Goal: Task Accomplishment & Management: Manage account settings

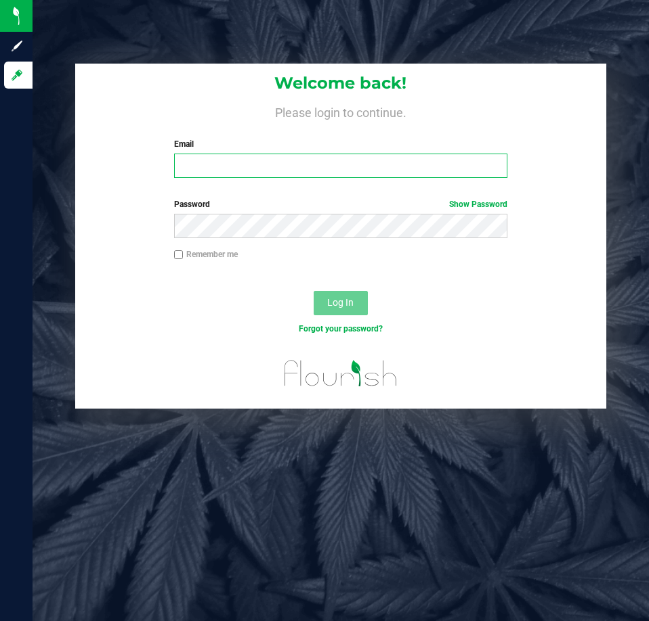
click at [204, 162] on input "Email" at bounding box center [340, 166] width 333 height 24
type input "[EMAIL_ADDRESS][DOMAIN_NAME]"
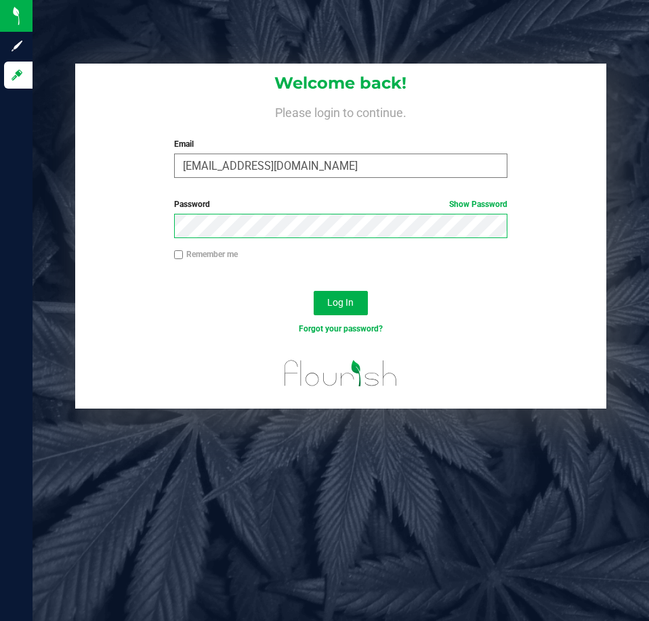
click at [313, 291] on button "Log In" at bounding box center [340, 303] width 54 height 24
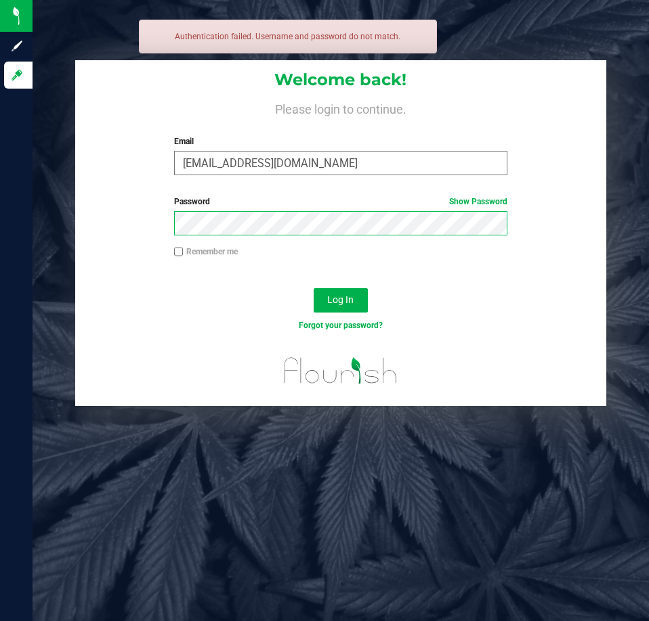
click at [313, 288] on button "Log In" at bounding box center [340, 300] width 54 height 24
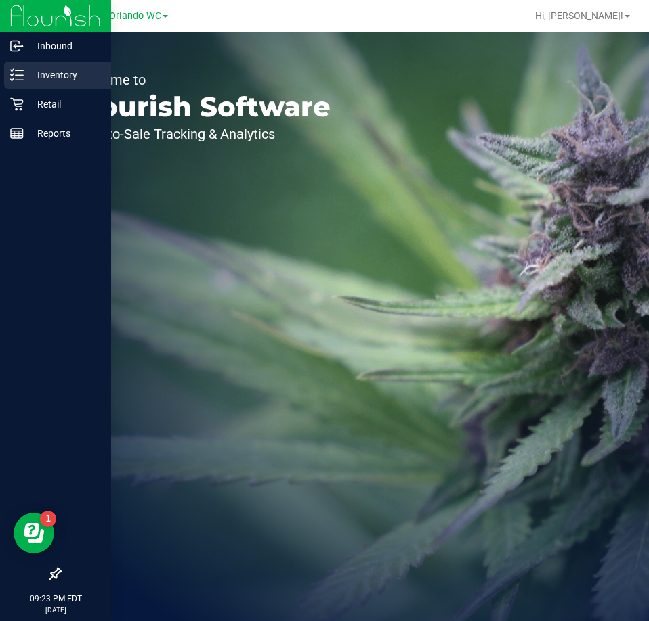
click at [41, 75] on p "Inventory" at bounding box center [64, 75] width 81 height 16
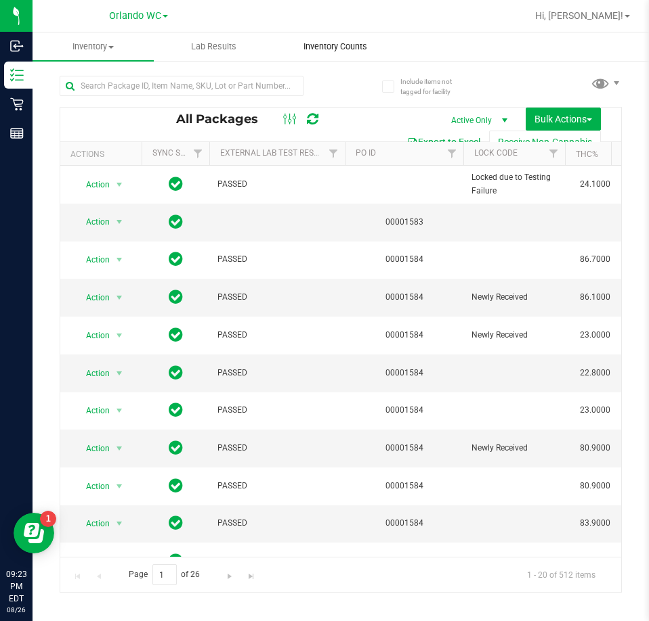
click at [305, 47] on span "Inventory Counts" at bounding box center [335, 47] width 100 height 12
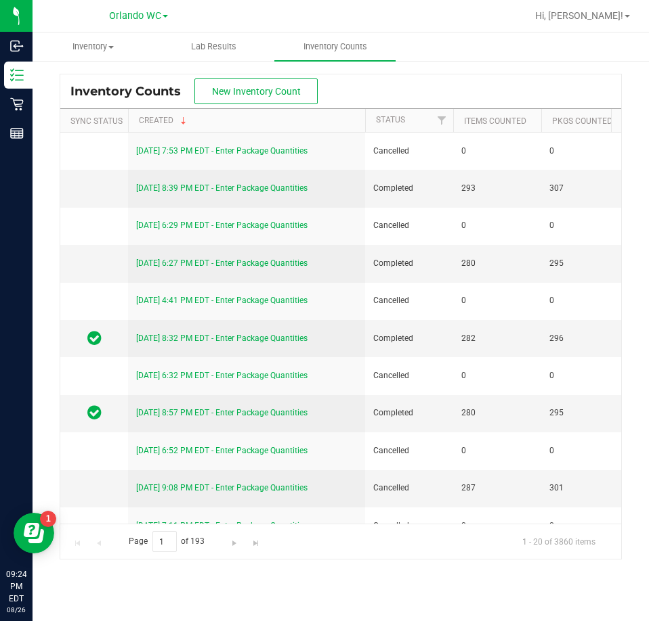
click at [250, 77] on div "Inventory Counts New Inventory Count" at bounding box center [340, 91] width 561 height 34
click at [261, 104] on div "Inventory Counts New Inventory Count" at bounding box center [340, 91] width 561 height 34
click at [262, 97] on span "New Inventory Count" at bounding box center [256, 91] width 89 height 11
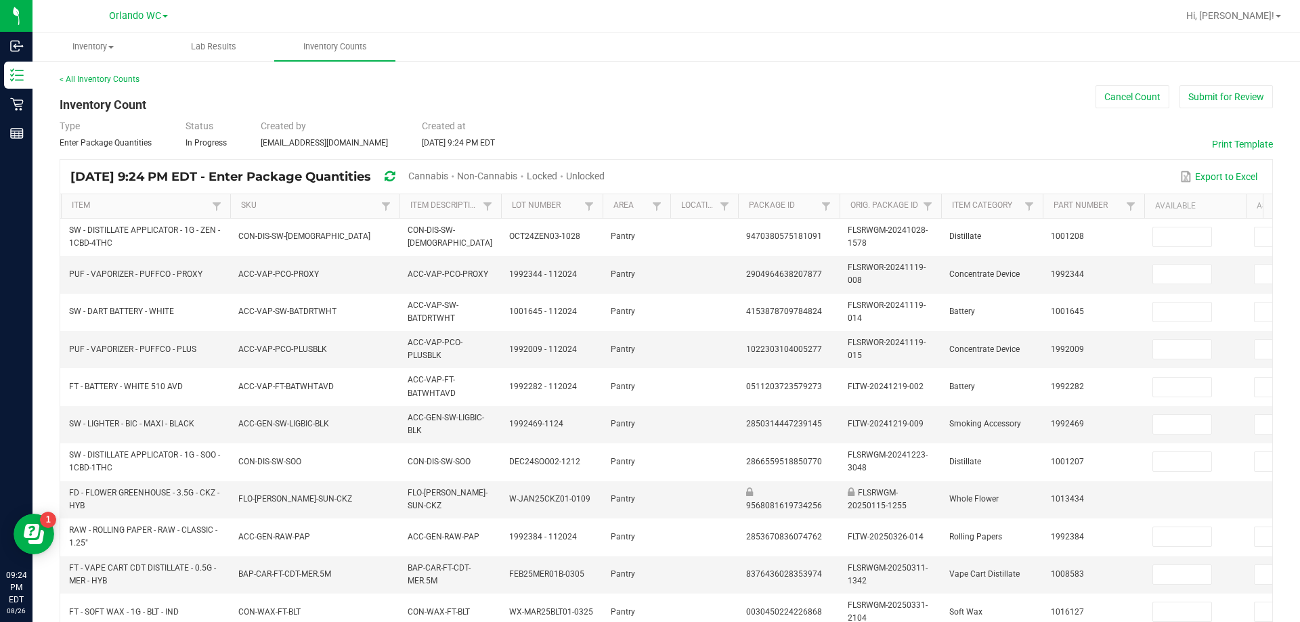
click at [448, 175] on span "Cannabis" at bounding box center [428, 176] width 40 height 11
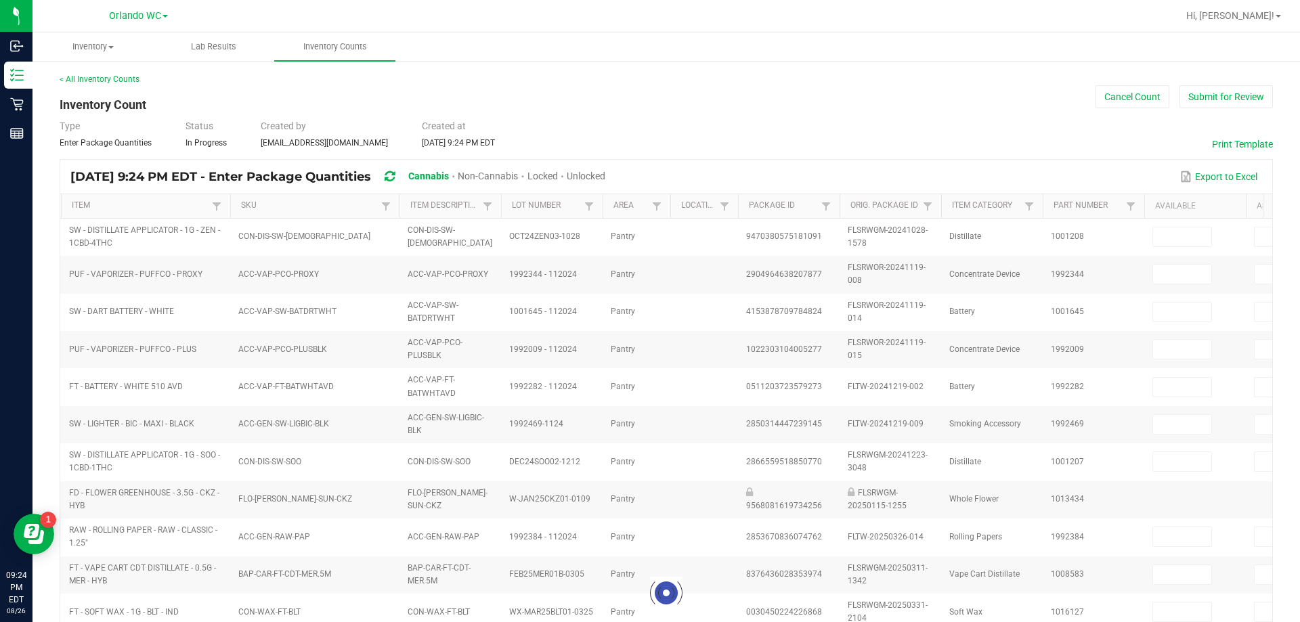
click at [605, 169] on div "Unlocked" at bounding box center [586, 177] width 39 height 25
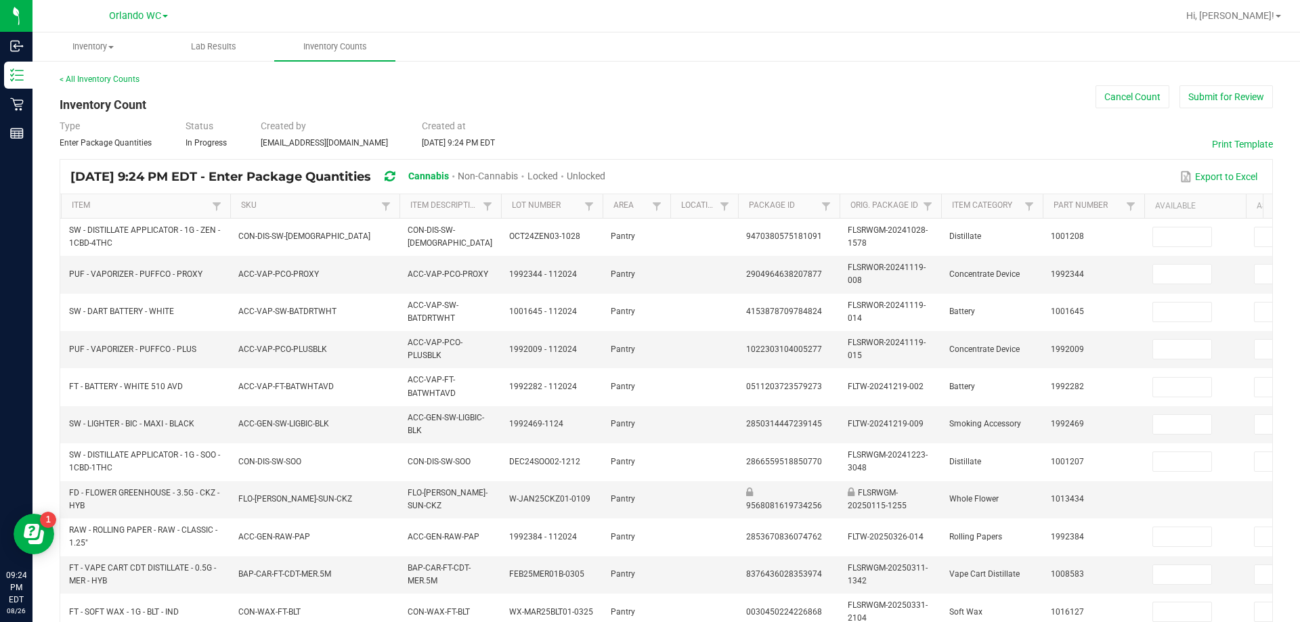
click at [605, 176] on span "Unlocked" at bounding box center [586, 176] width 39 height 11
click at [272, 200] on link "SKU" at bounding box center [309, 205] width 136 height 11
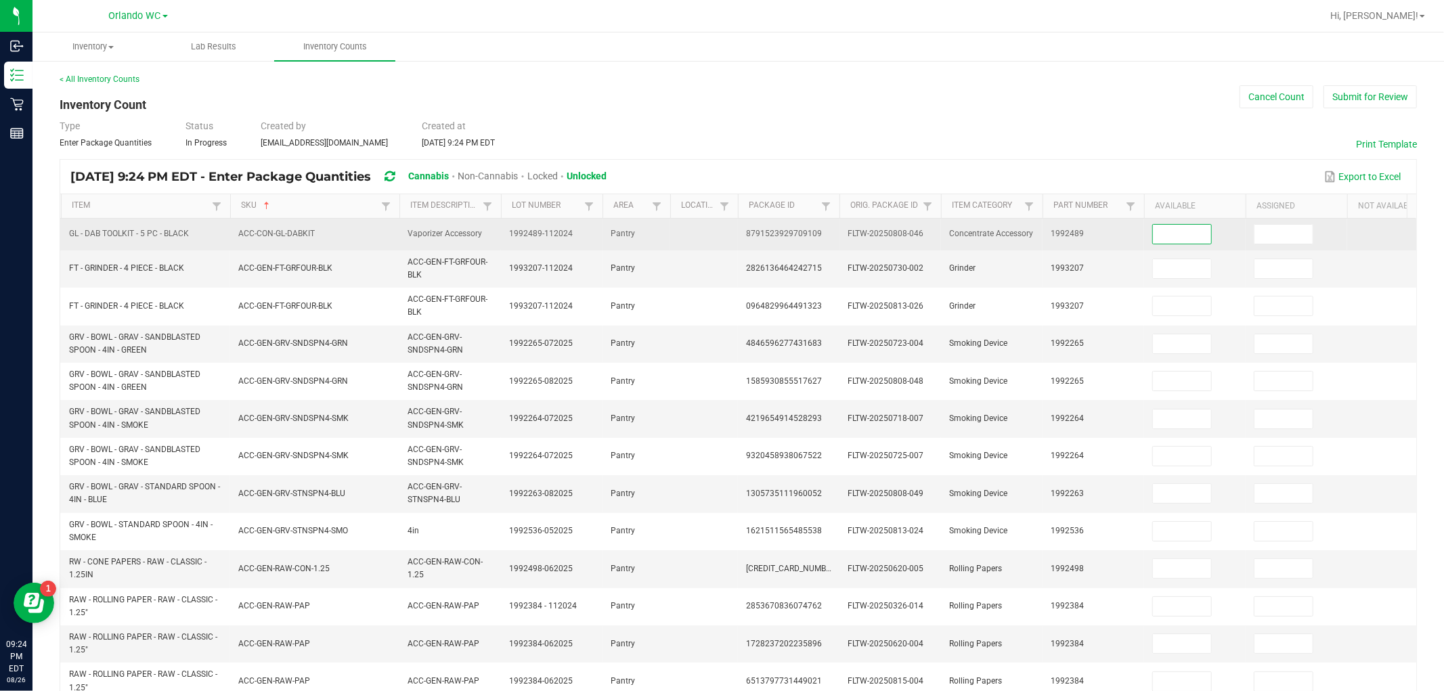
click at [648, 233] on input at bounding box center [1182, 234] width 58 height 19
type input "5"
type input "0"
type input "7"
type input "0"
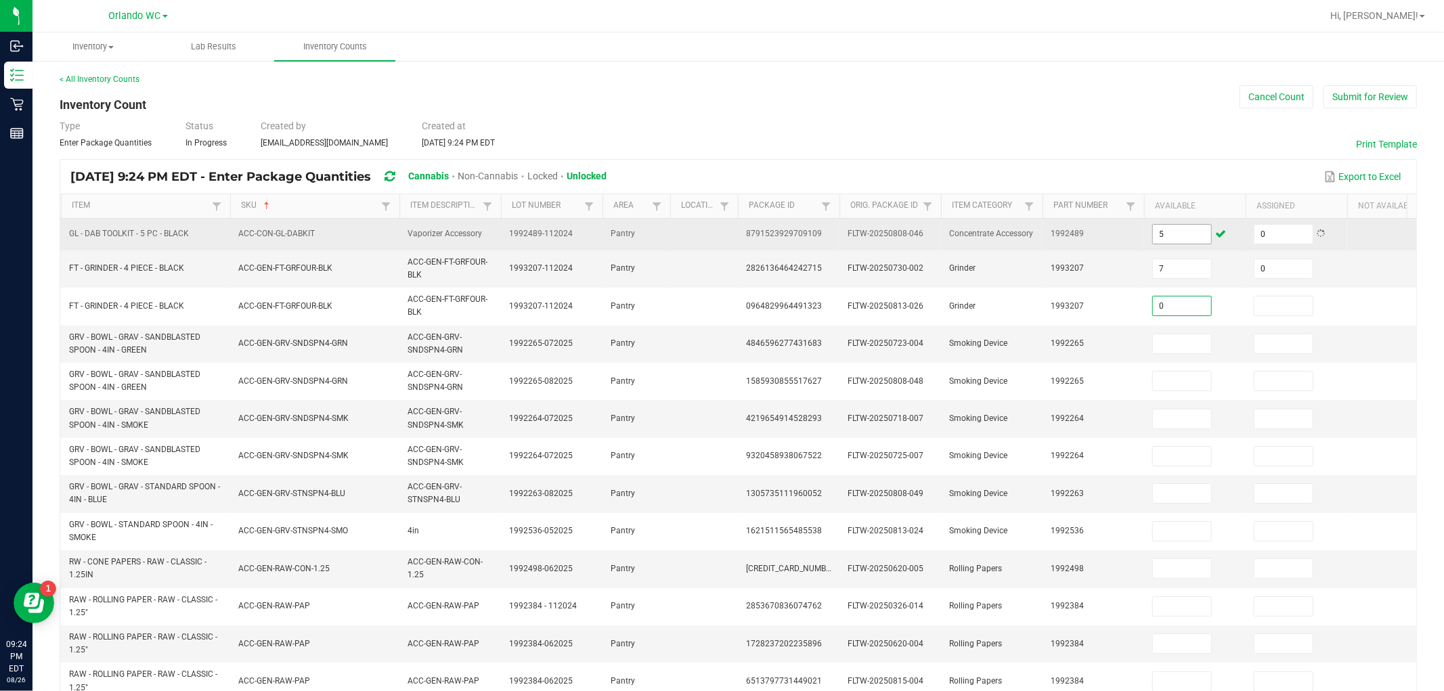
type input "0"
type input "14"
type input "0"
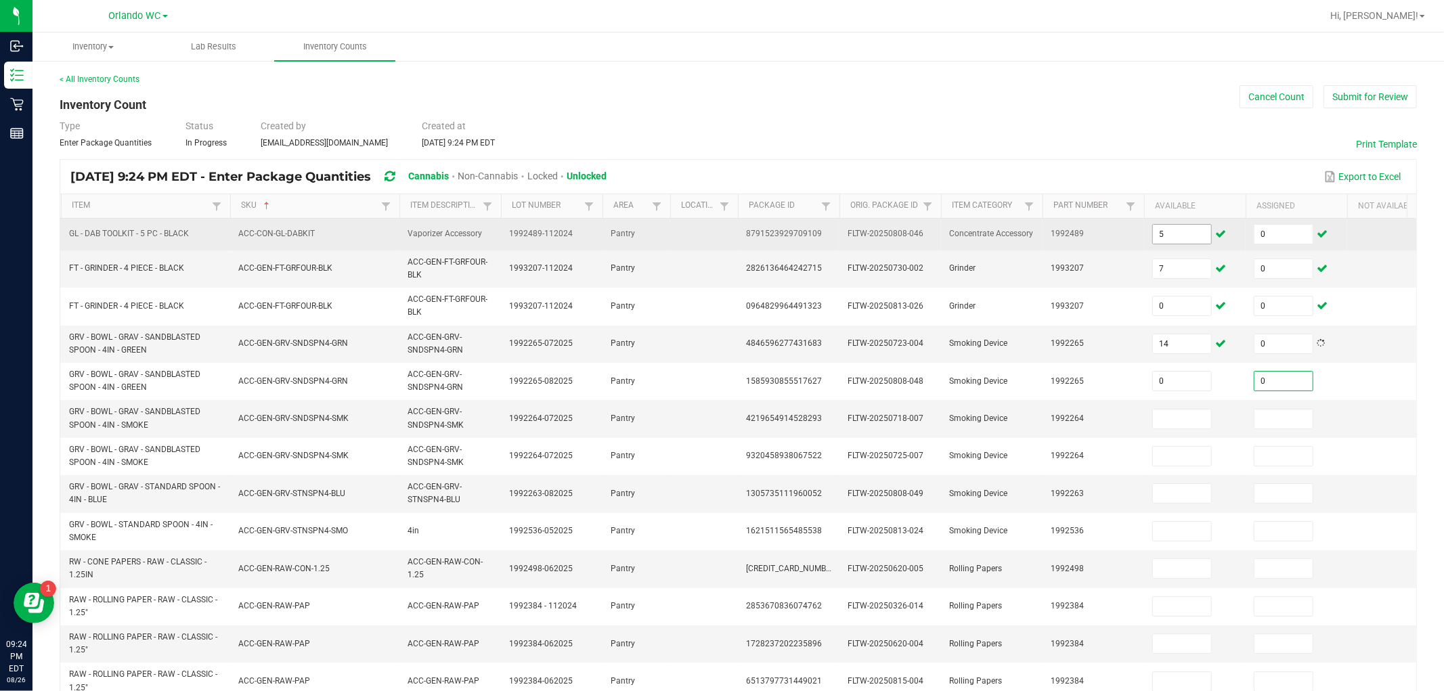
type input "0"
type input "20"
type input "0"
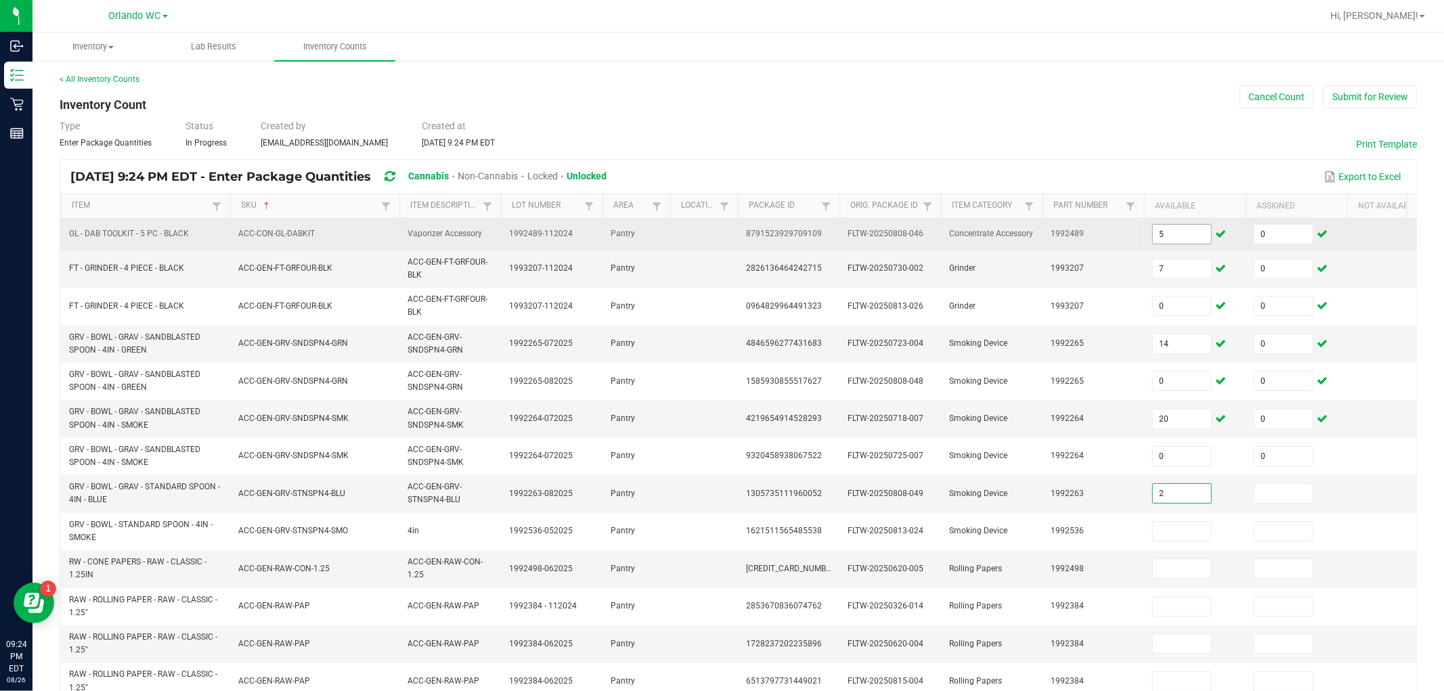
type input "2"
type input "0"
type input "8"
type input "0"
type input "8"
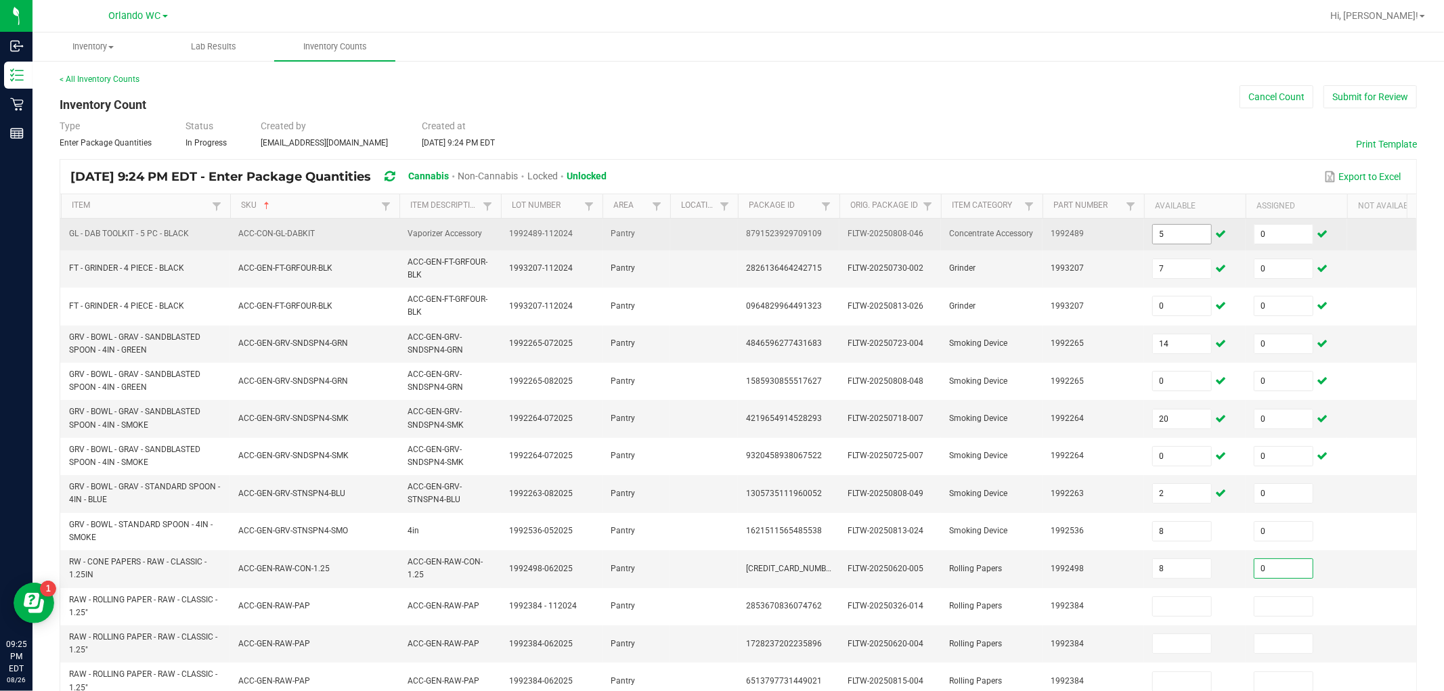
type input "0"
type input "68"
type input "0"
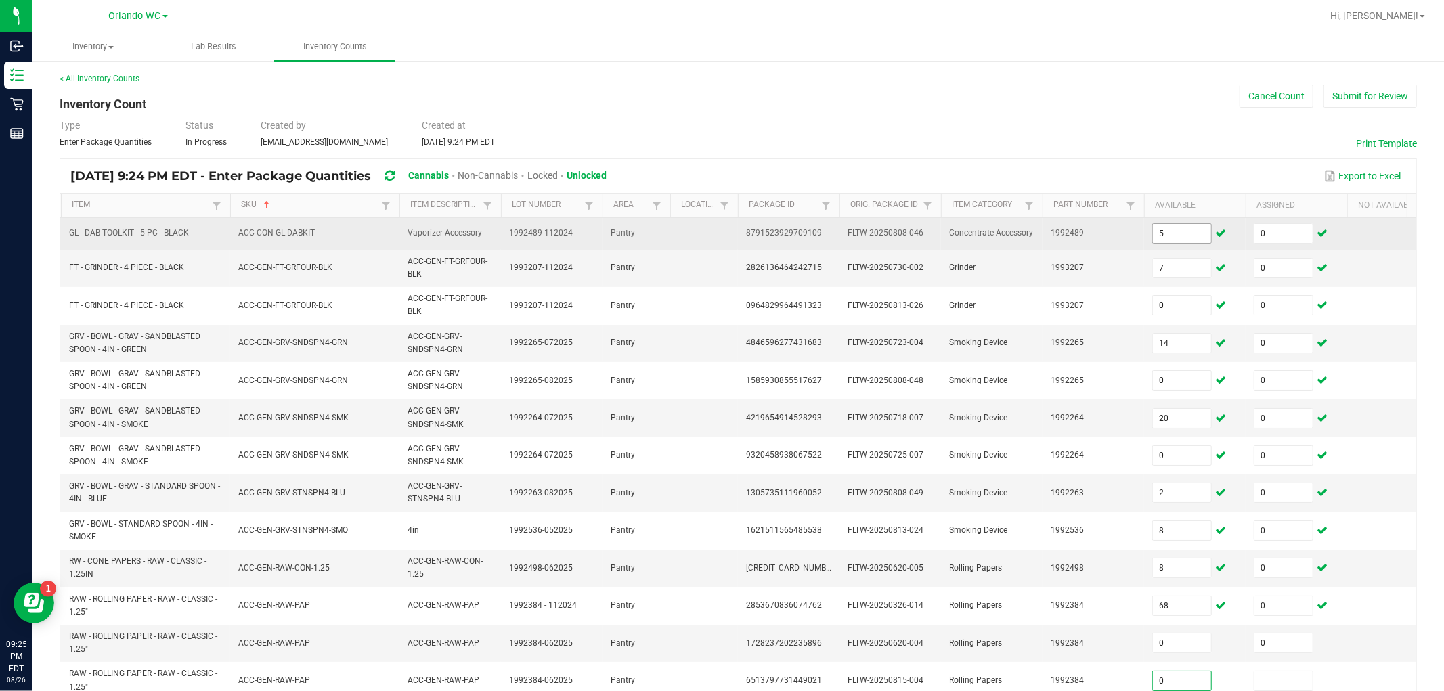
type input "0"
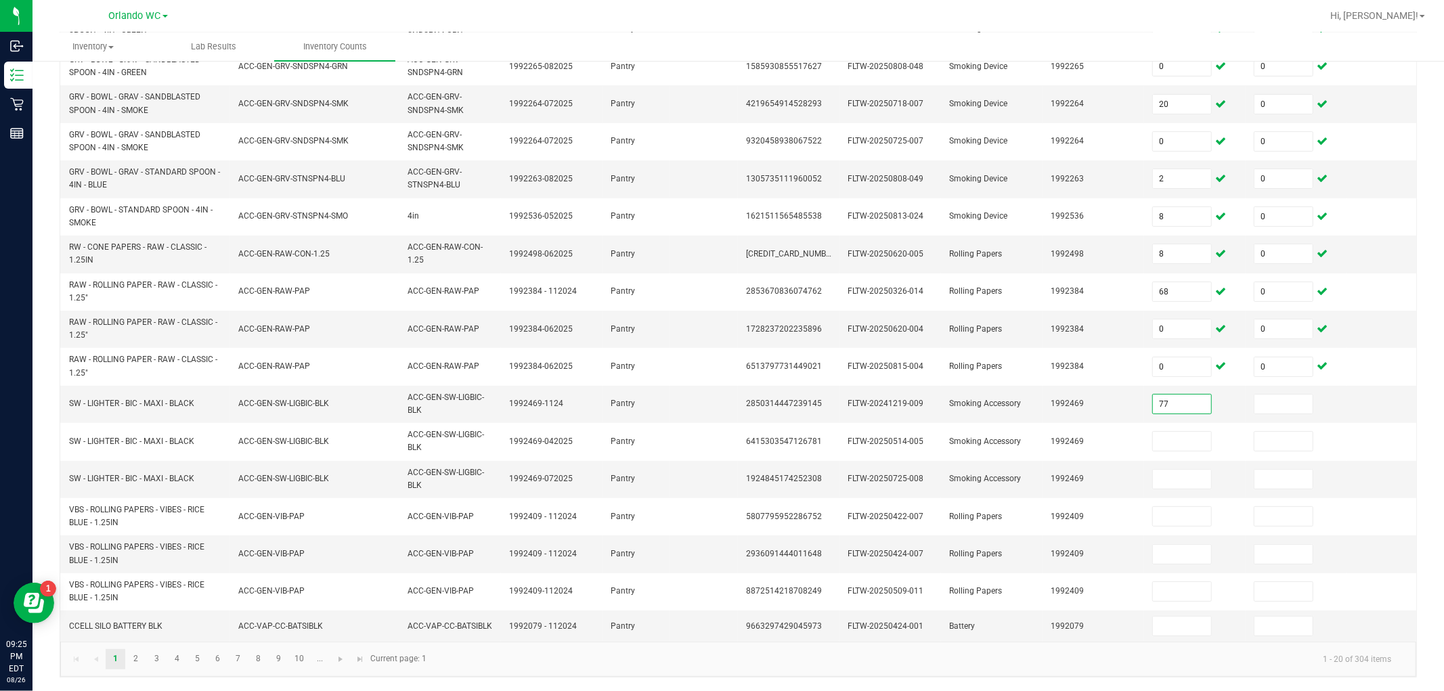
type input "77"
type input "0"
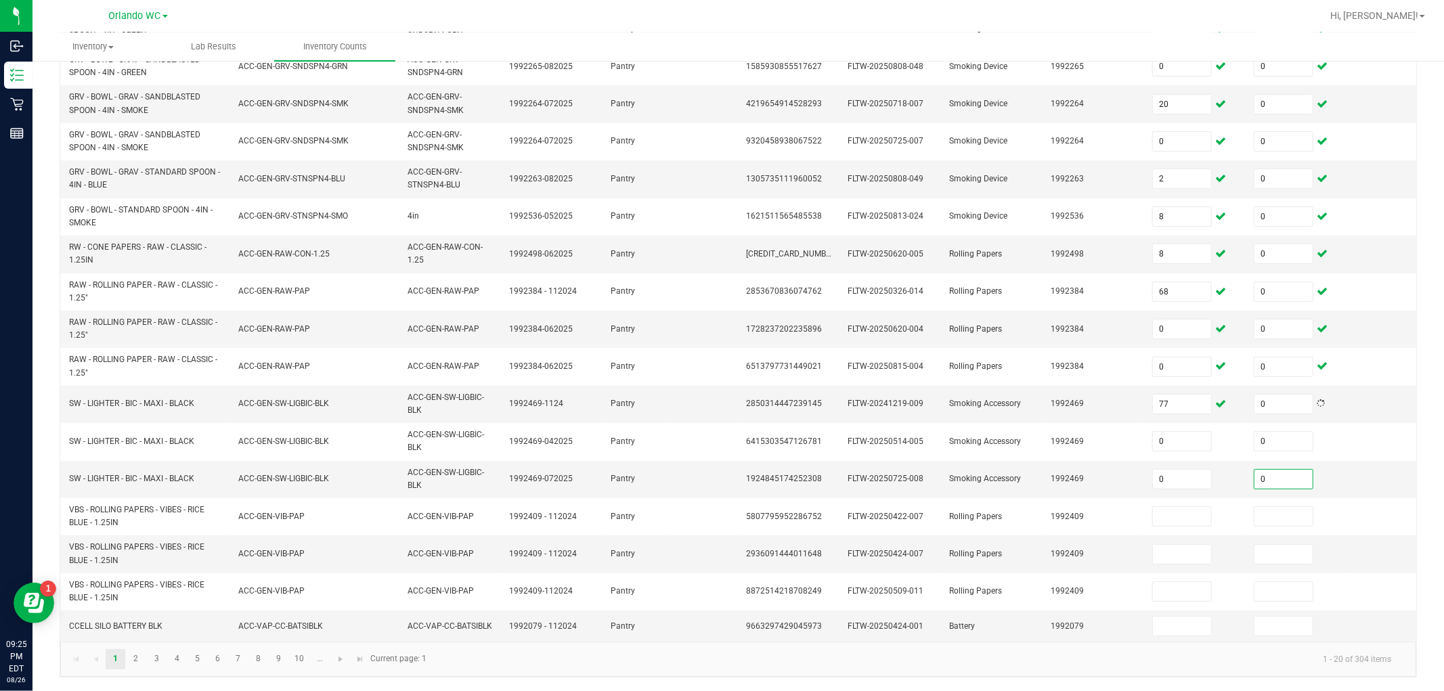
type input "0"
type input "122"
type input "0"
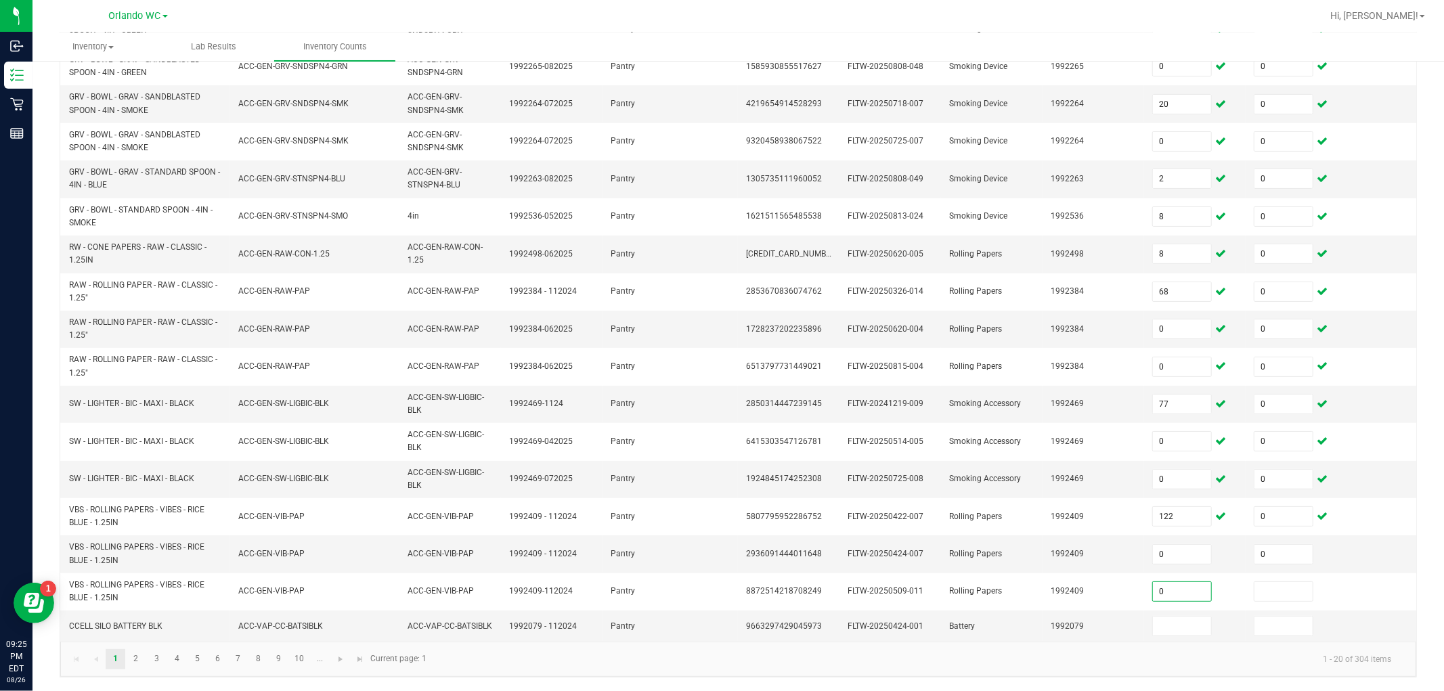
type input "0"
type input "13"
type input "0"
click at [338, 621] on span "Go to the next page" at bounding box center [340, 659] width 11 height 11
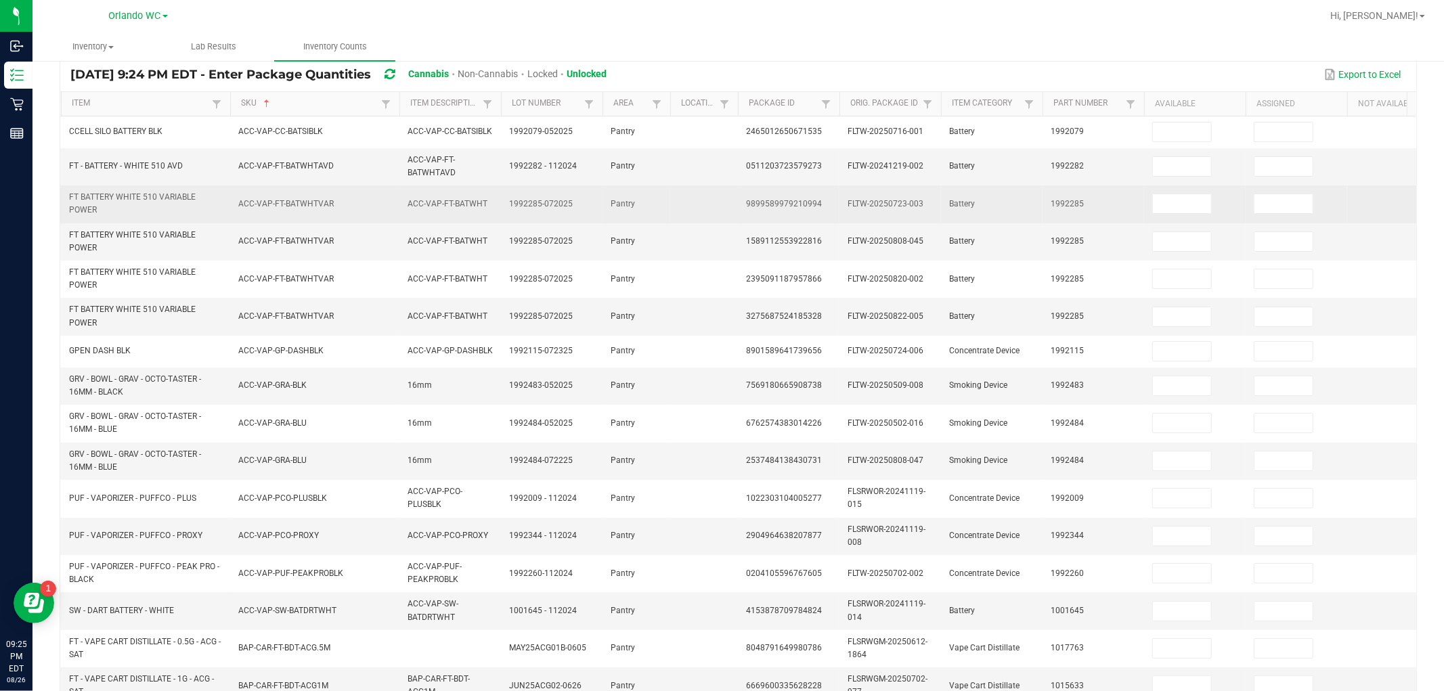
scroll to position [102, 0]
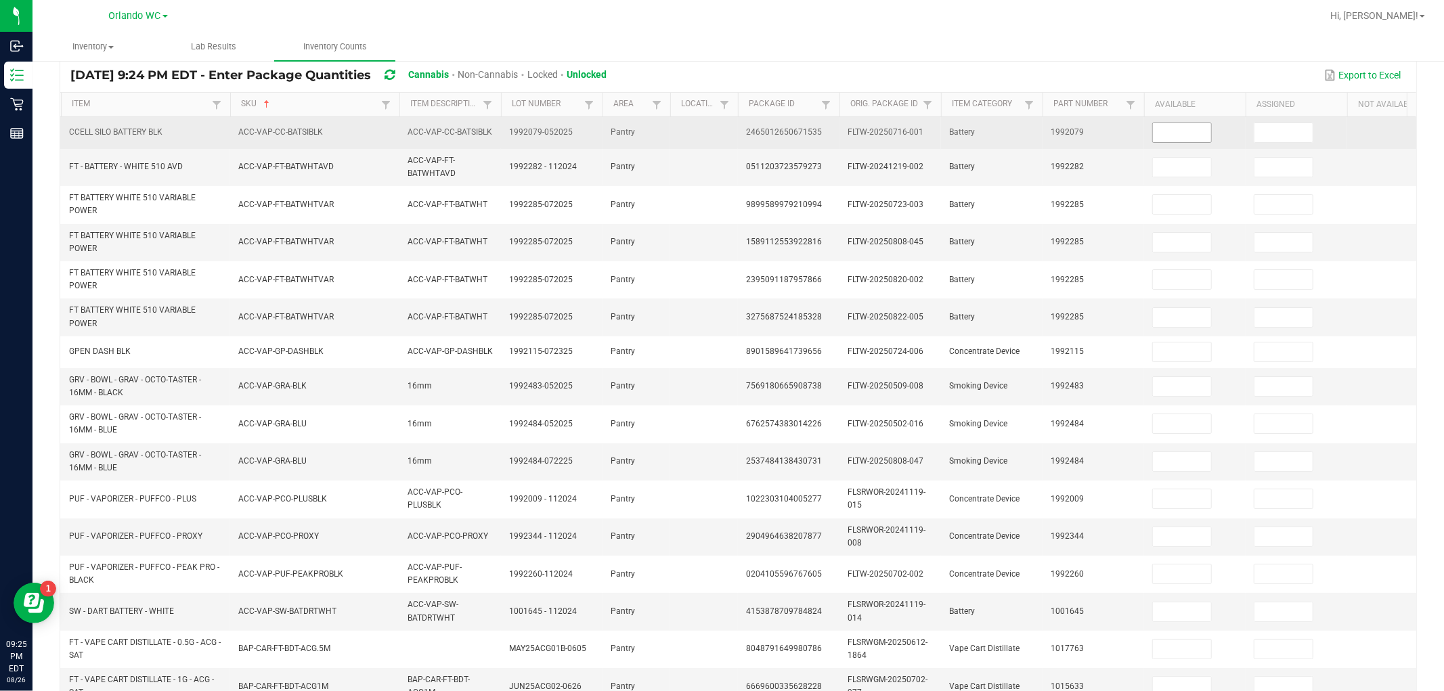
click at [648, 126] on input at bounding box center [1182, 132] width 58 height 19
type input "0"
type input "7"
type input "0"
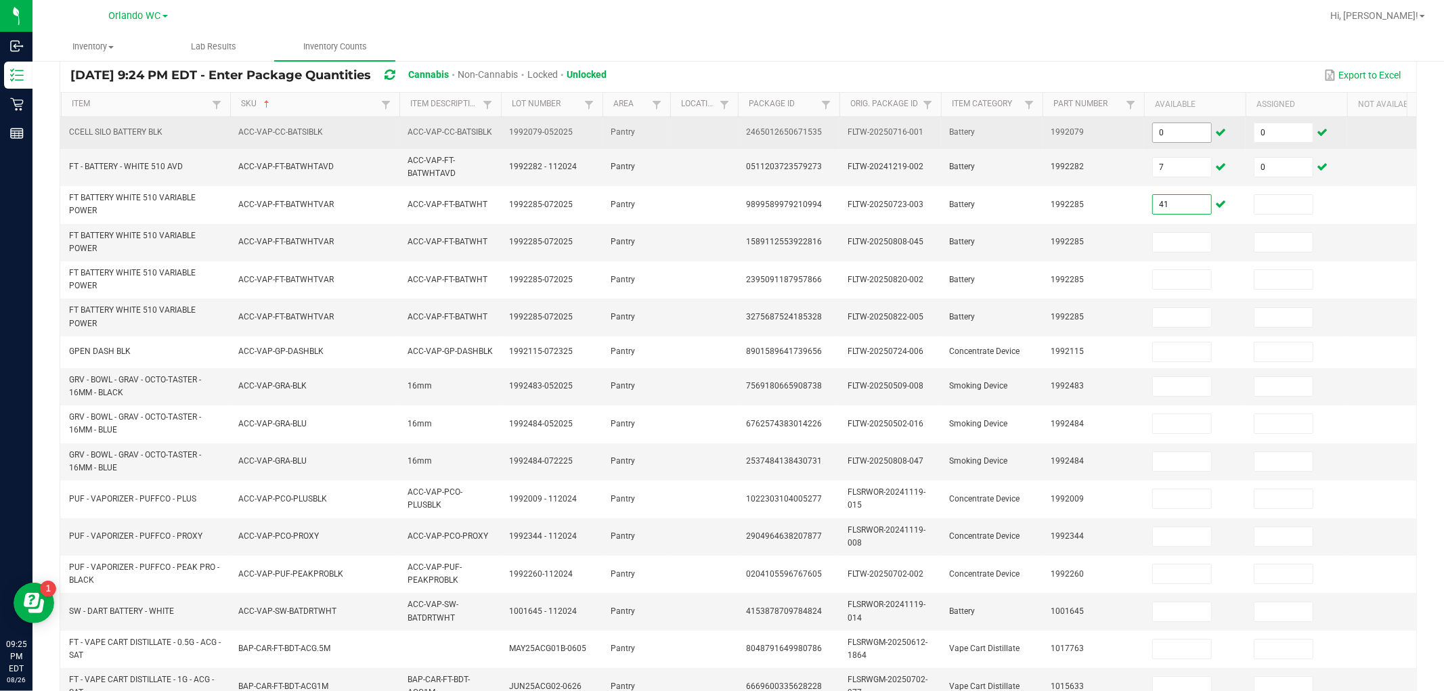
type input "4"
type input "103"
type input "0"
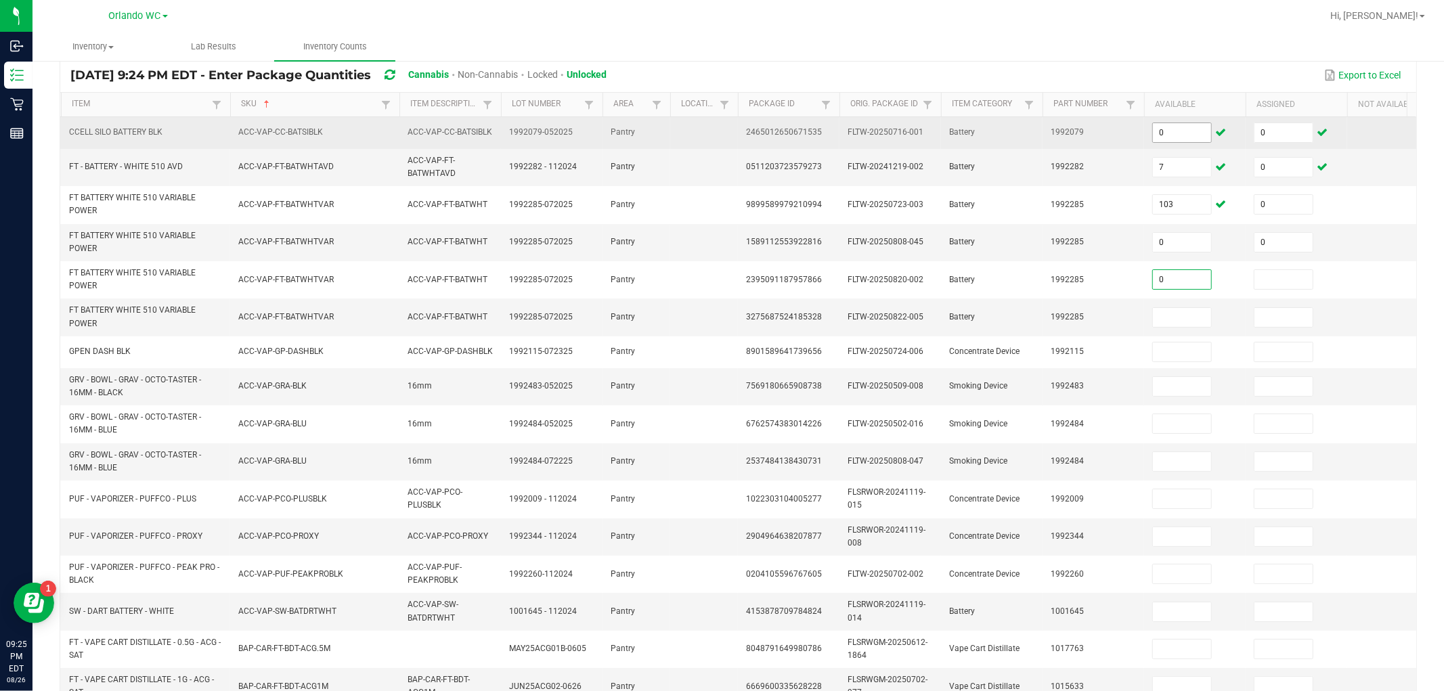
type input "0"
type input "4"
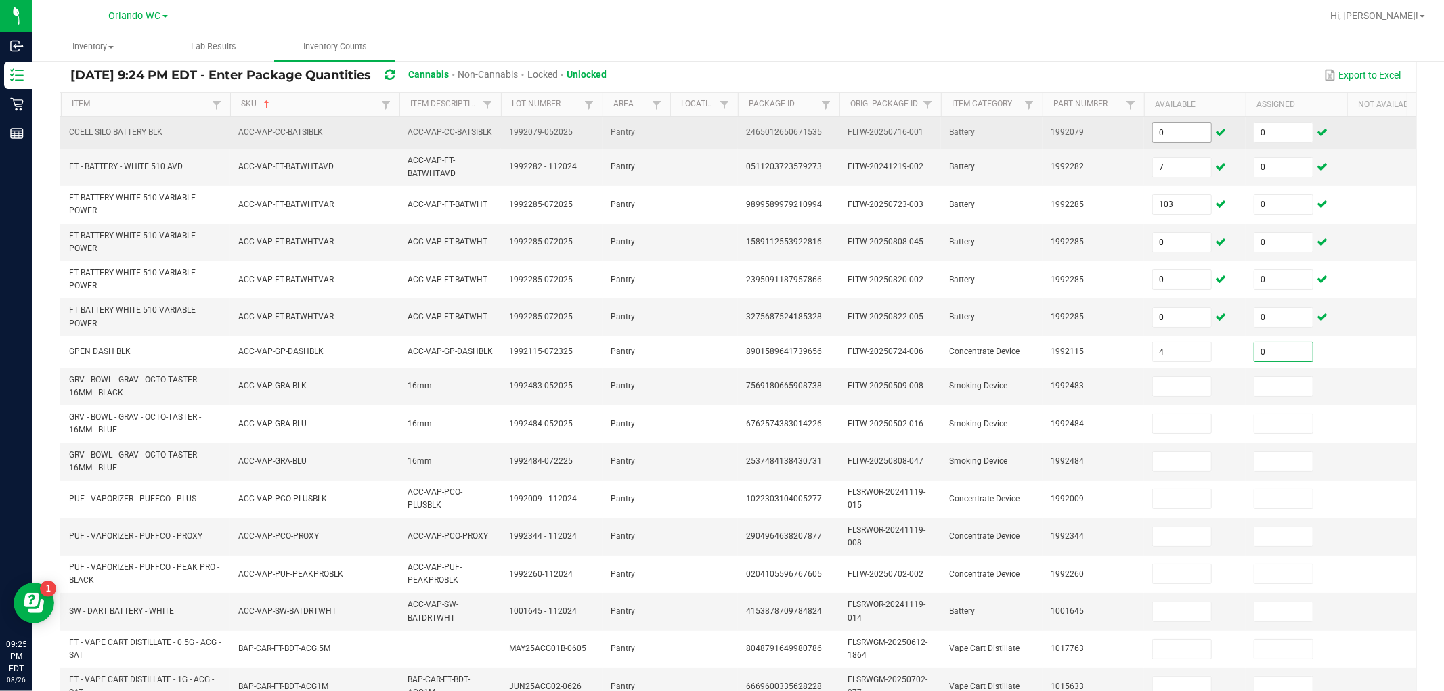
type input "0"
type input "13"
type input "0"
type input "3"
type input "0"
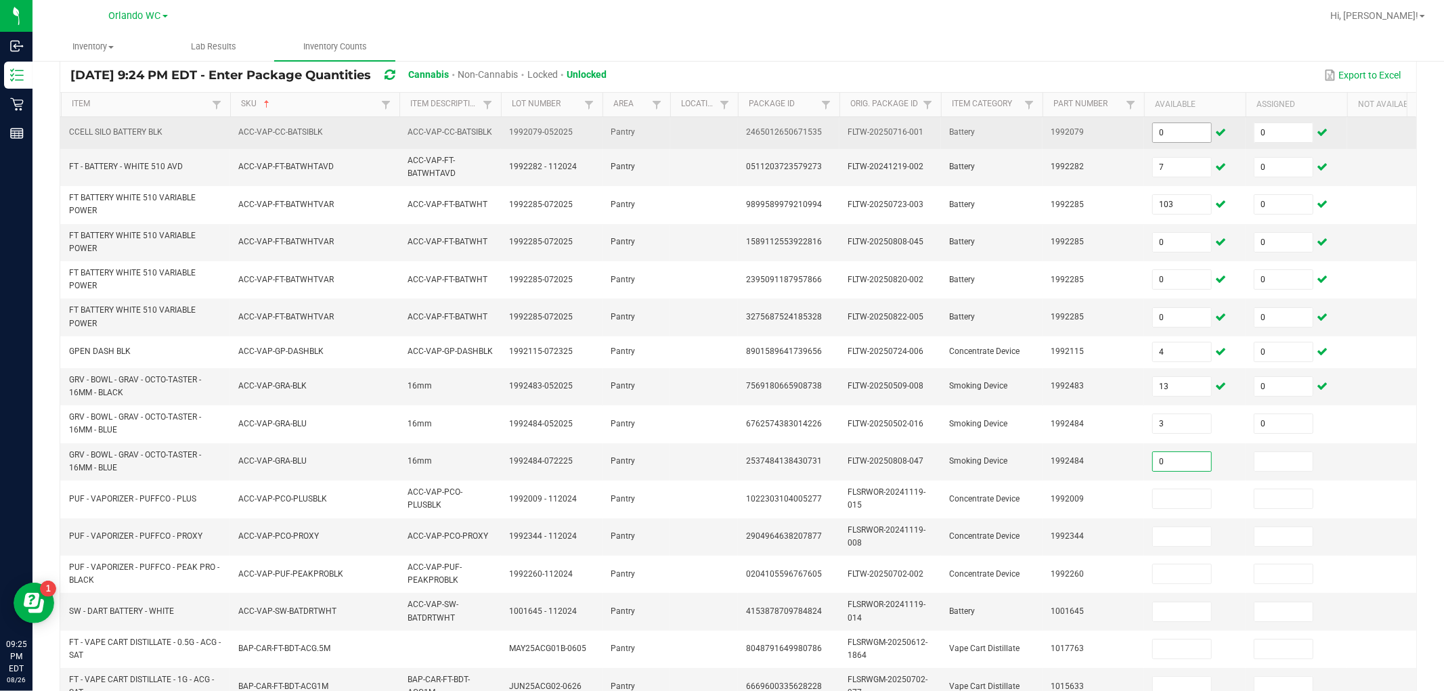
type input "0"
type input "1"
type input "0"
type input "1"
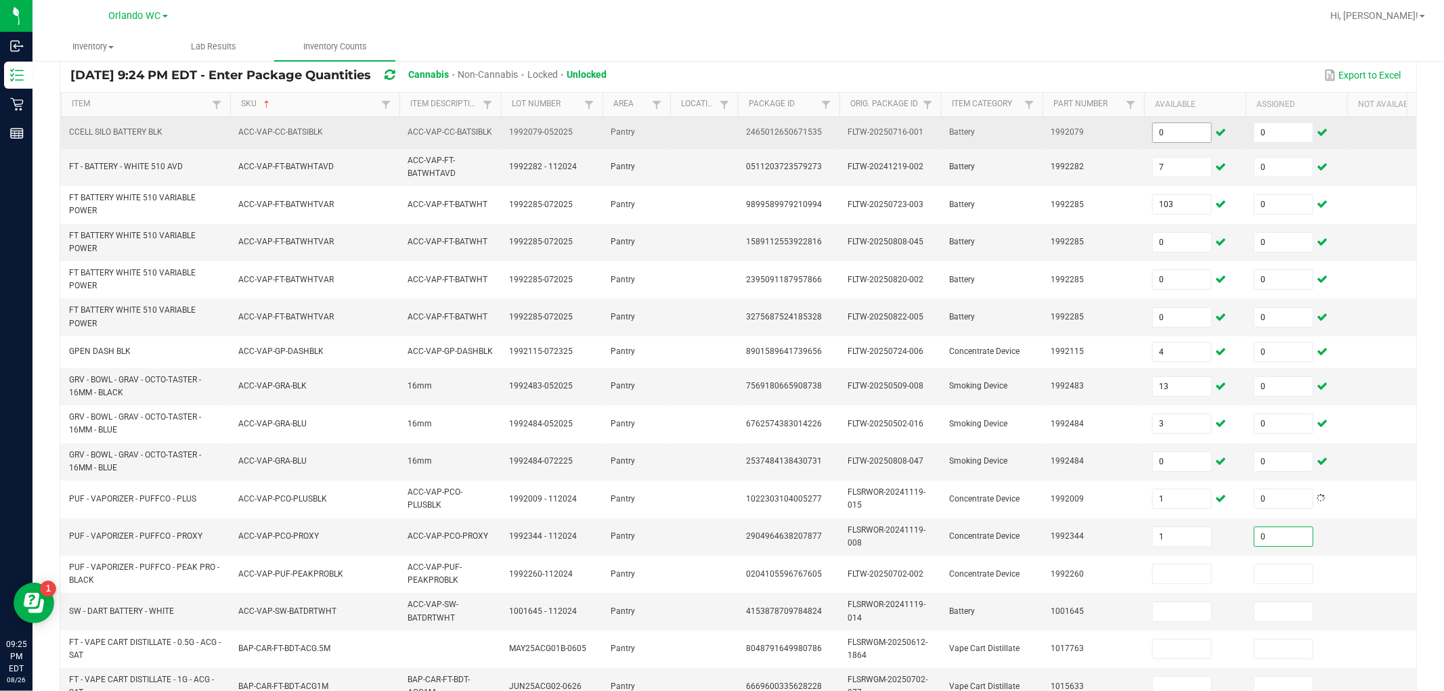
type input "0"
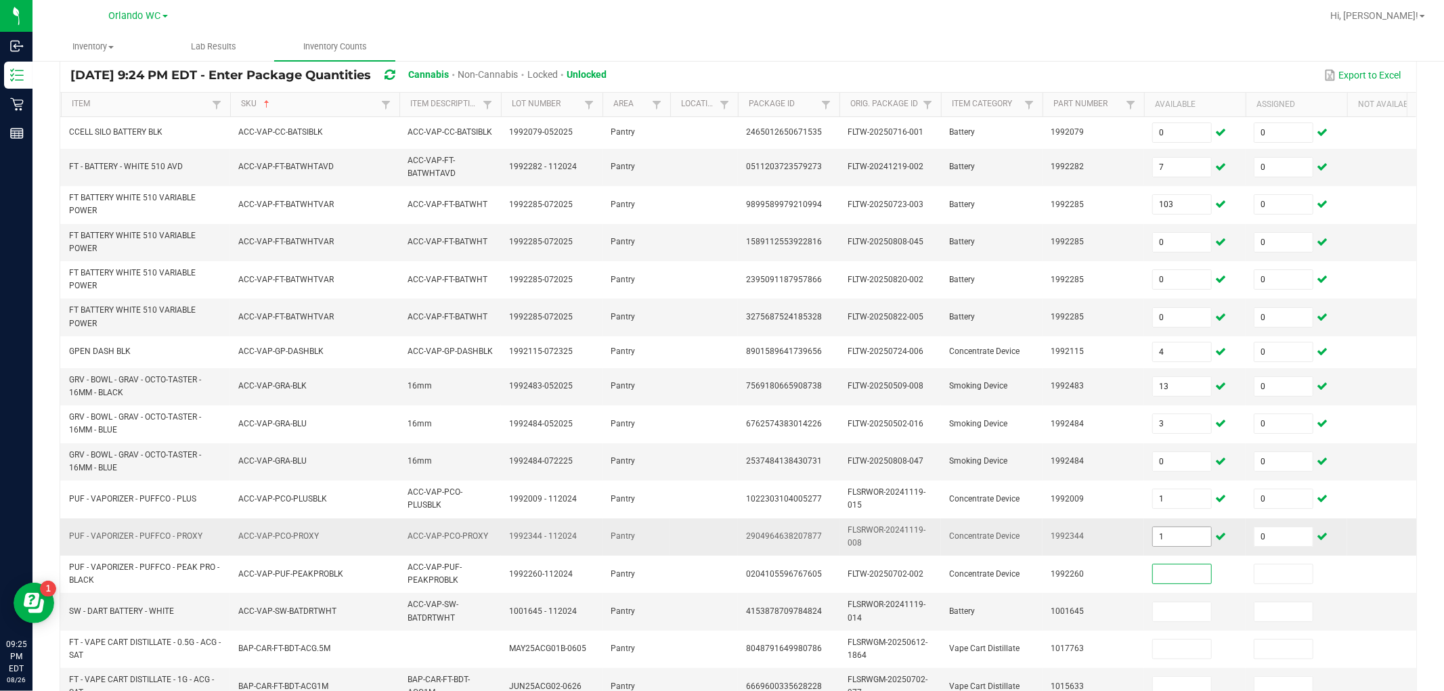
click at [648, 536] on input "1" at bounding box center [1182, 536] width 58 height 19
type input "3"
type input "1"
type input "0"
type input "1"
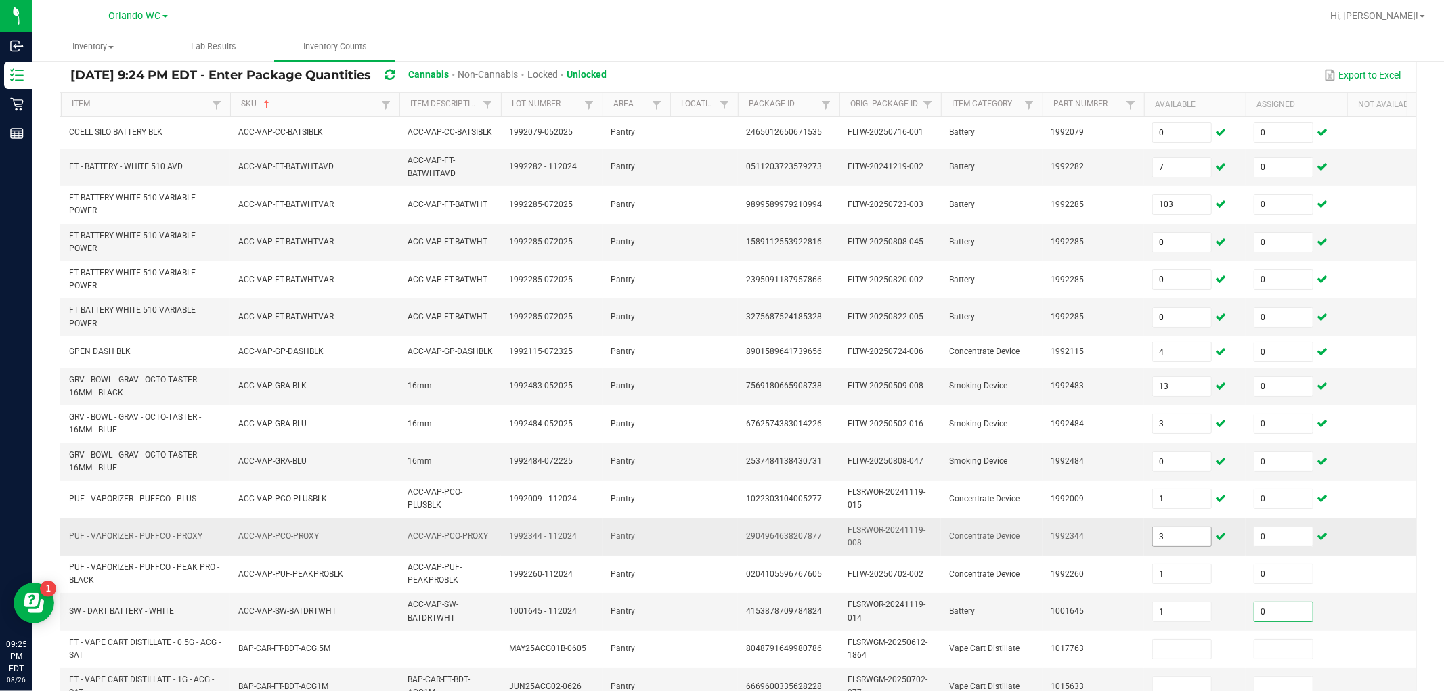
type input "0"
type input "12"
type input "0"
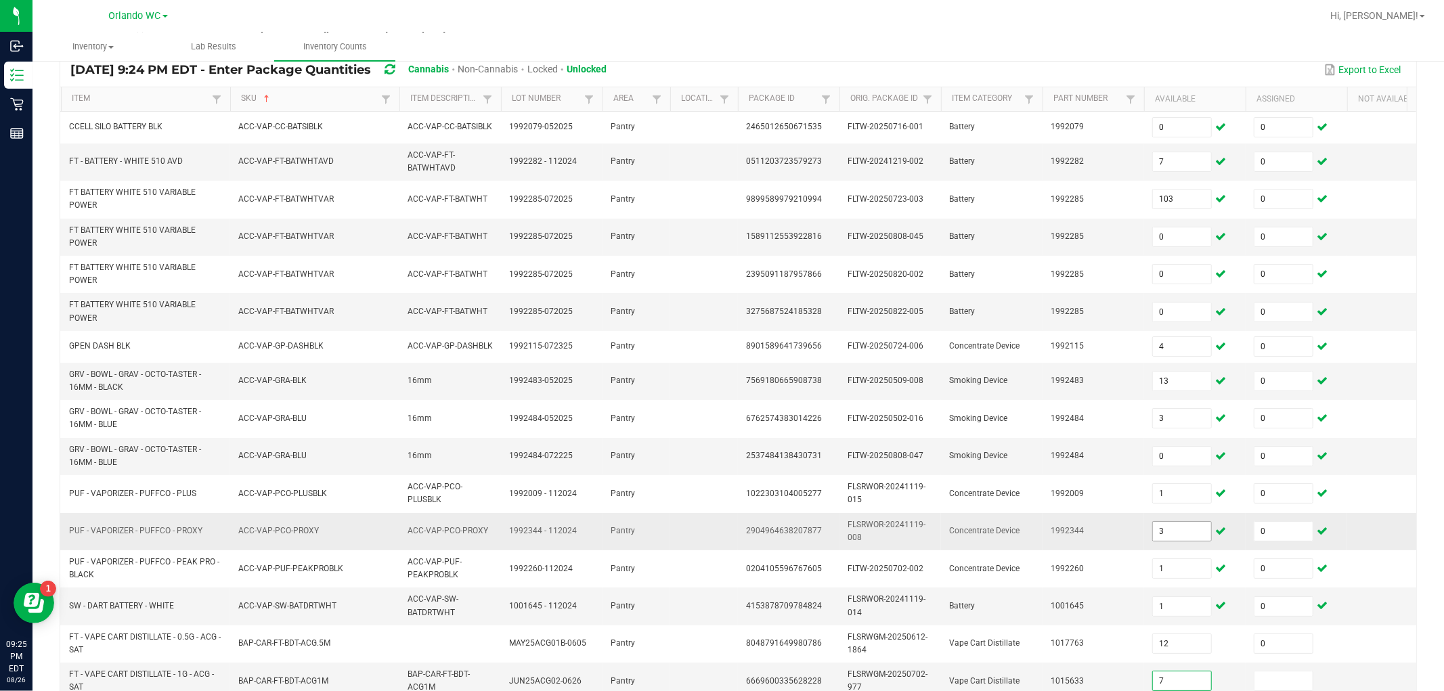
type input "7"
type input "0"
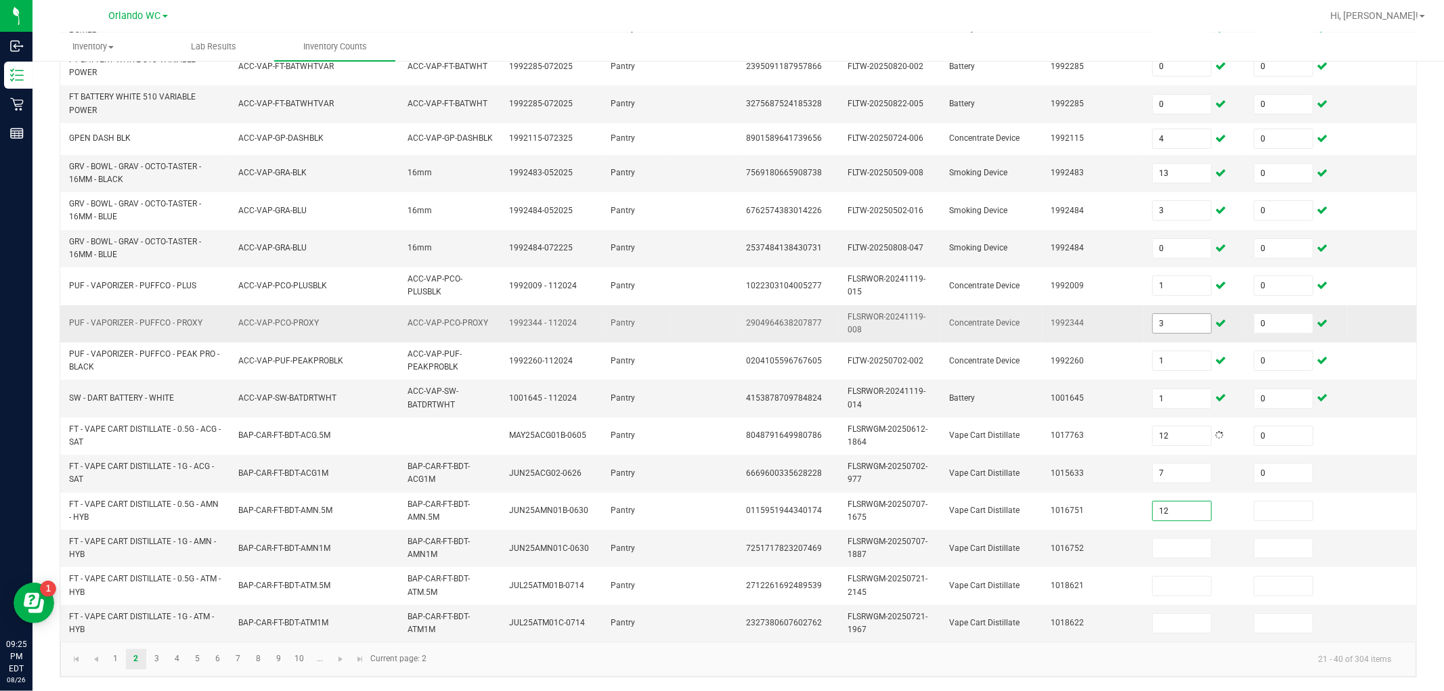
type input "12"
type input "0"
type input "7"
type input "0"
type input "3"
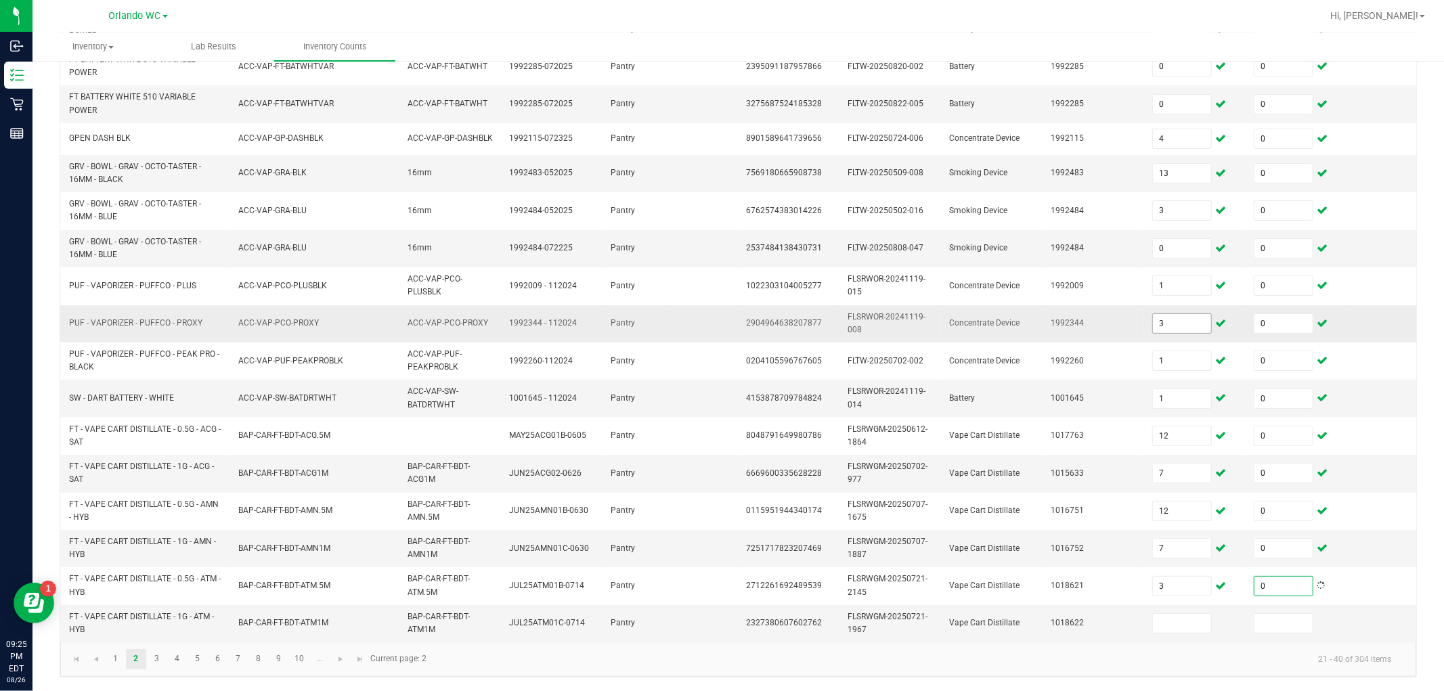
type input "0"
type input "9"
type input "0"
click at [343, 621] on span "Go to the next page" at bounding box center [340, 659] width 11 height 11
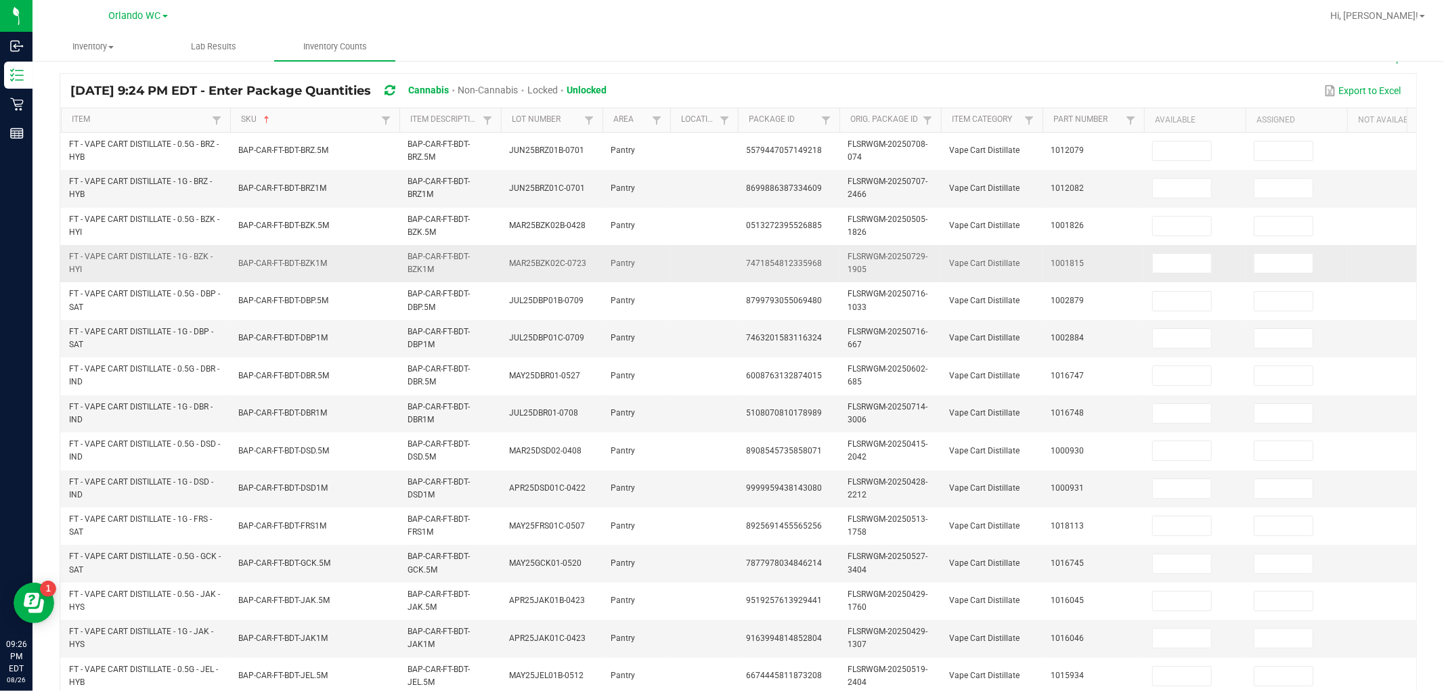
scroll to position [26, 0]
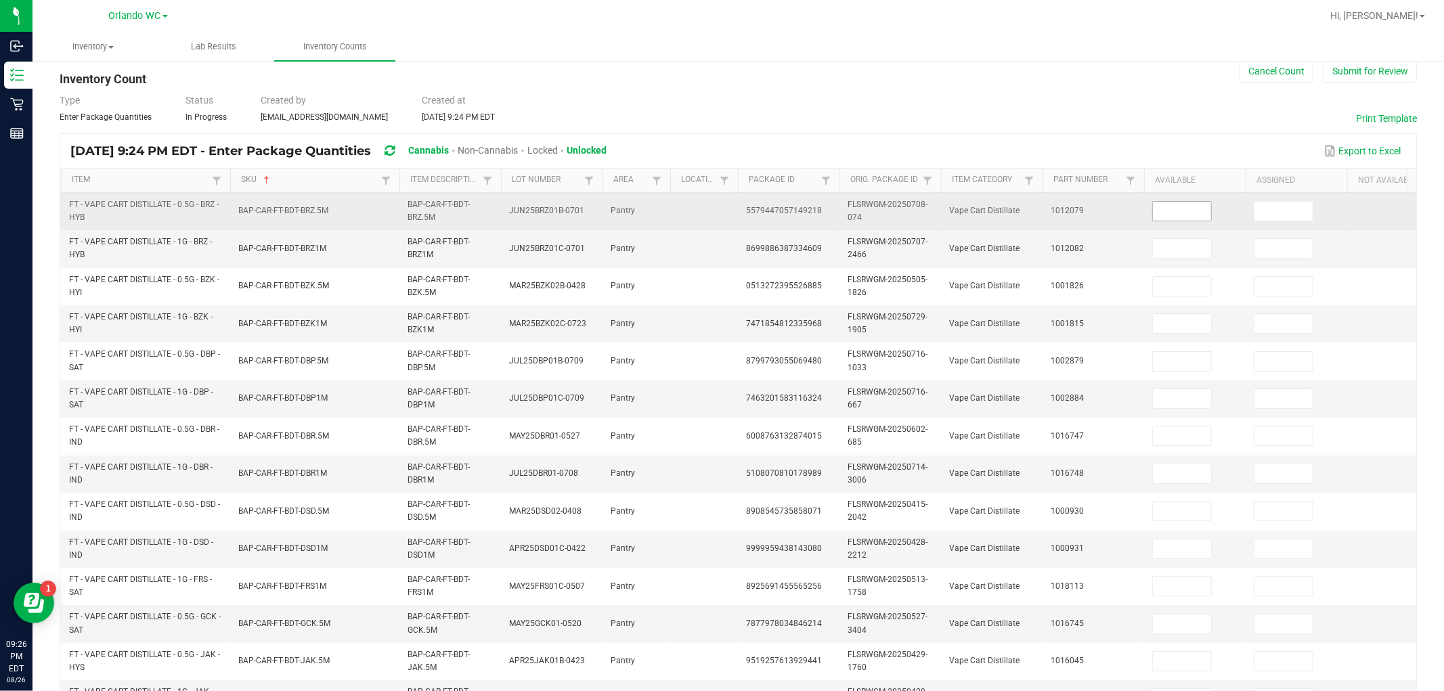
click at [648, 210] on input at bounding box center [1182, 211] width 58 height 19
type input "7"
type input "0"
type input "7"
type input "0"
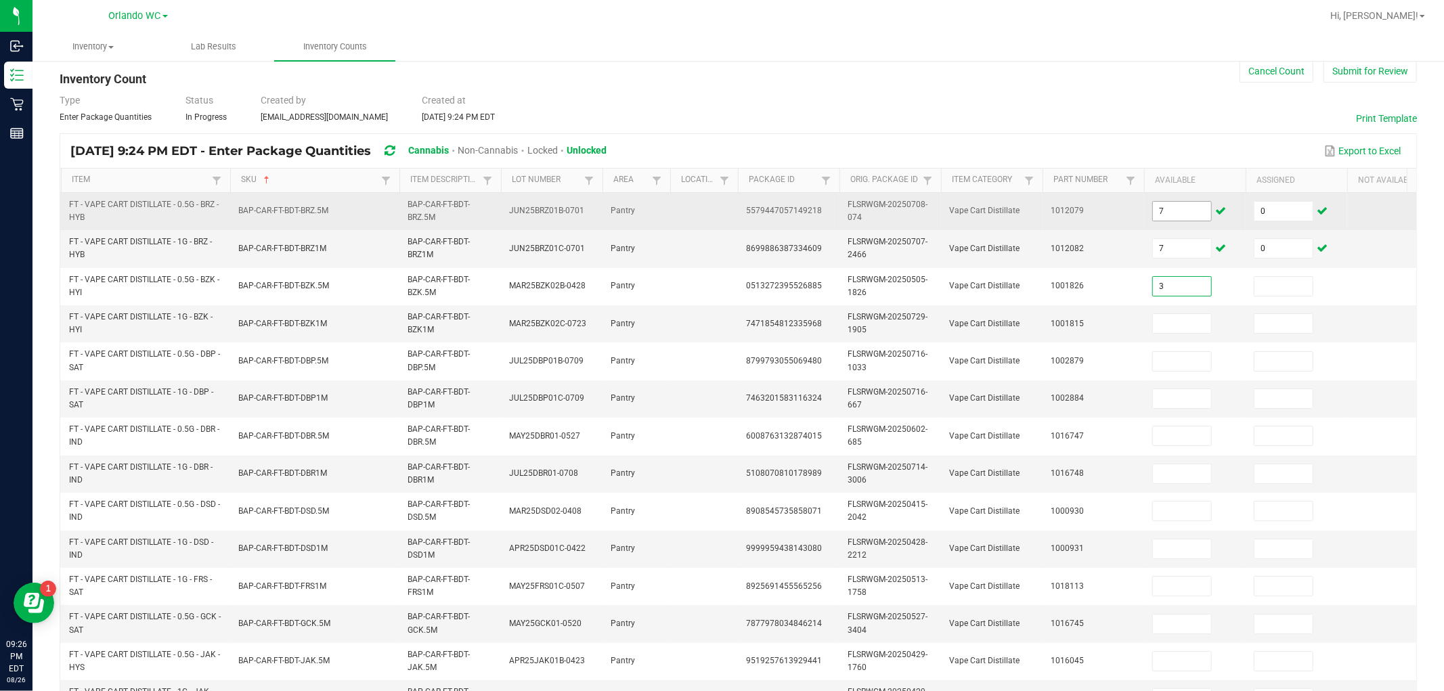
type input "3"
type input "0"
type input "10"
type input "0"
type input "4"
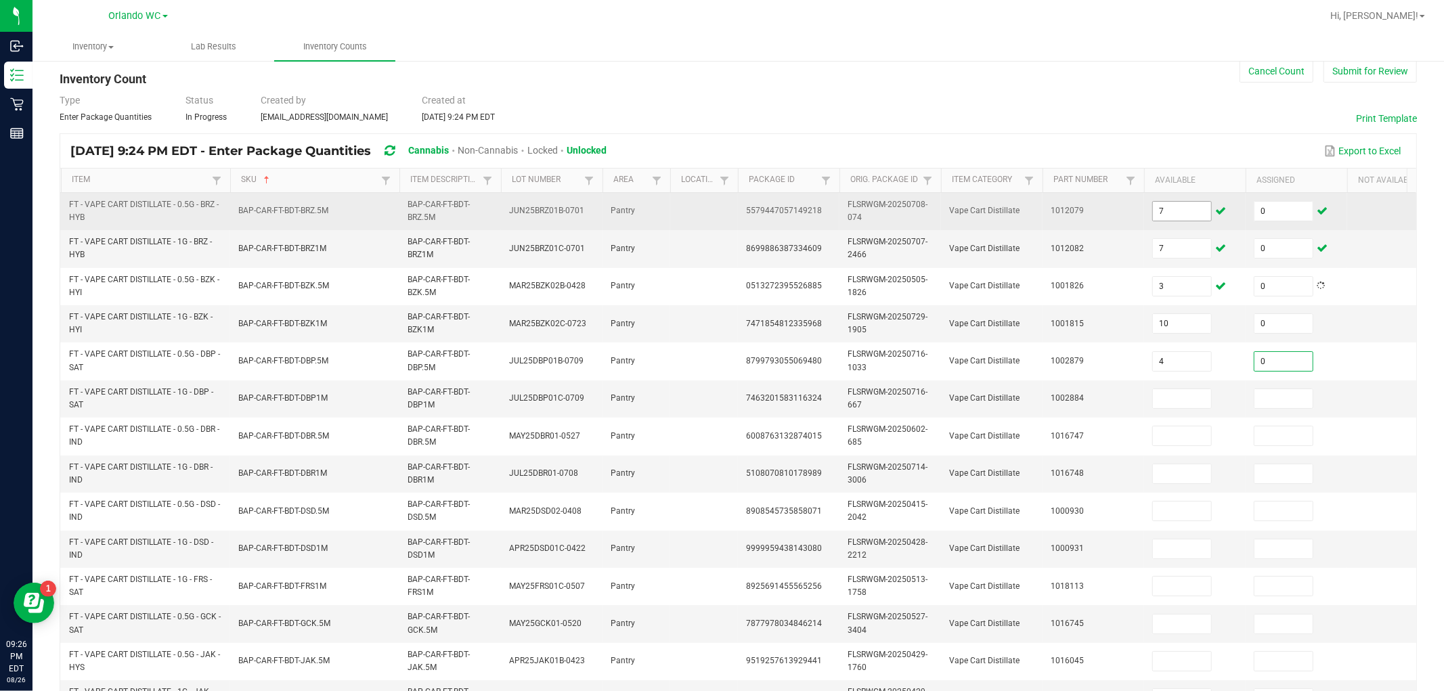
type input "0"
type input "11"
type input "0"
type input "12"
type input "0"
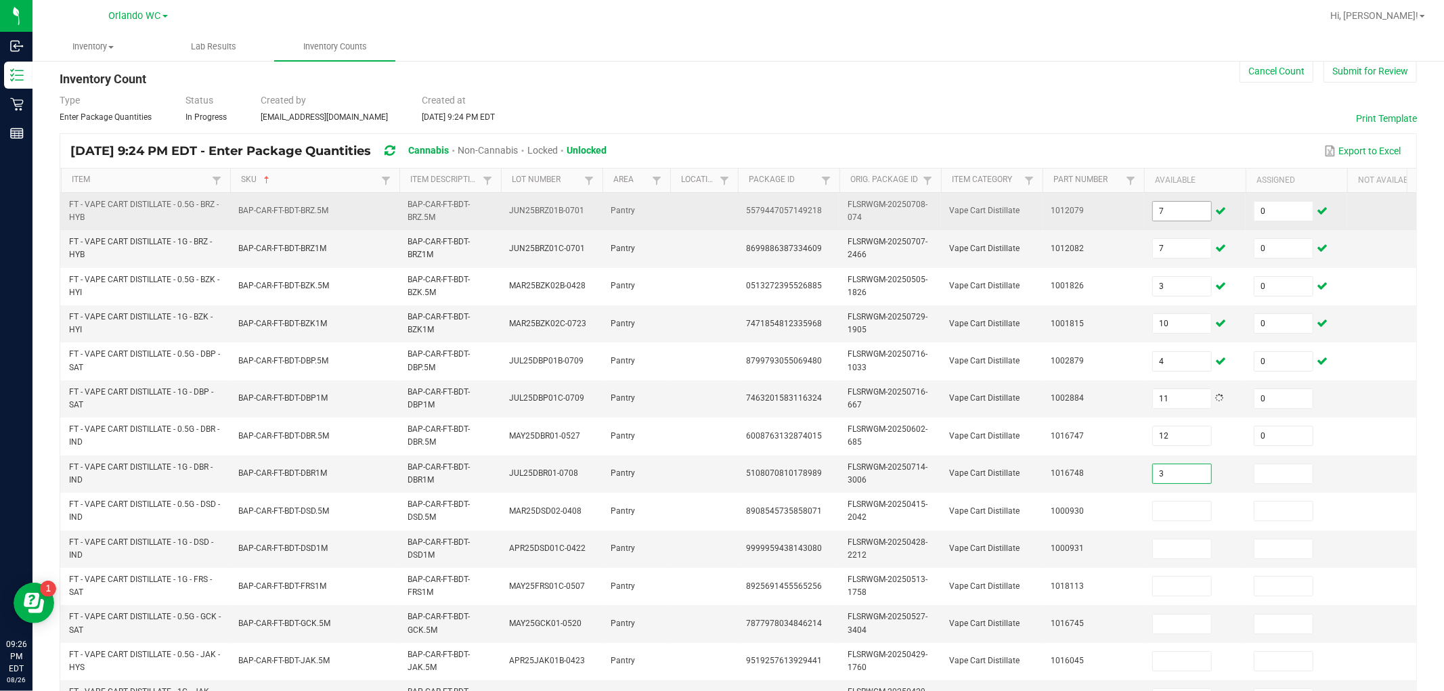
type input "3"
type input "0"
type input "1"
type input "0"
type input "2"
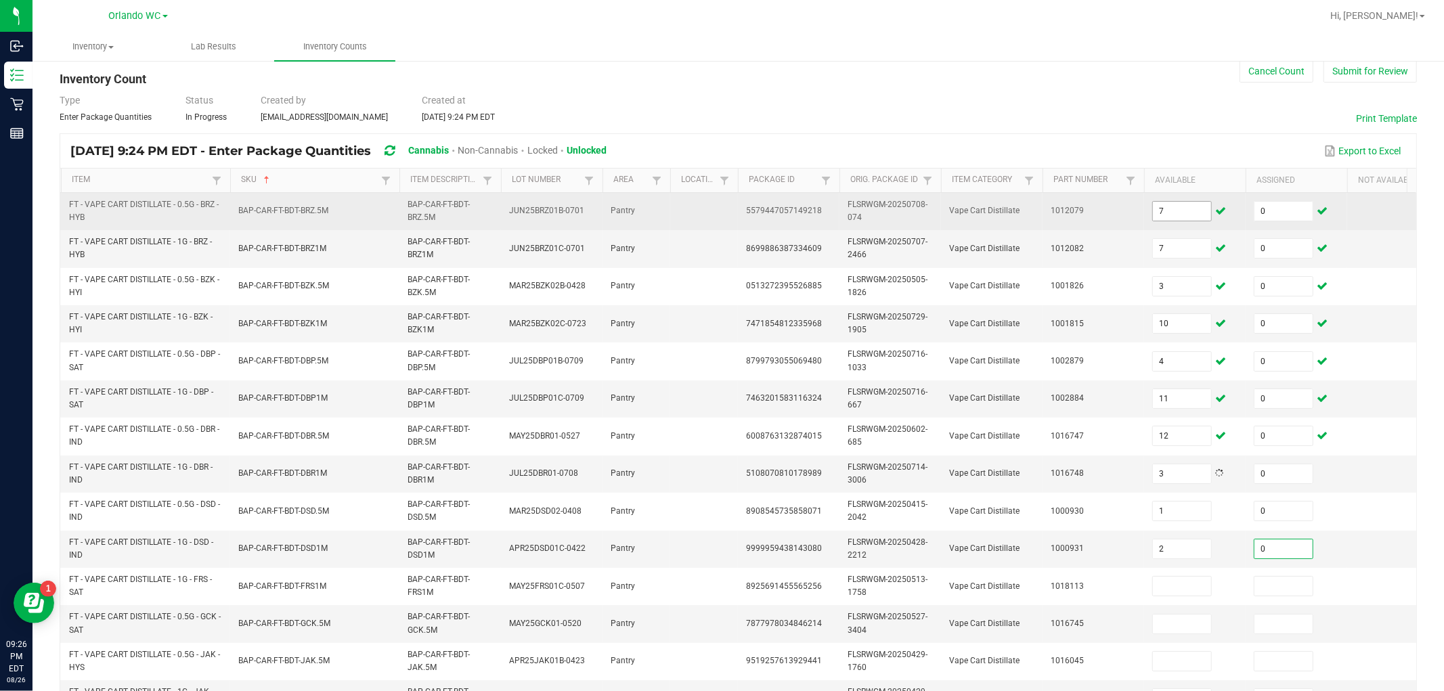
type input "0"
type input "3"
type input "0"
type input "5"
type input "0"
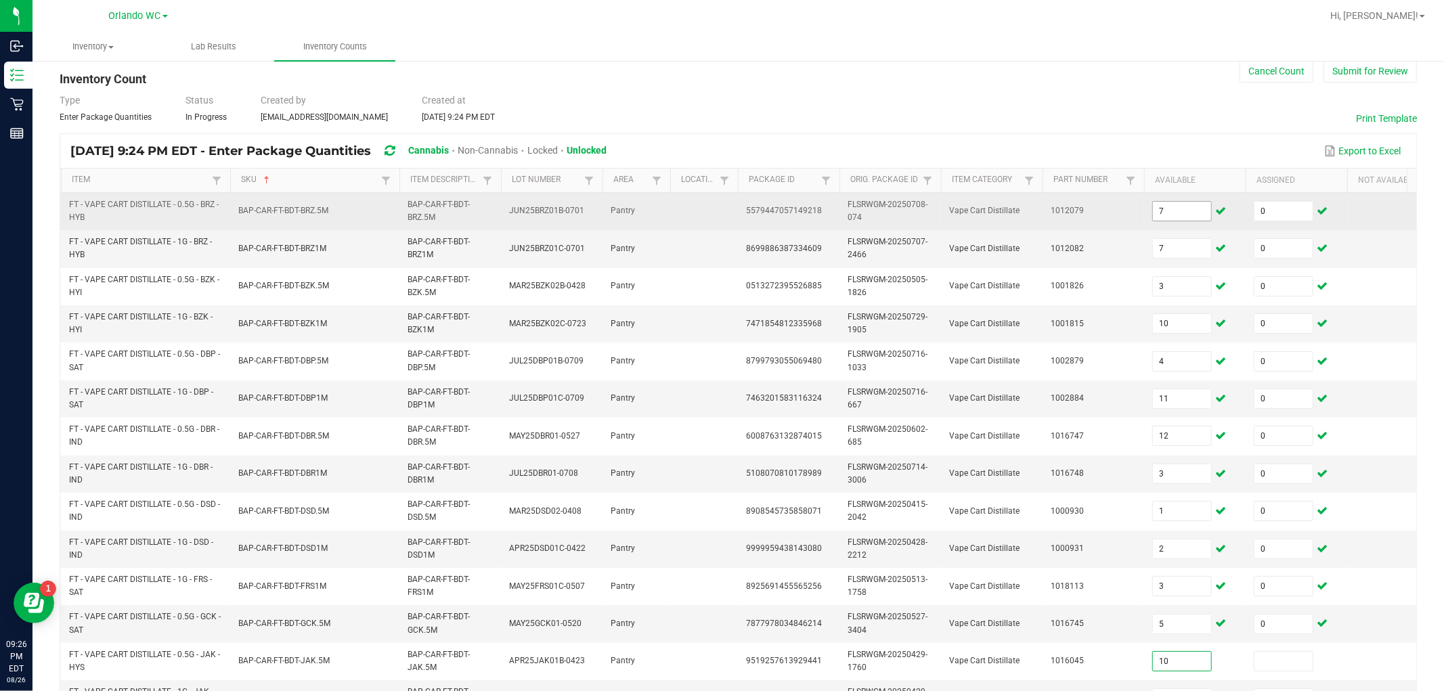
type input "10"
type input "0"
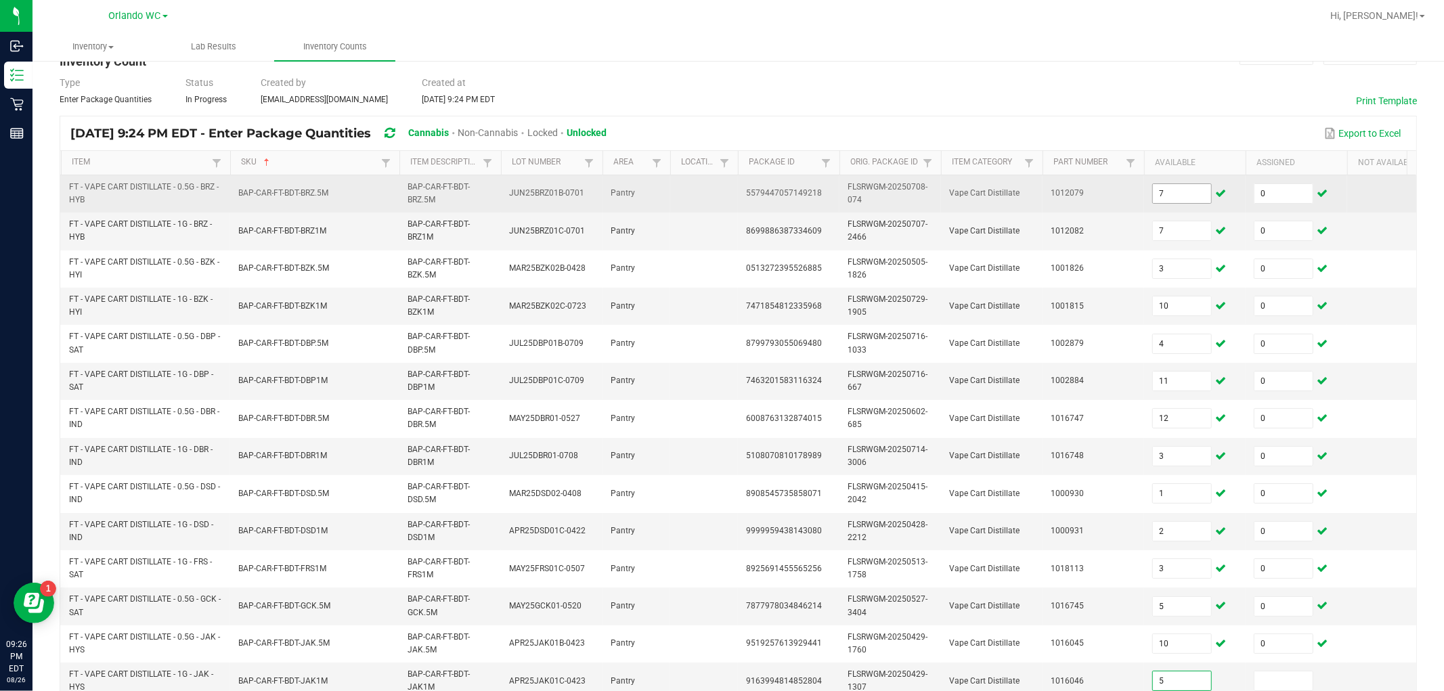
type input "5"
type input "0"
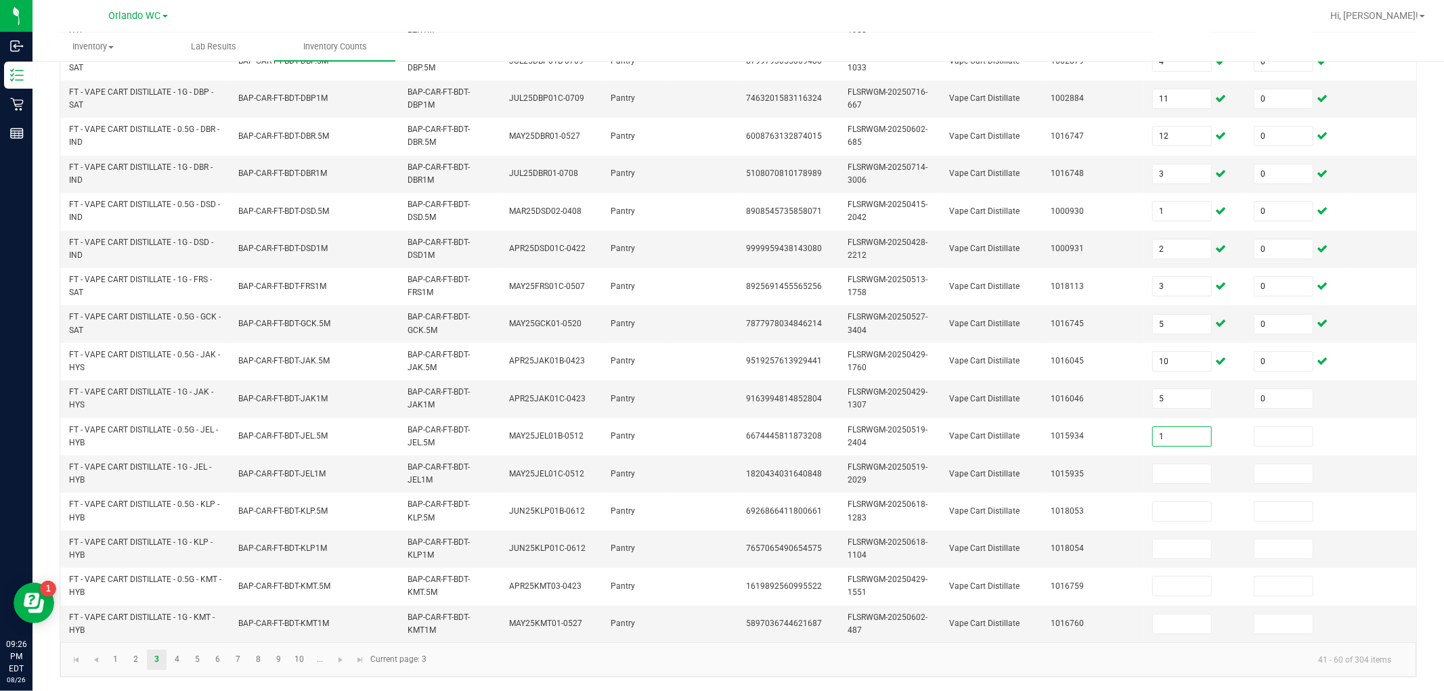
type input "1"
type input "0"
click at [648, 464] on input "74" at bounding box center [1182, 473] width 58 height 19
type input "4"
type input "0"
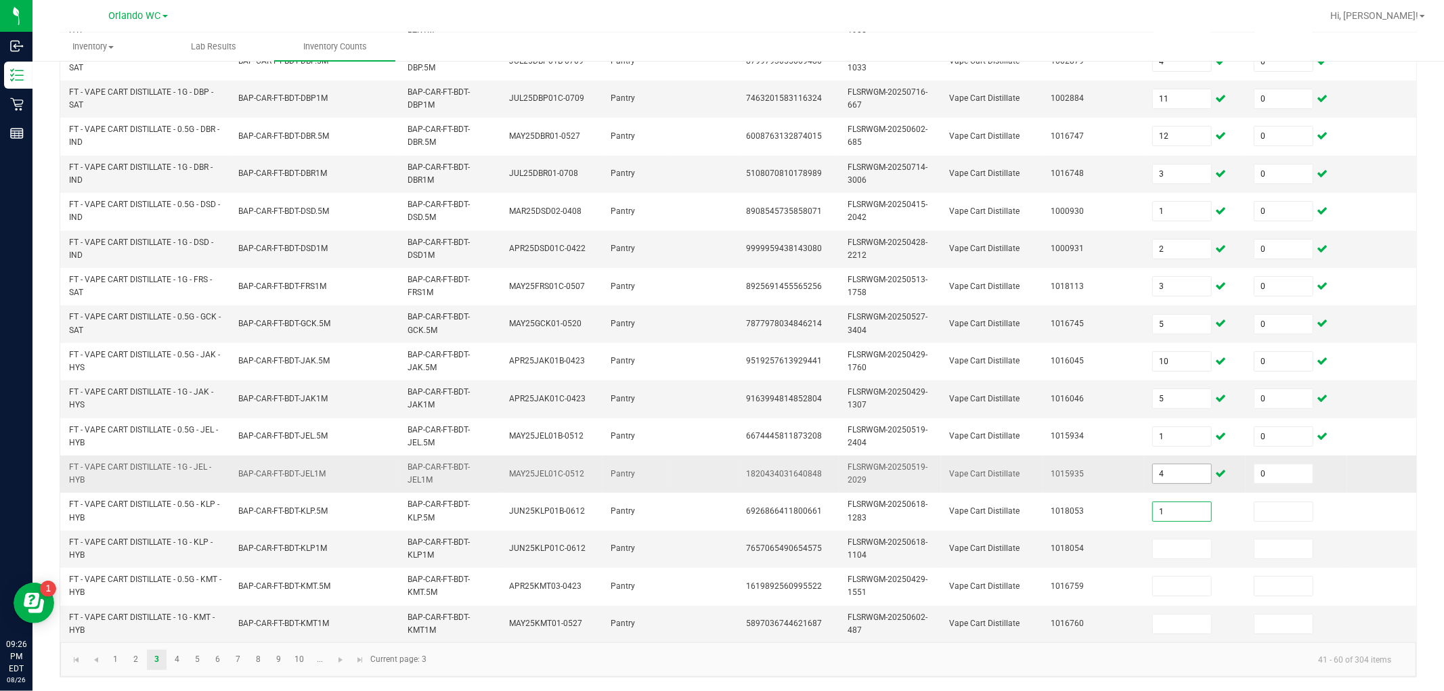
type input "1"
type input "0"
type input "1"
type input "0"
type input "8"
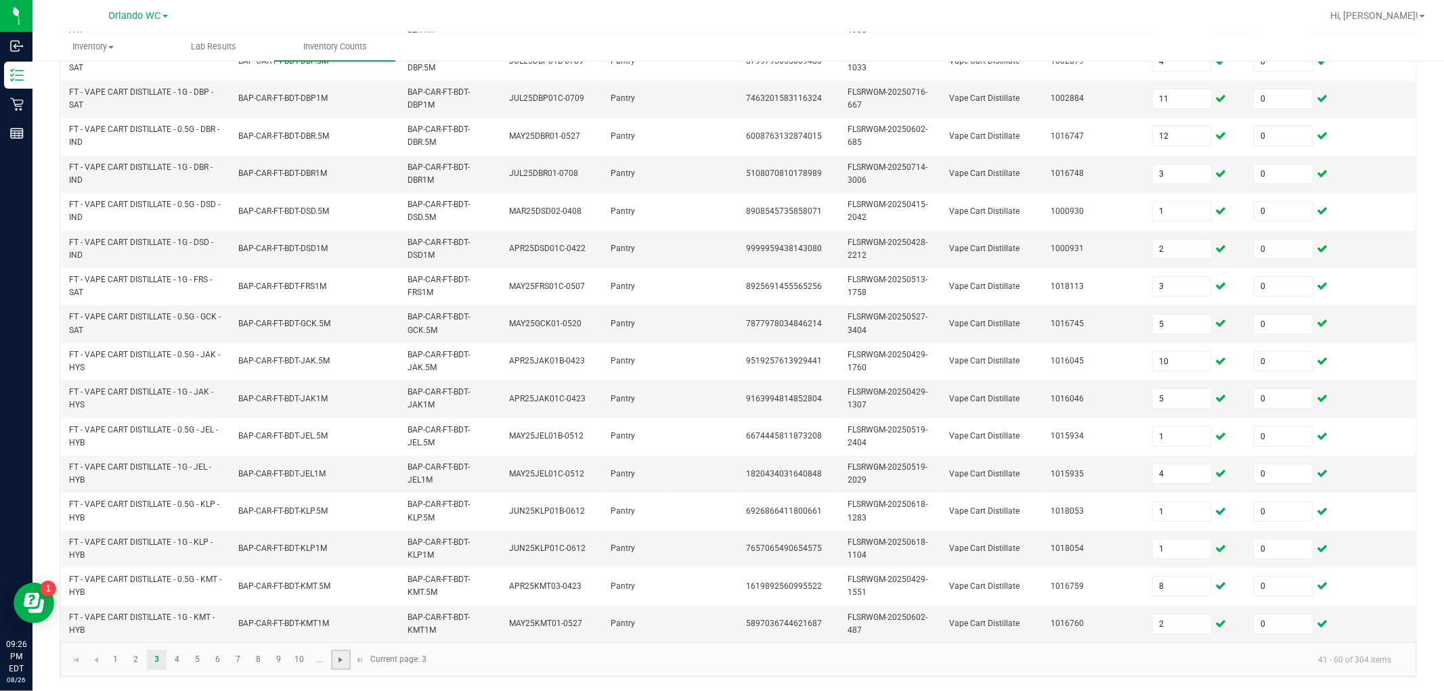
click at [340, 621] on span "Go to the next page" at bounding box center [340, 660] width 11 height 11
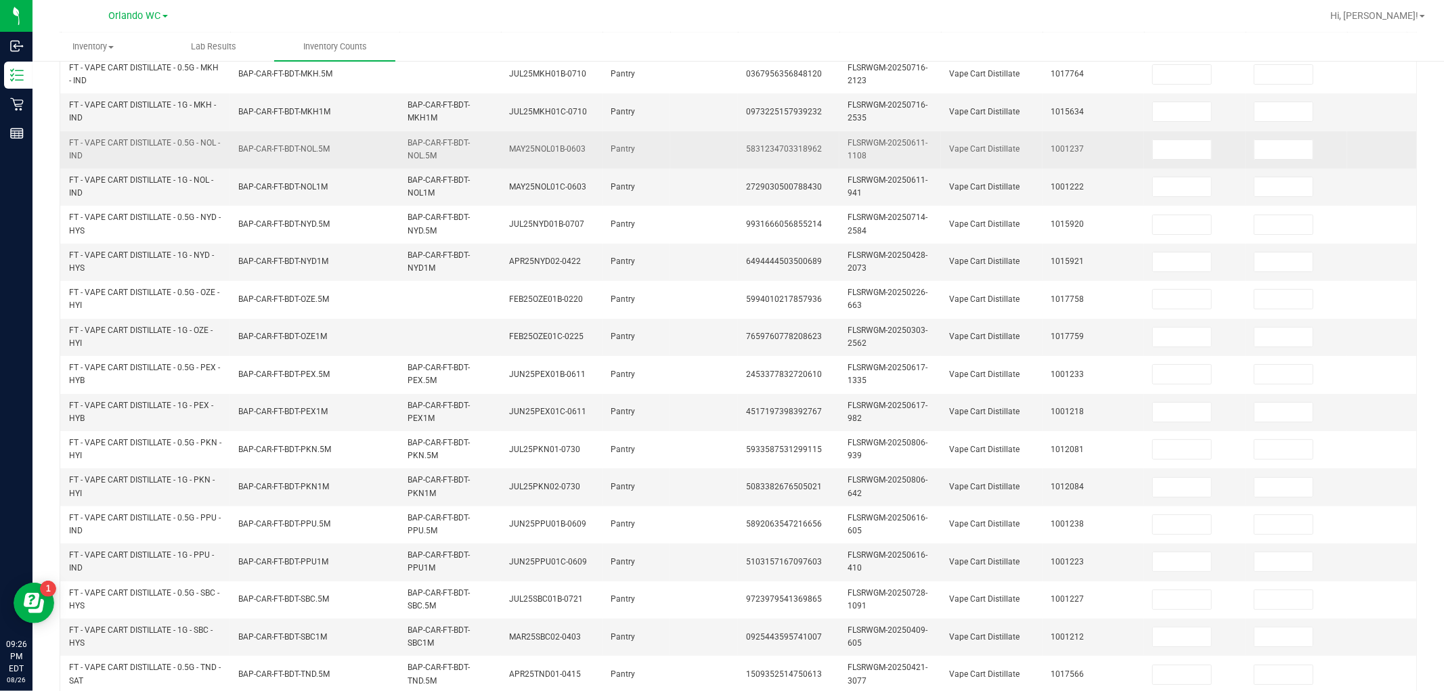
scroll to position [112, 0]
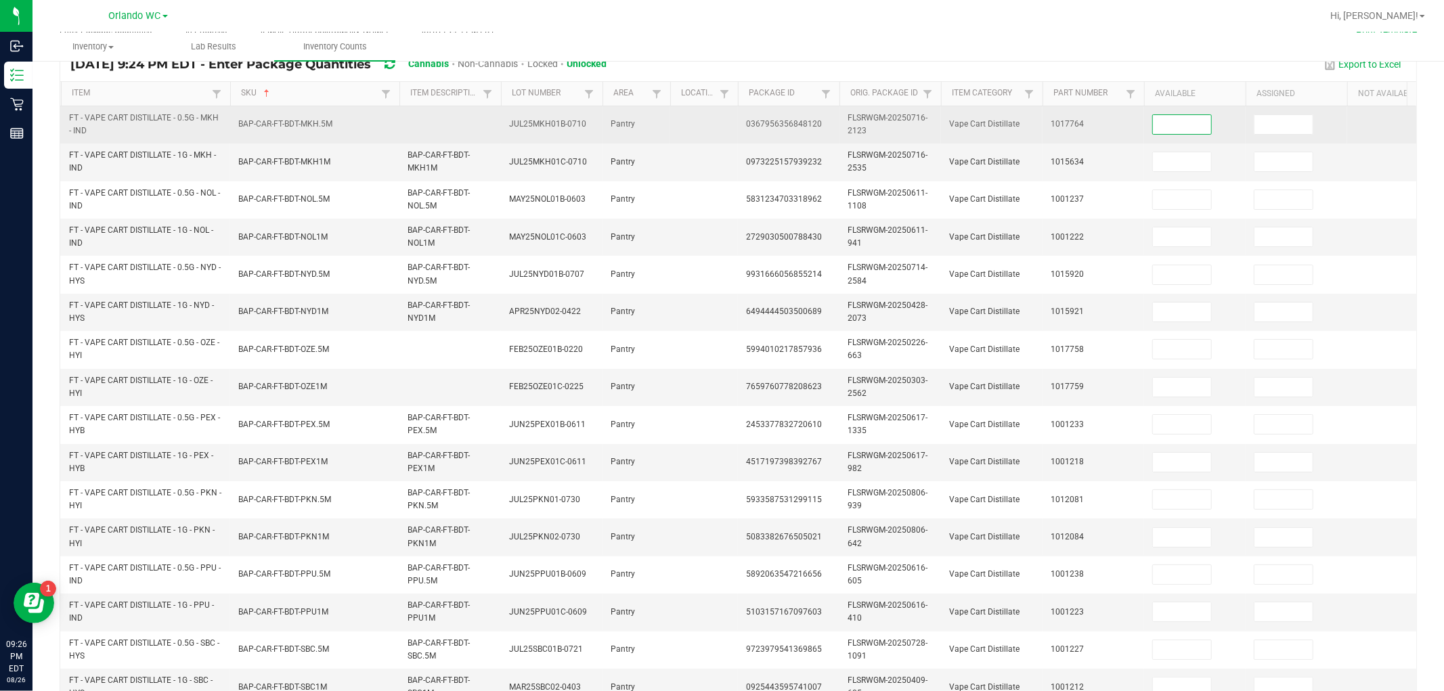
click at [648, 126] on input at bounding box center [1182, 124] width 58 height 19
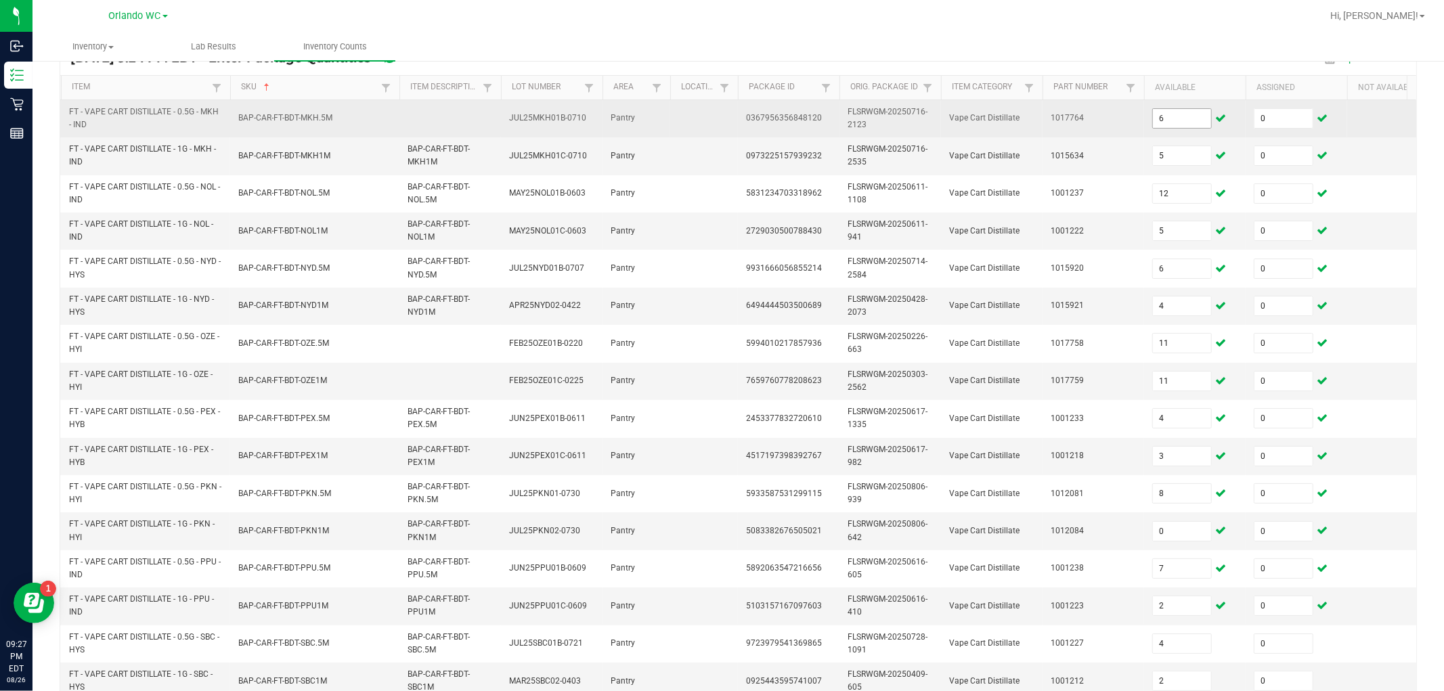
scroll to position [338, 0]
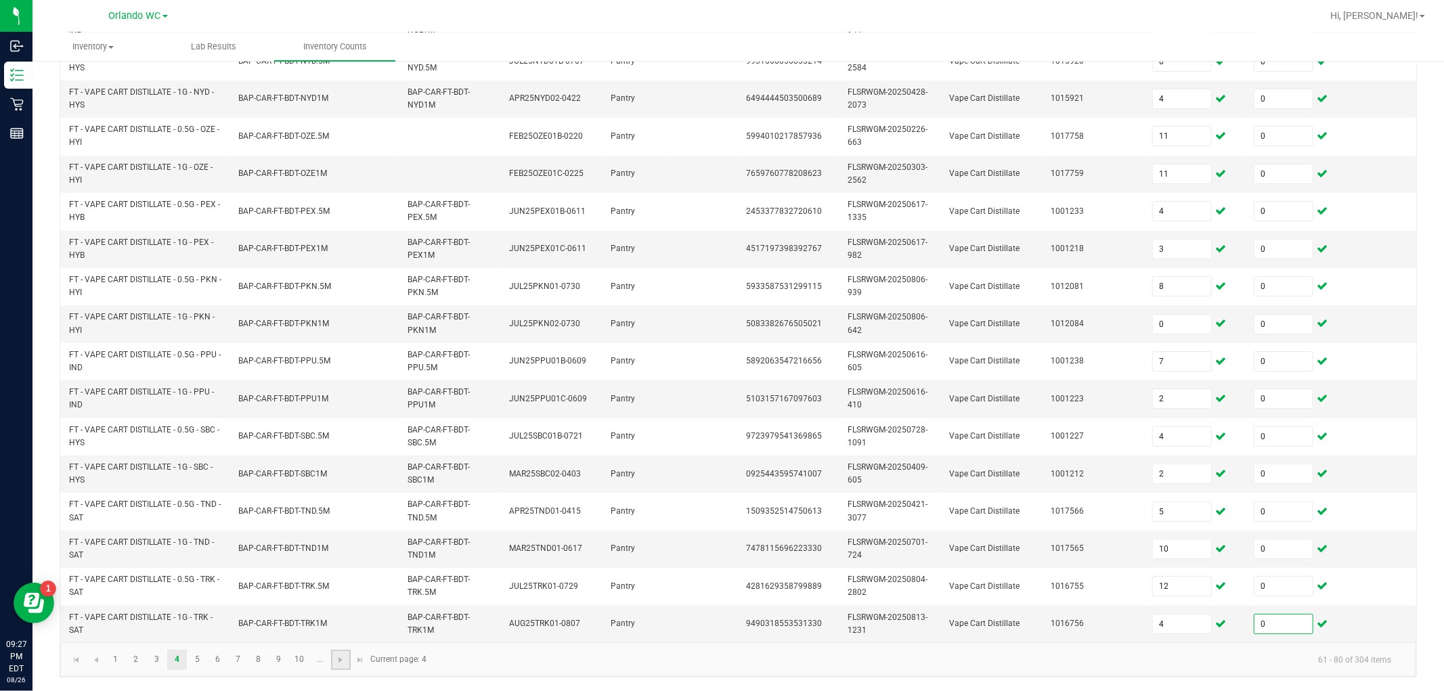
click at [340, 621] on link at bounding box center [341, 660] width 20 height 20
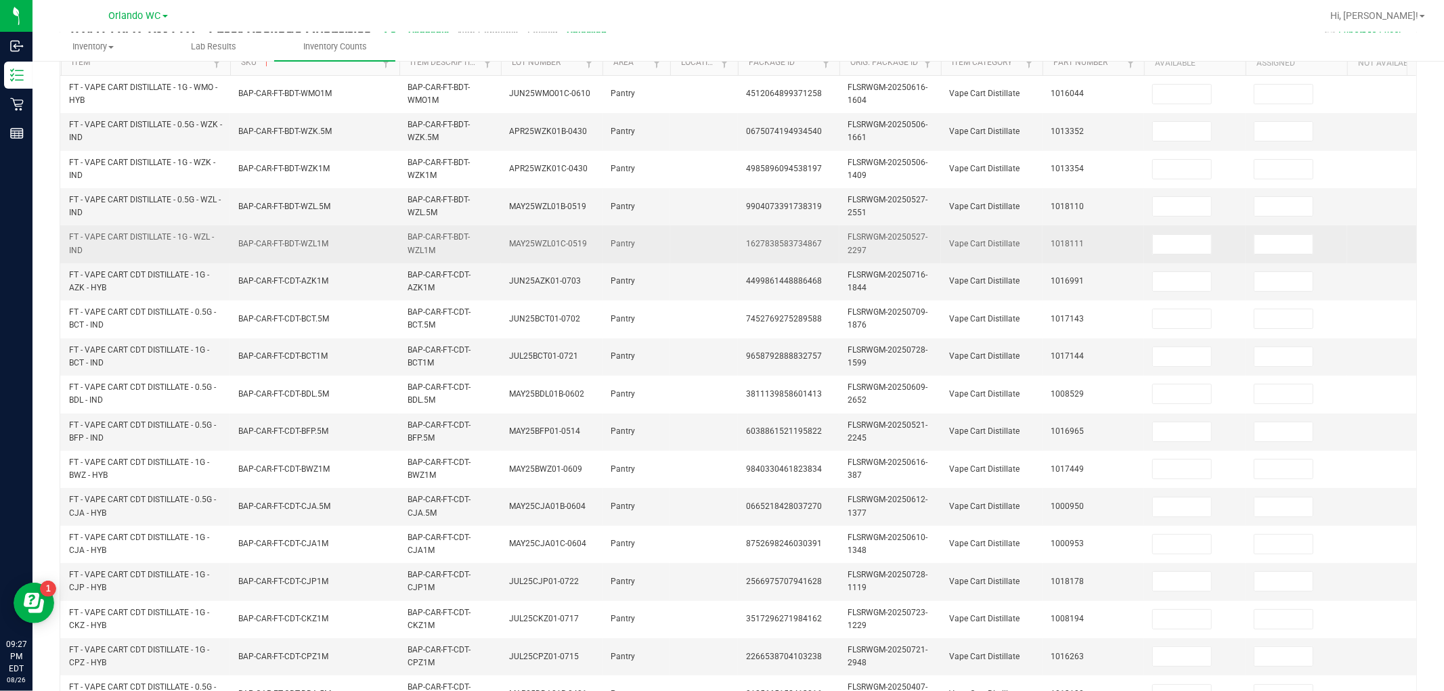
scroll to position [112, 0]
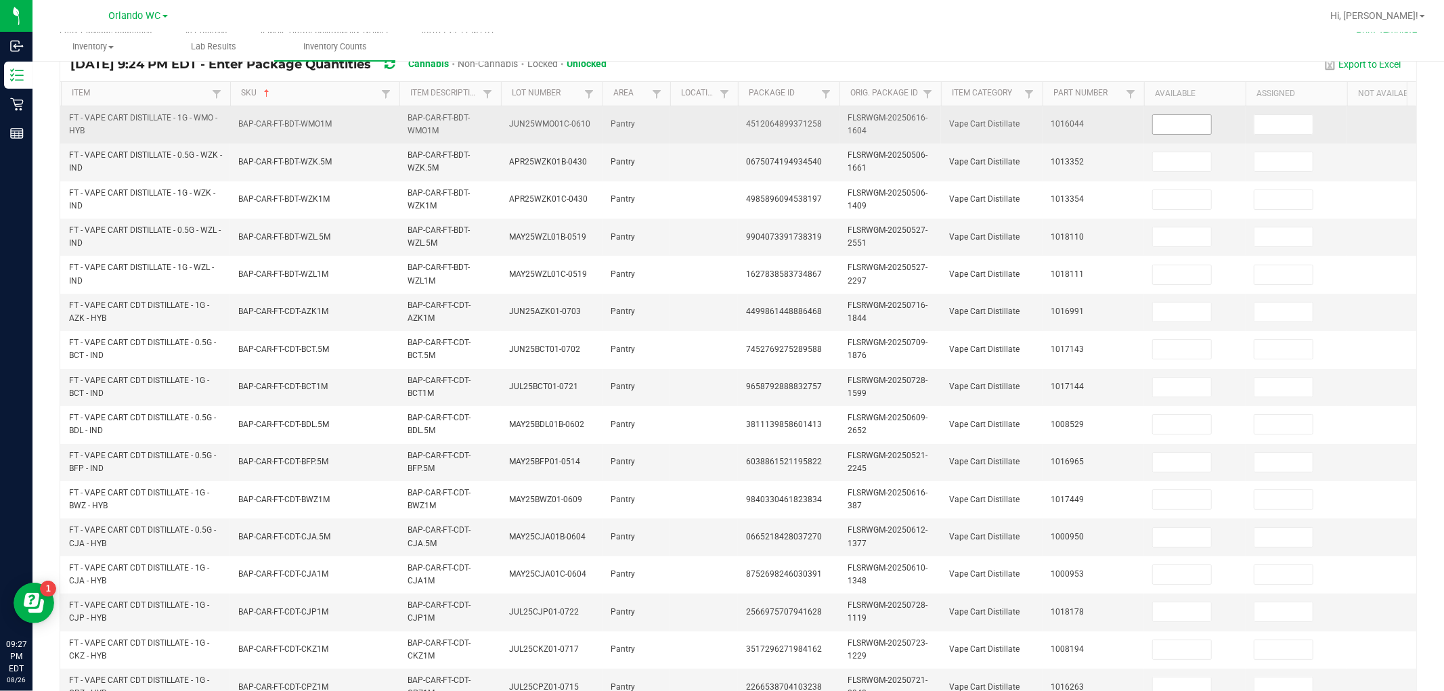
click at [648, 124] on input at bounding box center [1182, 124] width 58 height 19
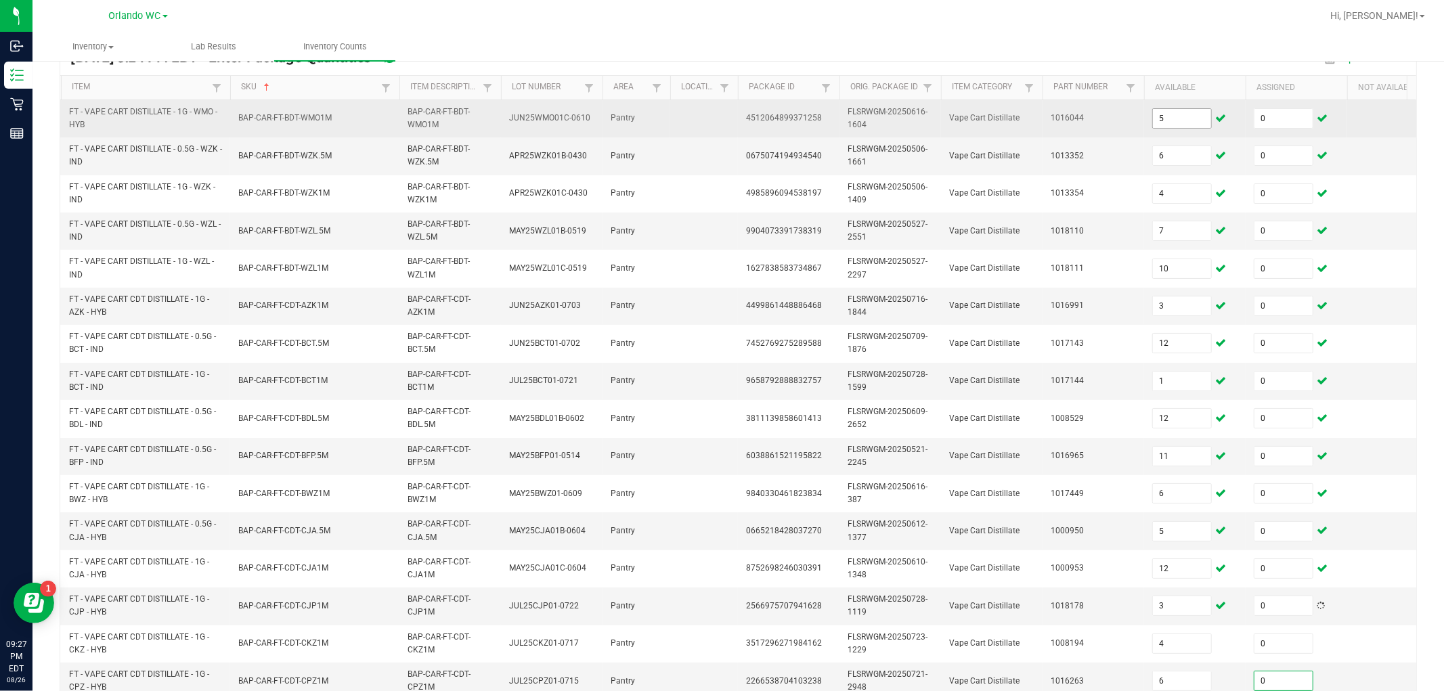
scroll to position [338, 0]
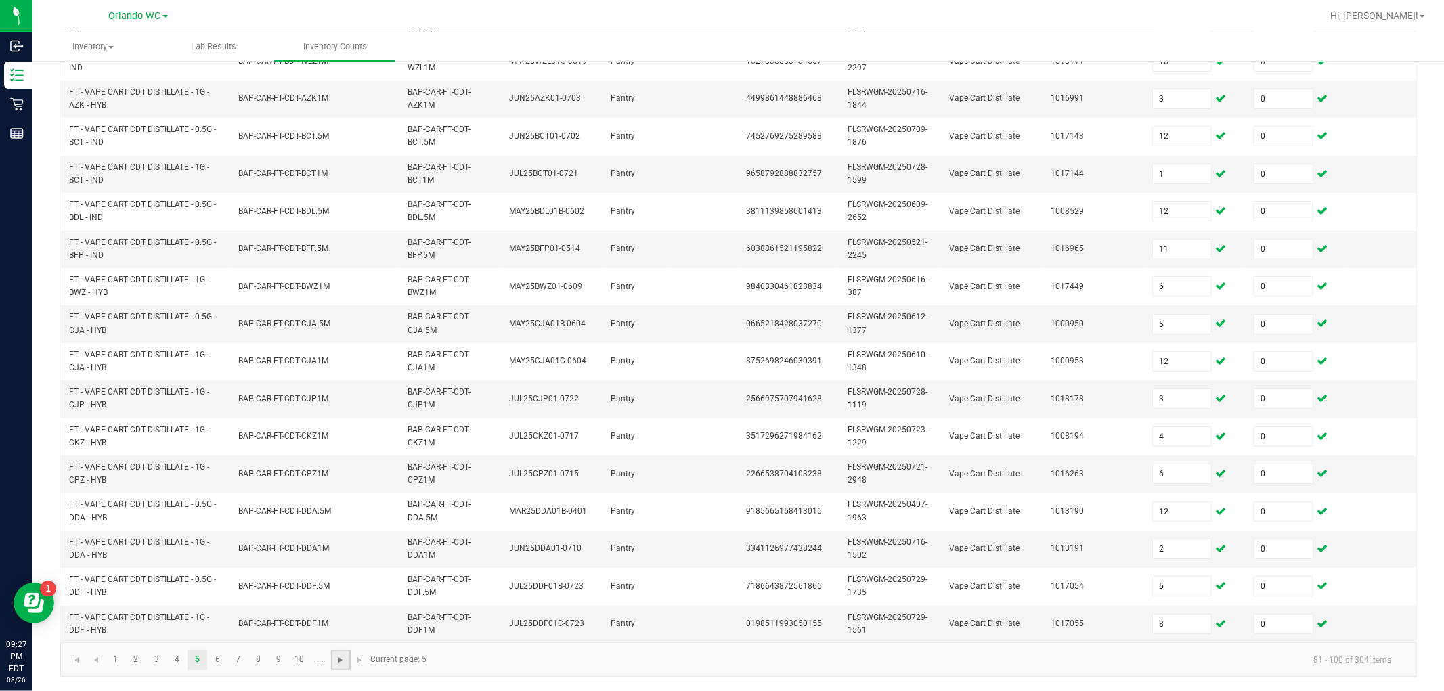
click at [335, 621] on span "Go to the next page" at bounding box center [340, 660] width 11 height 11
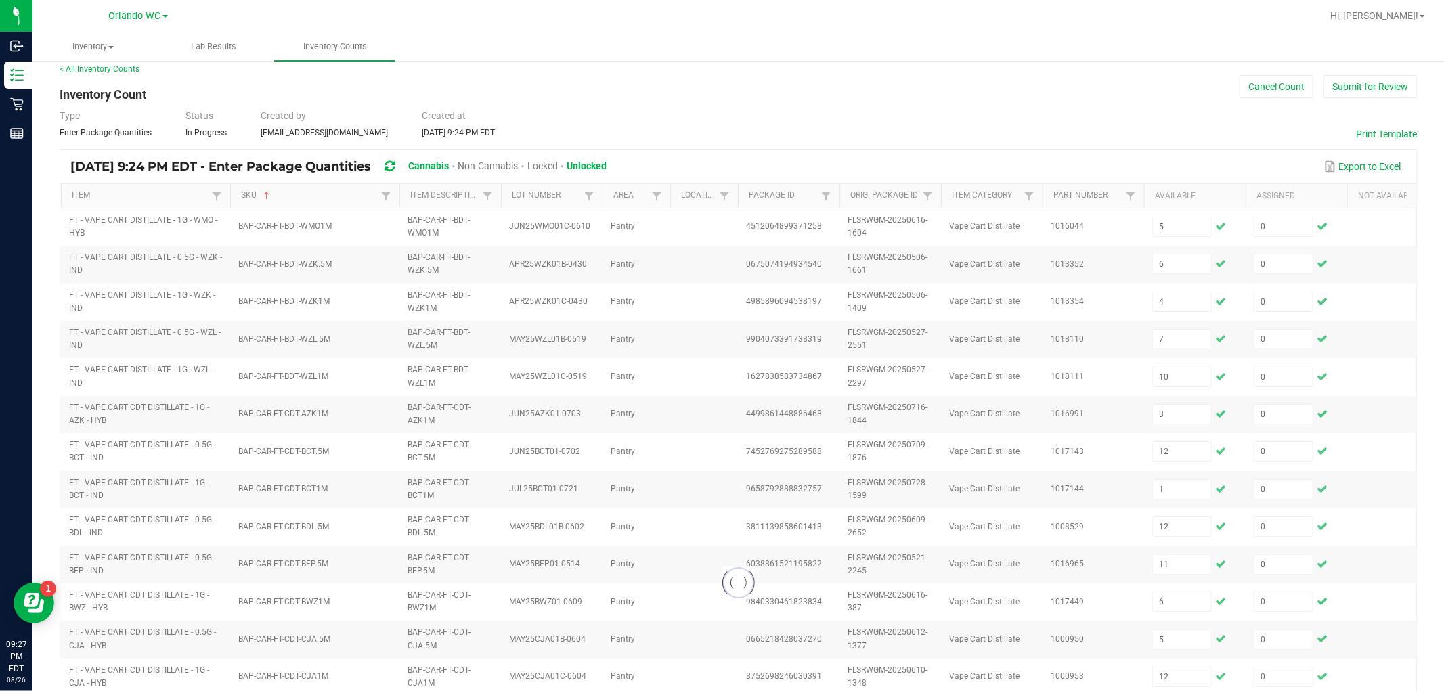
scroll to position [0, 0]
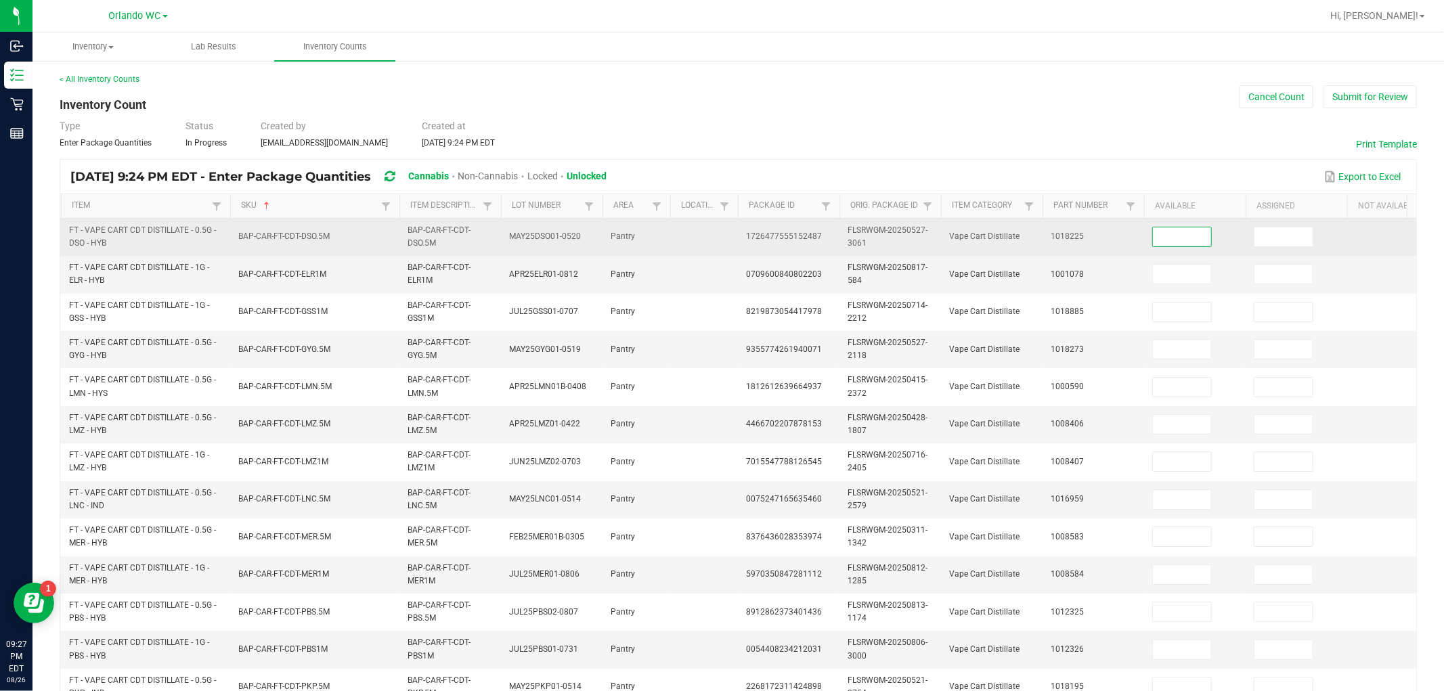
click at [648, 235] on input at bounding box center [1182, 236] width 58 height 19
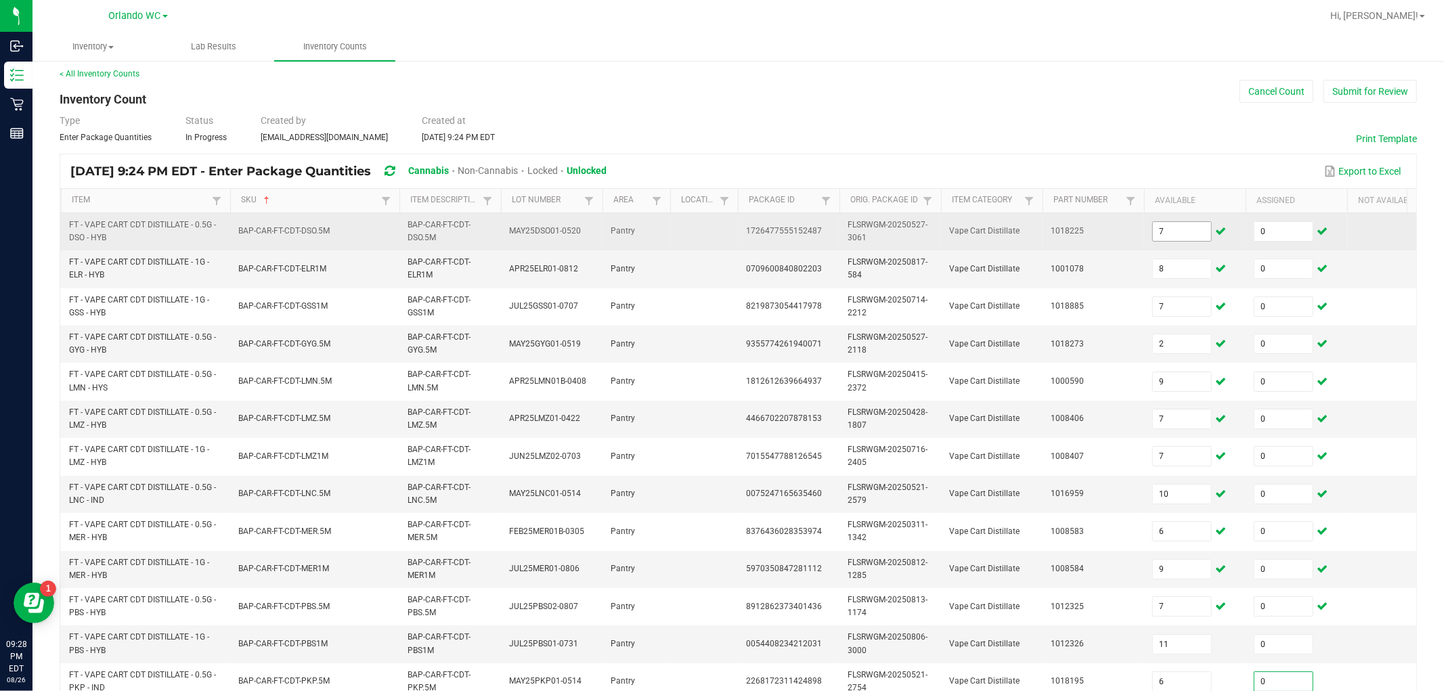
scroll to position [338, 0]
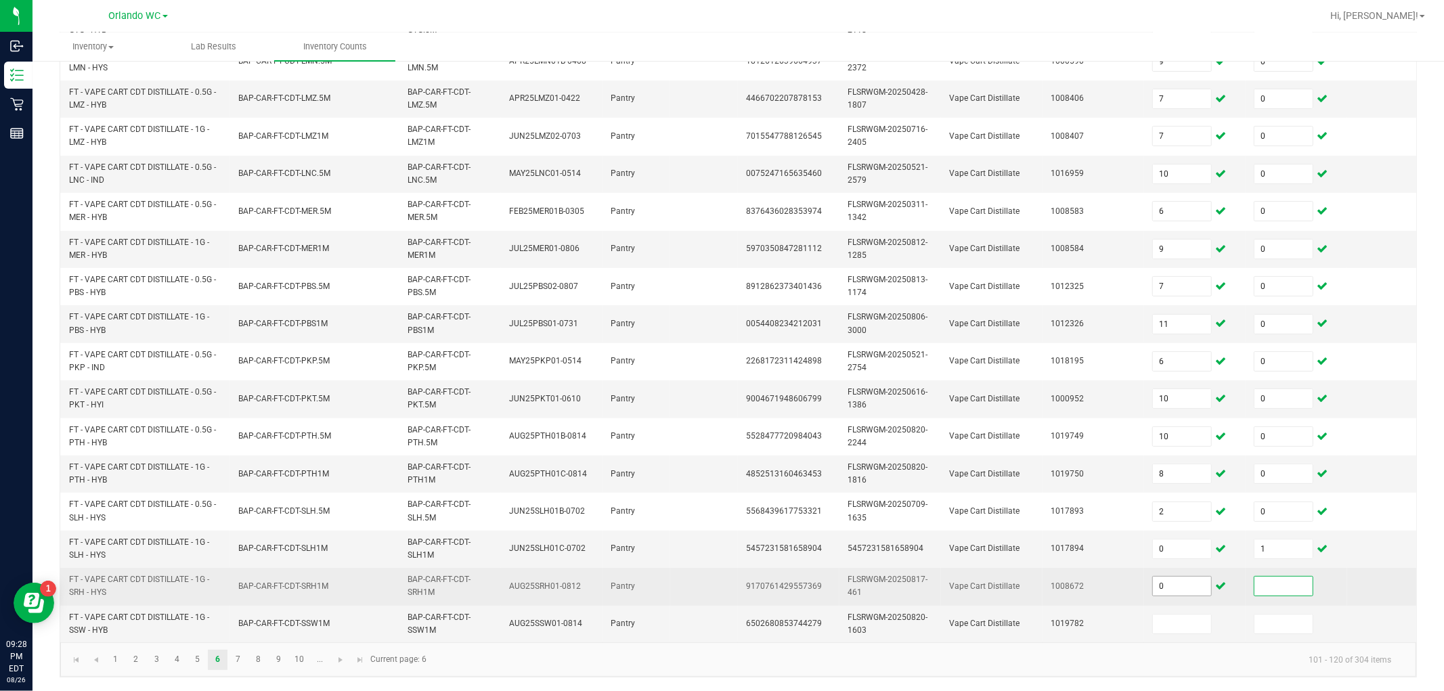
click at [648, 577] on input "0" at bounding box center [1182, 586] width 58 height 19
click at [648, 577] on input "0" at bounding box center [1283, 586] width 58 height 19
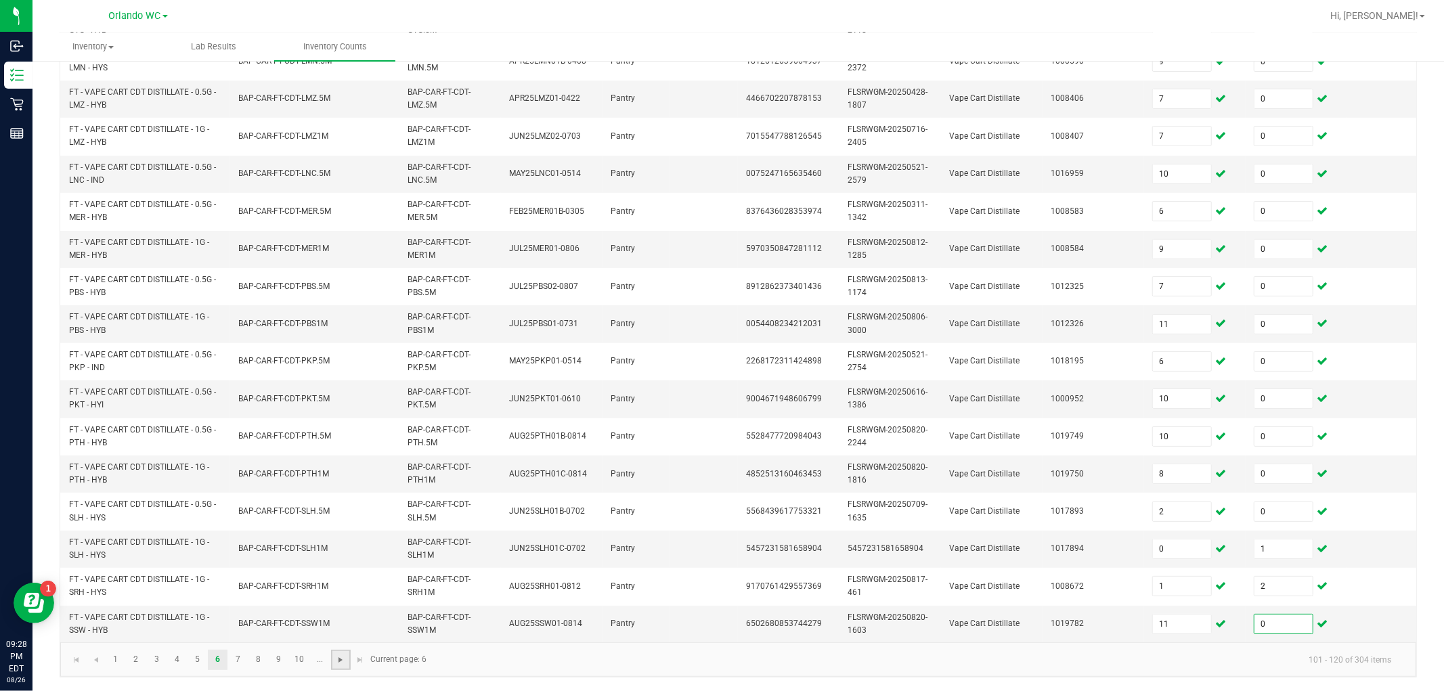
click at [339, 621] on span "Go to the next page" at bounding box center [340, 660] width 11 height 11
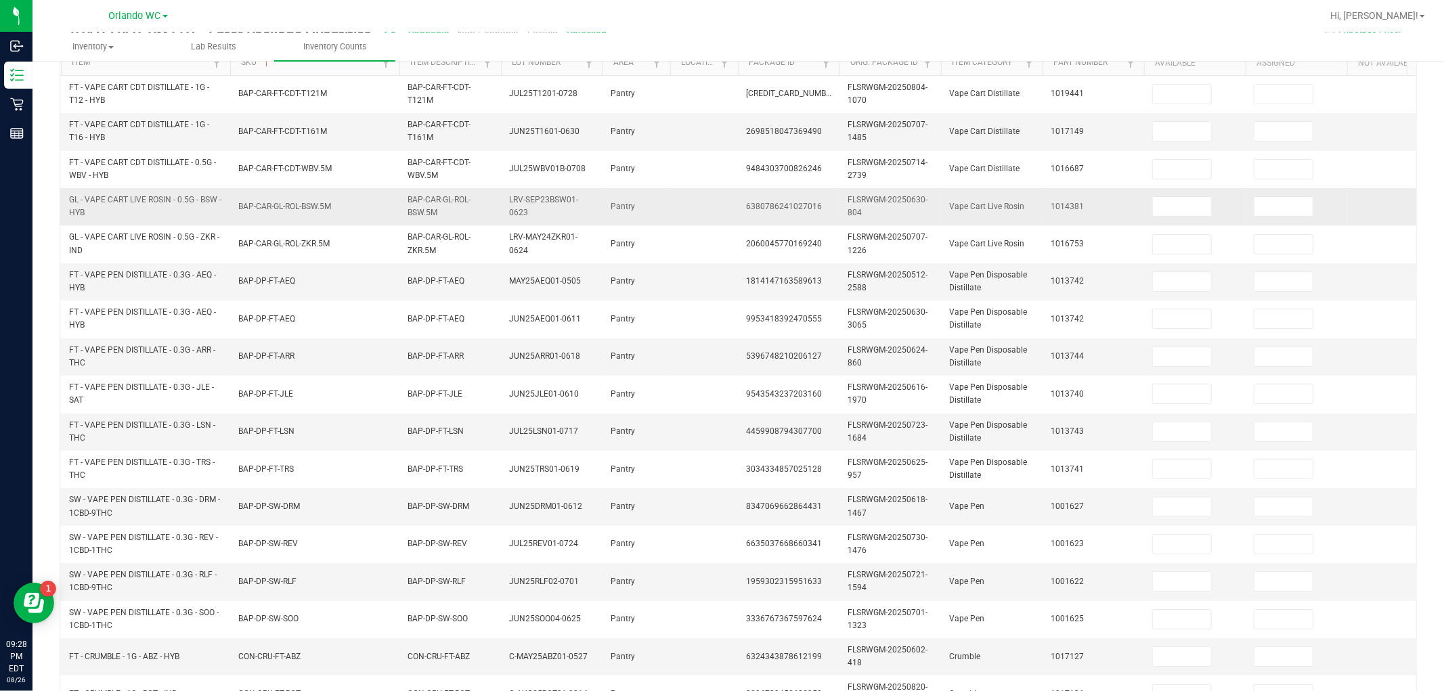
scroll to position [112, 0]
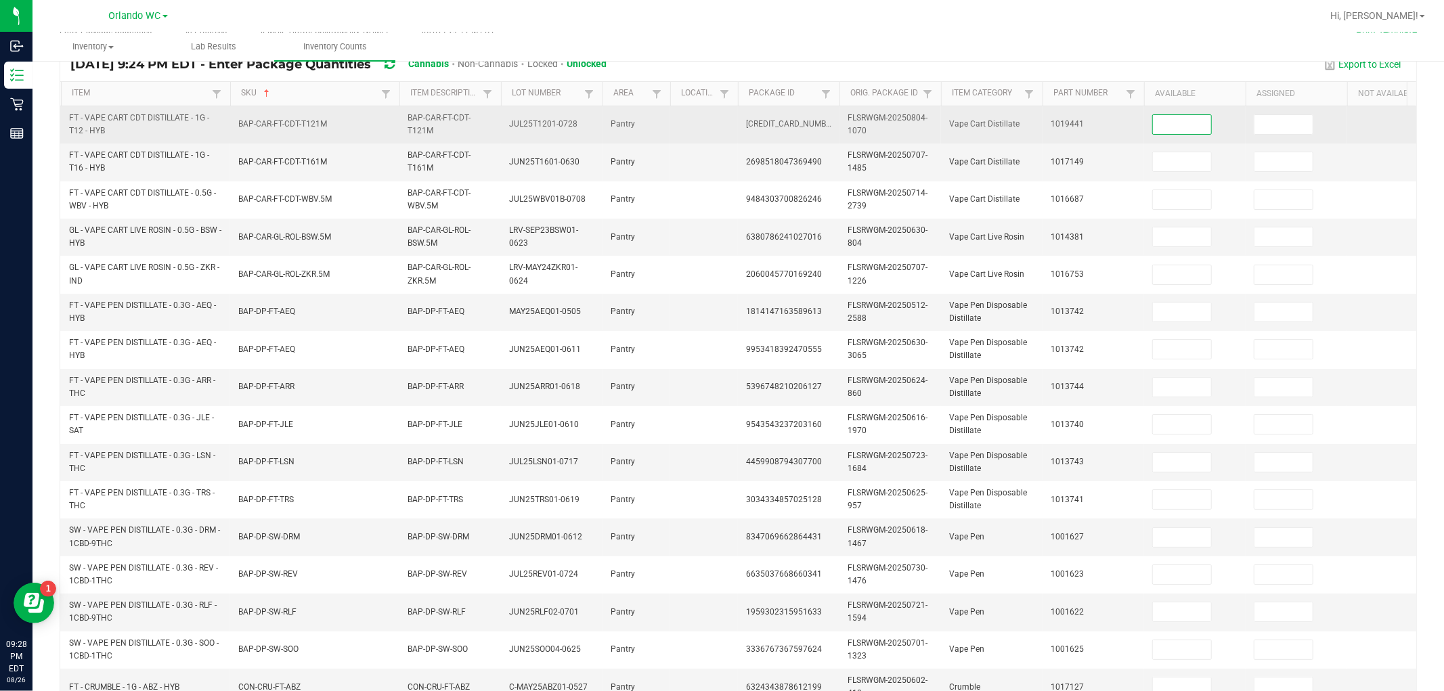
click at [648, 116] on input at bounding box center [1182, 124] width 58 height 19
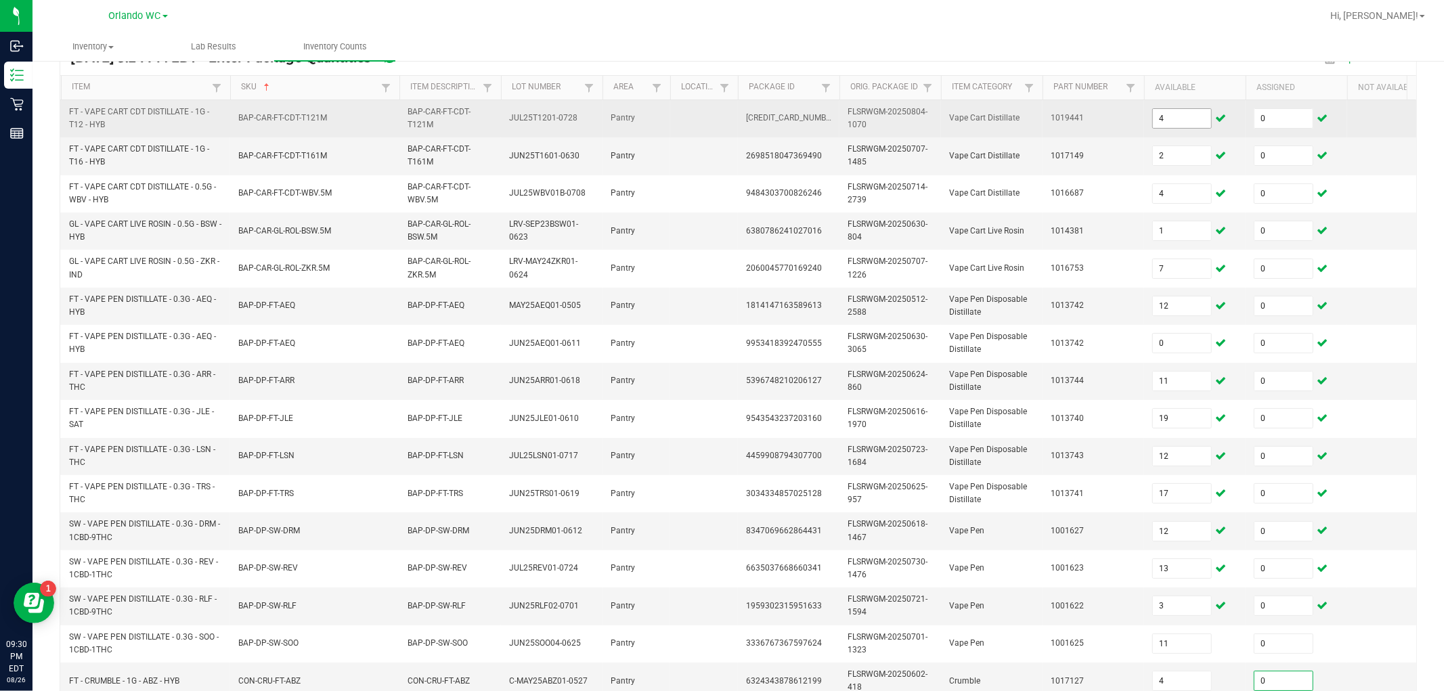
scroll to position [338, 0]
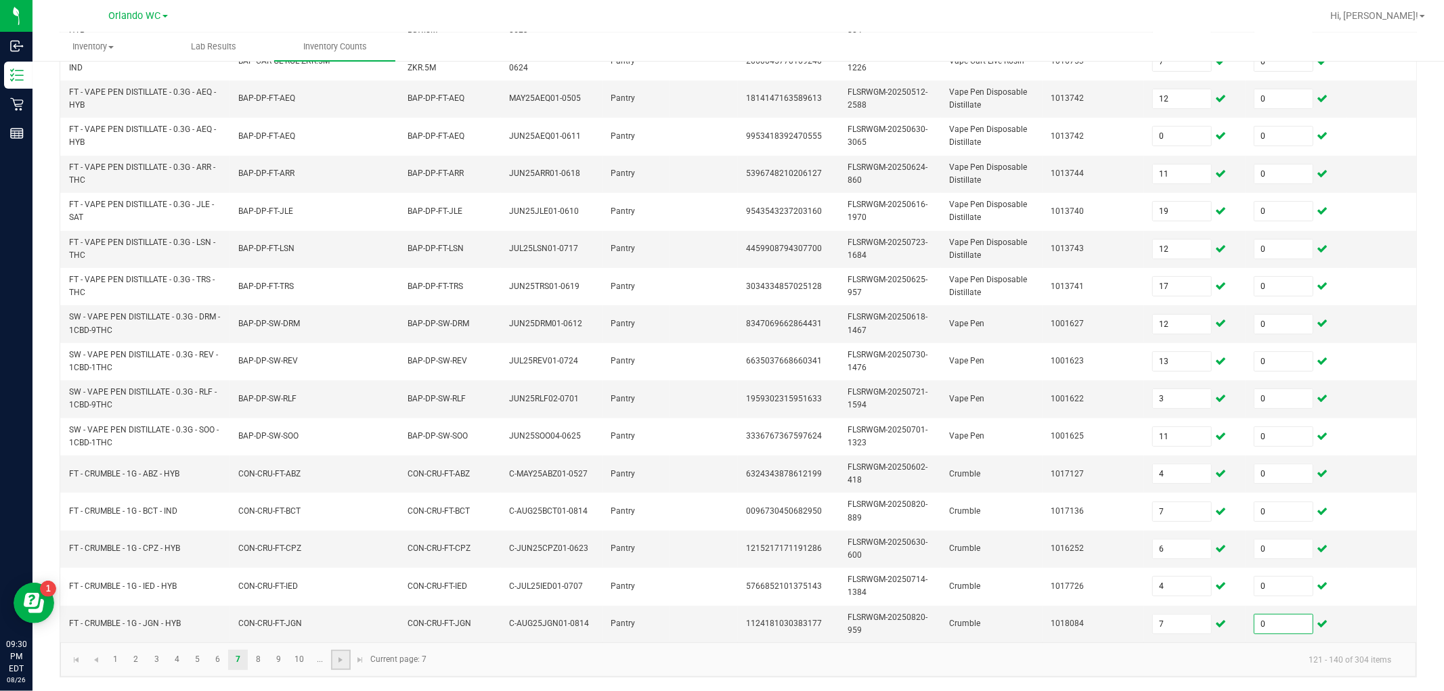
click at [335, 621] on link at bounding box center [341, 660] width 20 height 20
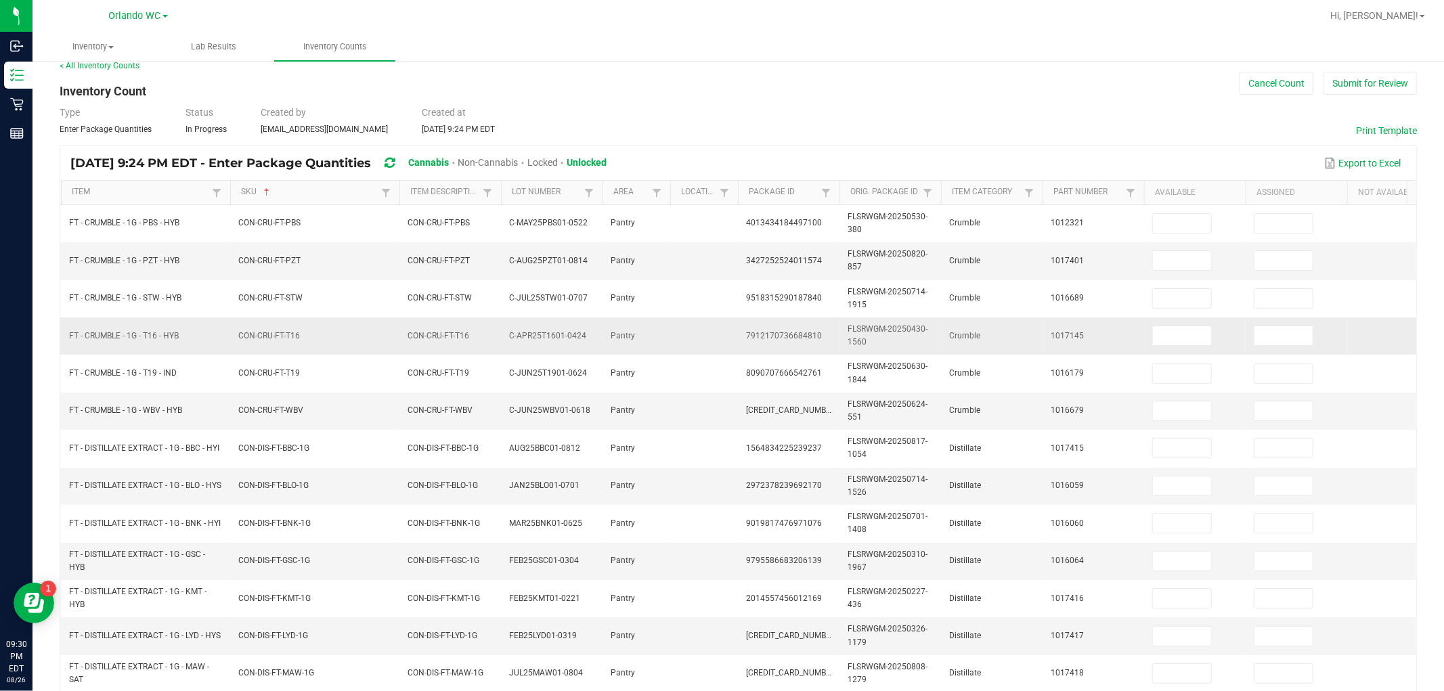
scroll to position [0, 0]
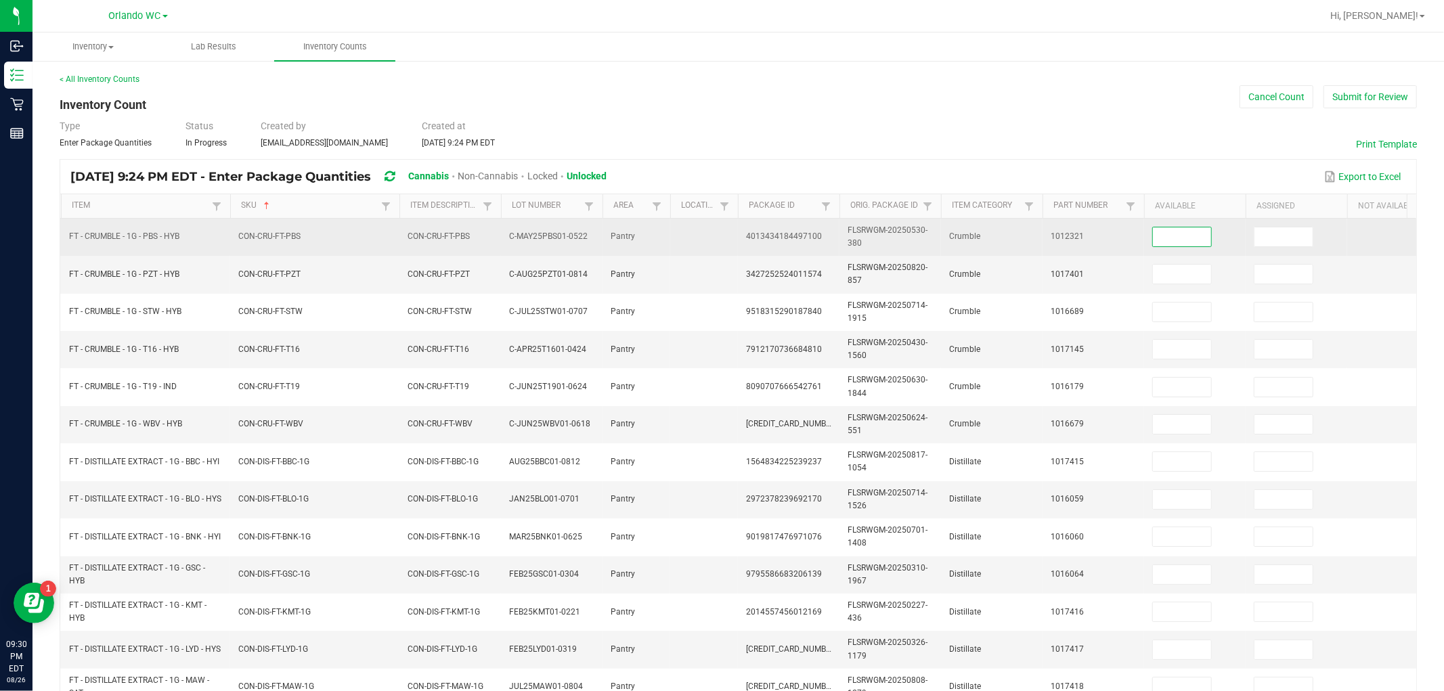
click at [648, 233] on input at bounding box center [1182, 236] width 58 height 19
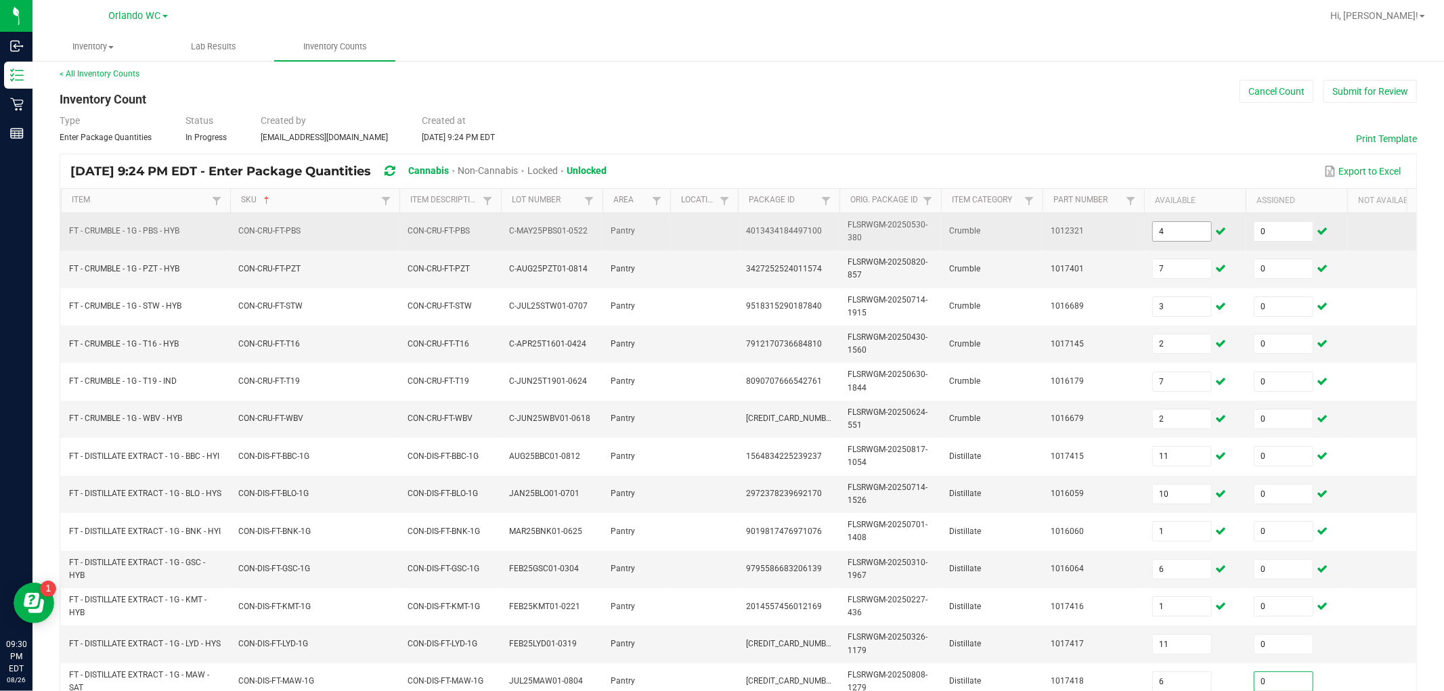
scroll to position [338, 0]
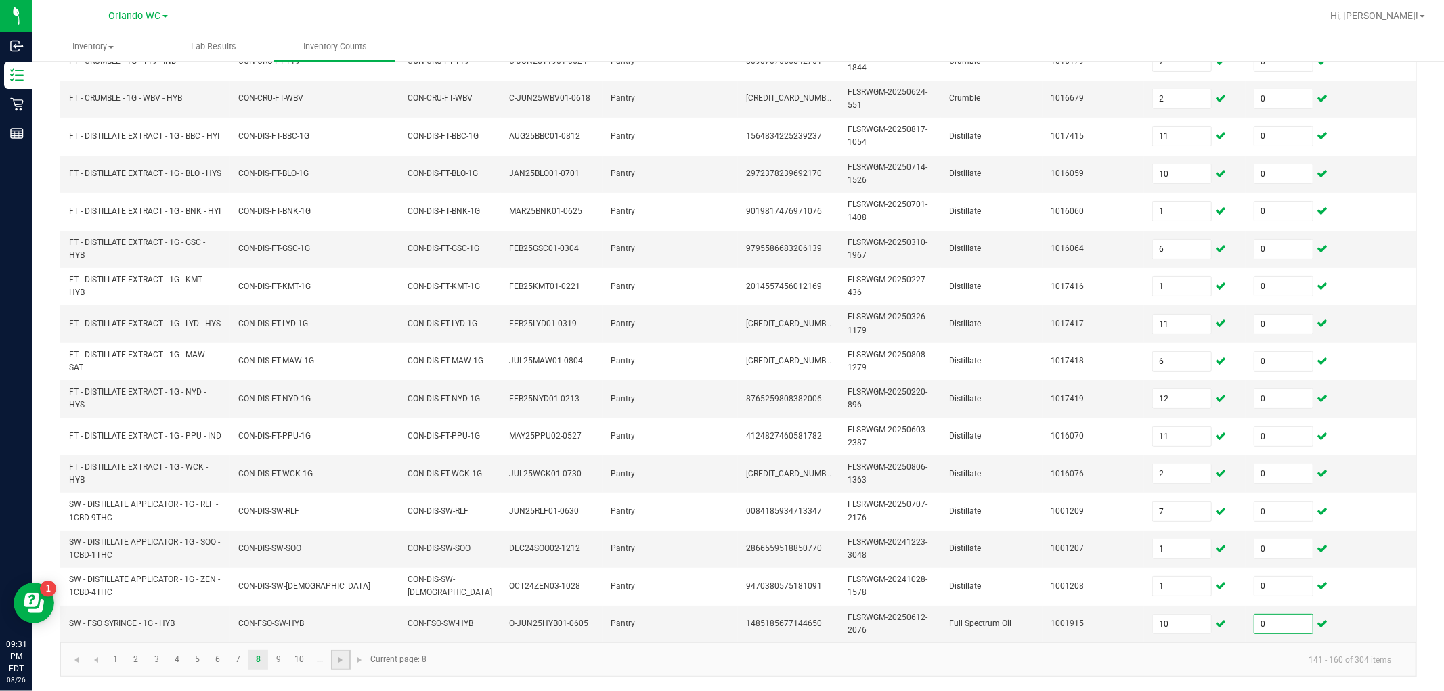
click at [332, 621] on link at bounding box center [341, 660] width 20 height 20
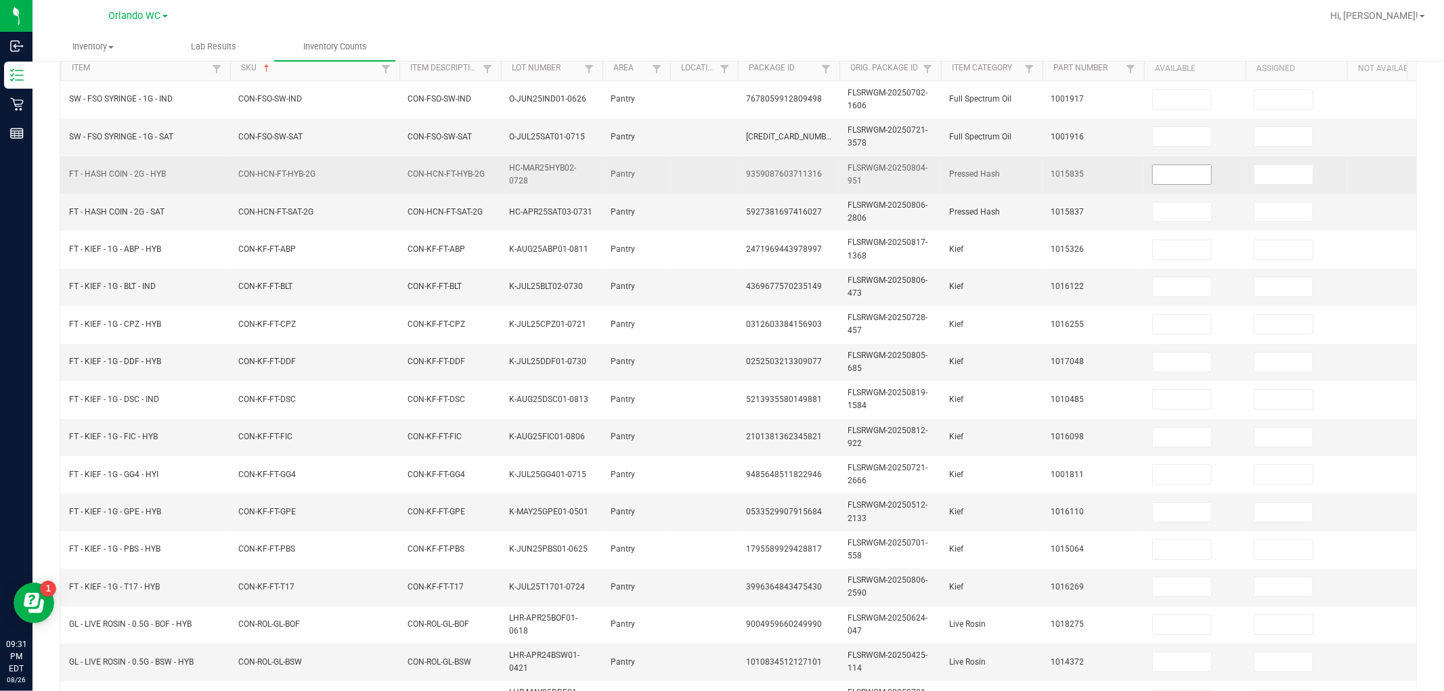
scroll to position [112, 0]
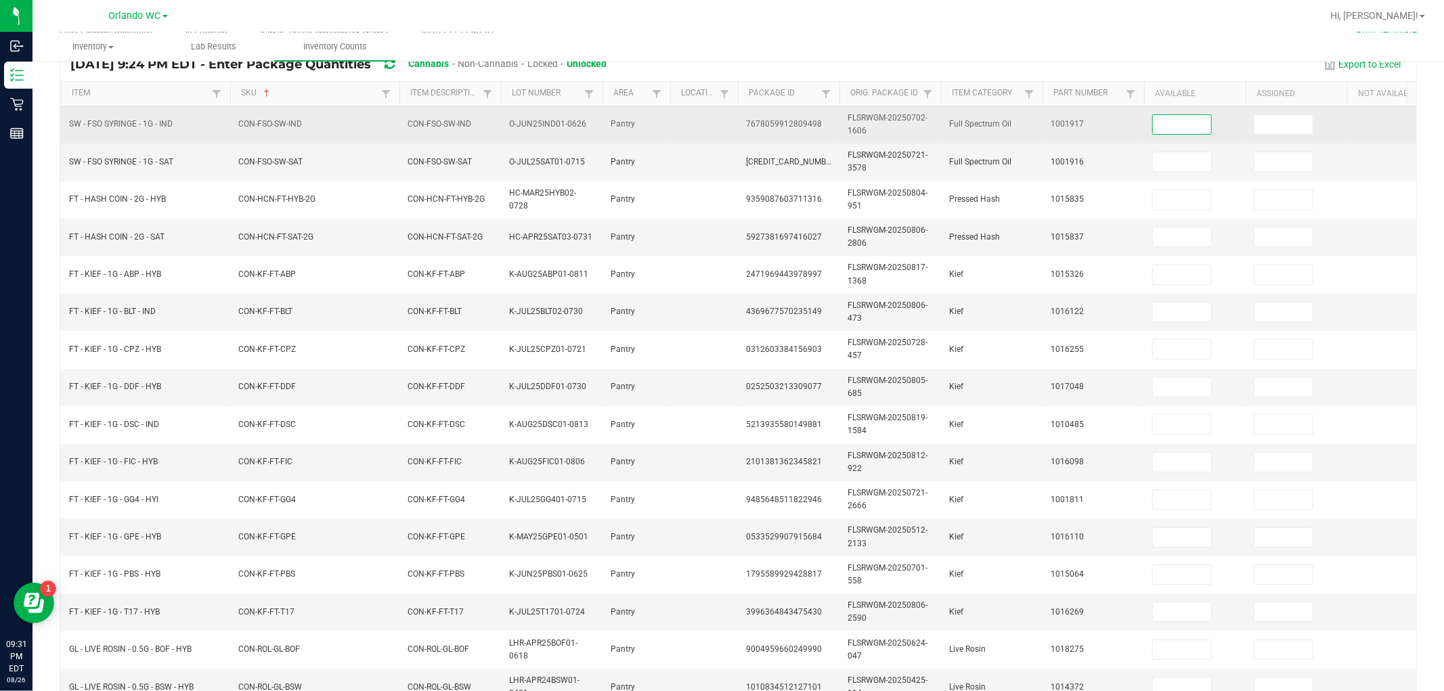
click at [648, 125] on input at bounding box center [1182, 124] width 58 height 19
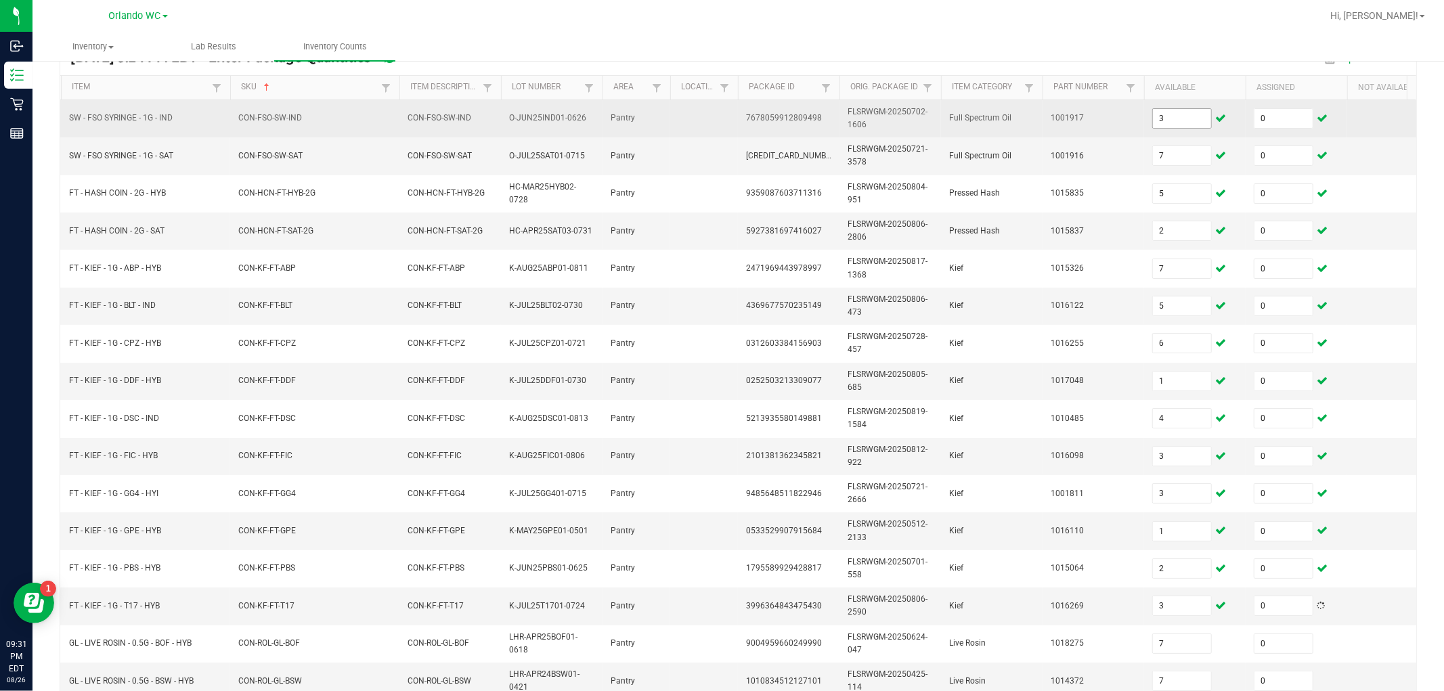
scroll to position [338, 0]
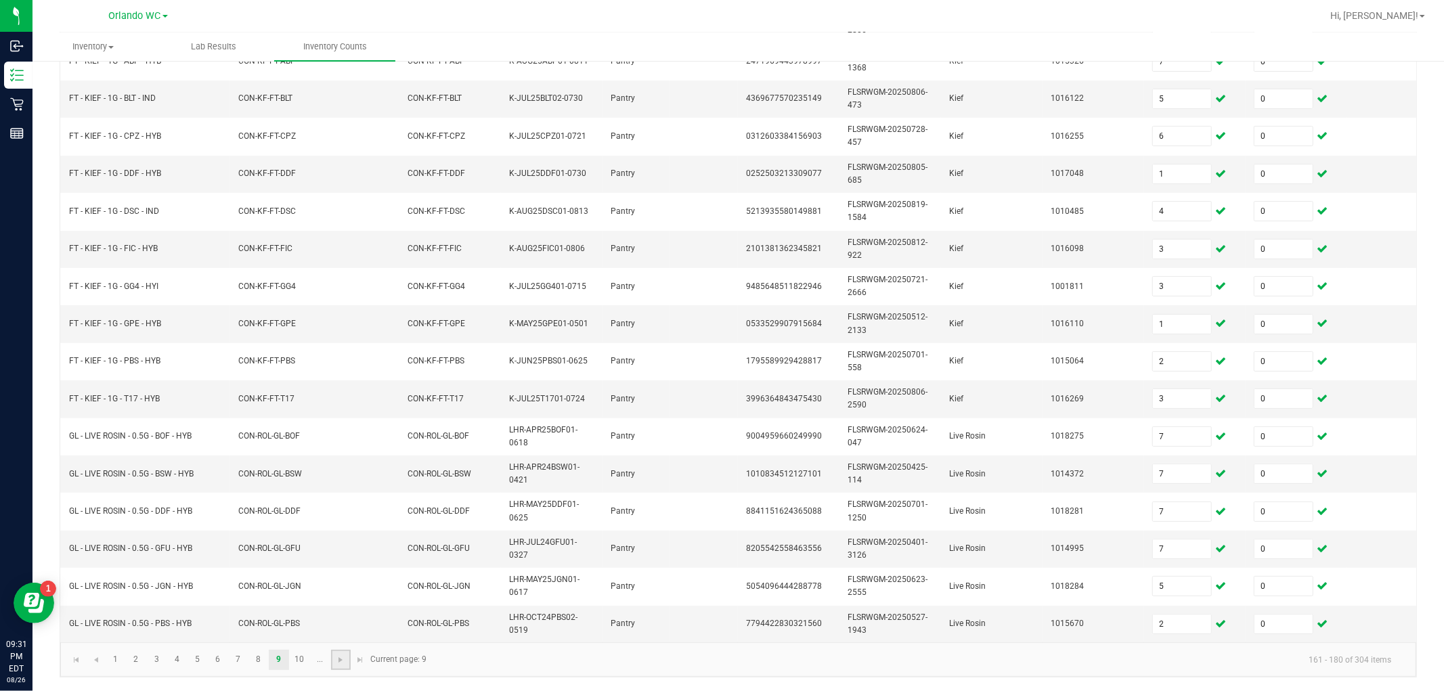
click at [338, 621] on link at bounding box center [341, 660] width 20 height 20
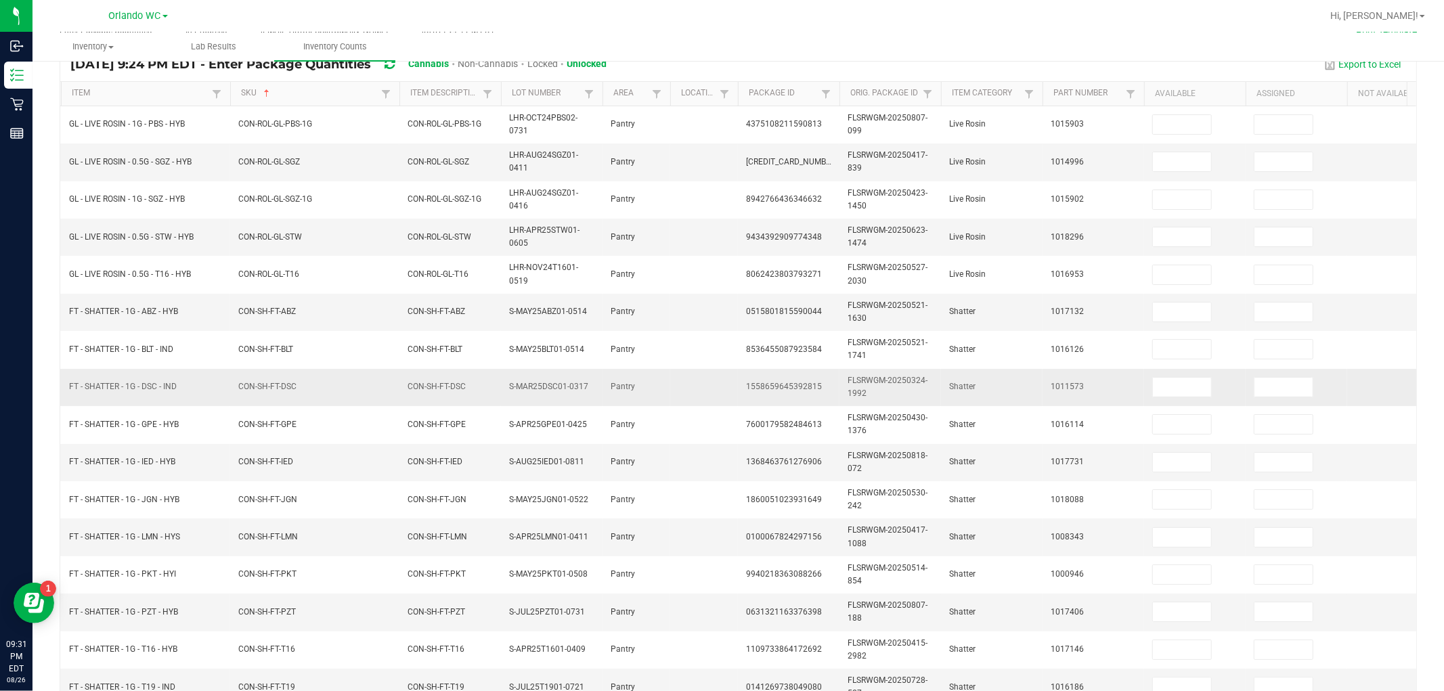
scroll to position [37, 0]
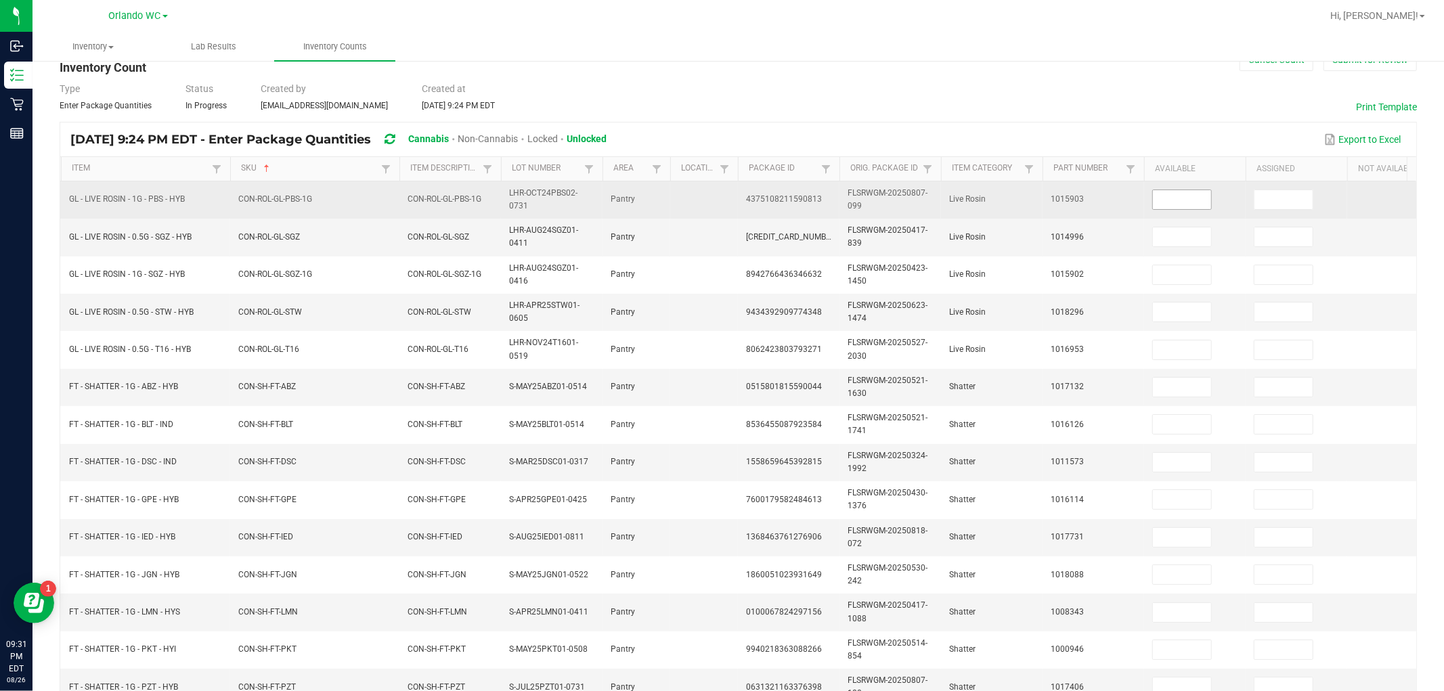
click at [648, 197] on input at bounding box center [1182, 199] width 58 height 19
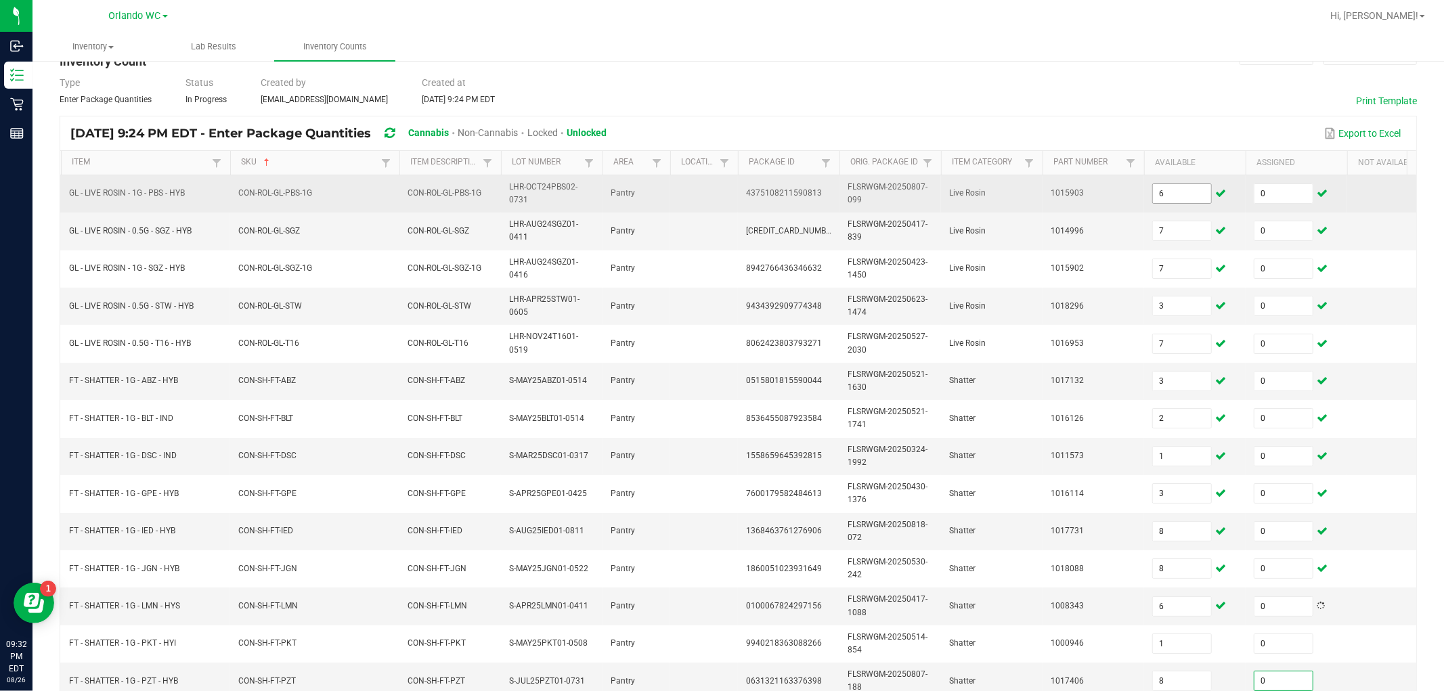
scroll to position [338, 0]
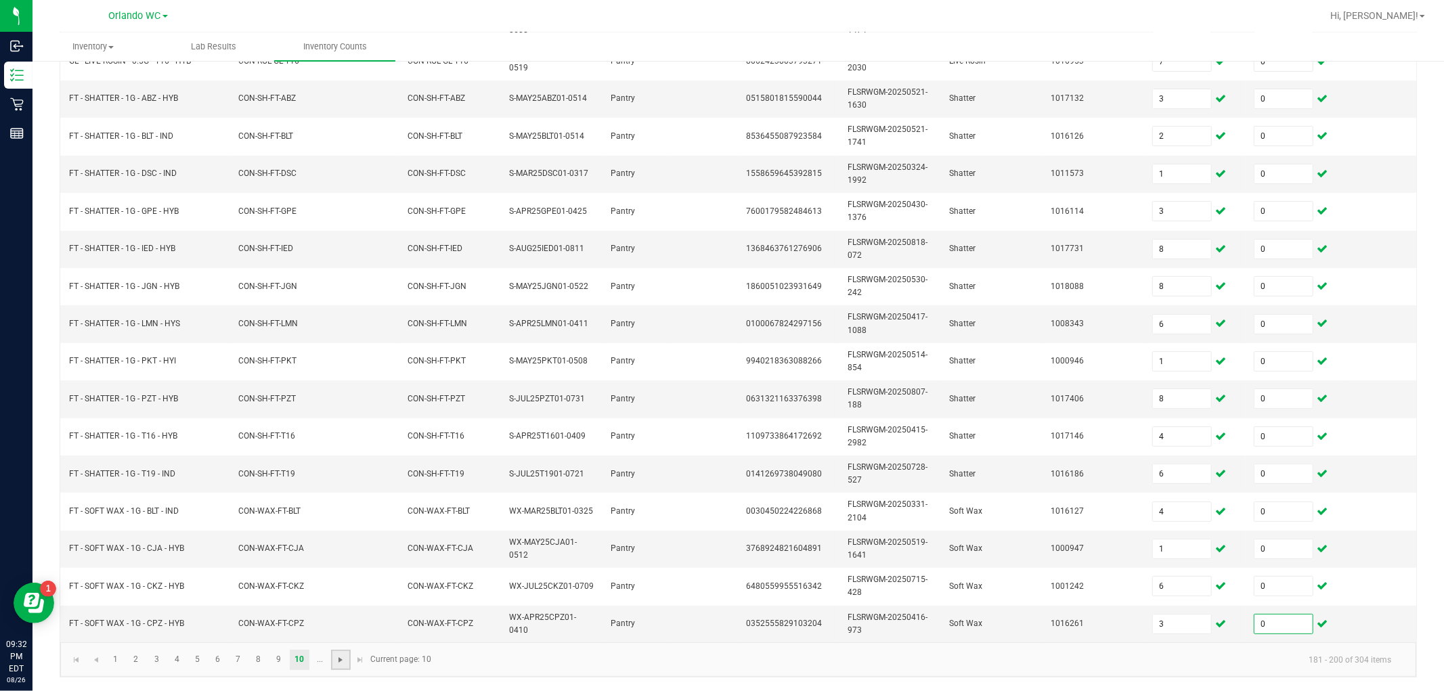
click at [341, 621] on span "Go to the next page" at bounding box center [340, 660] width 11 height 11
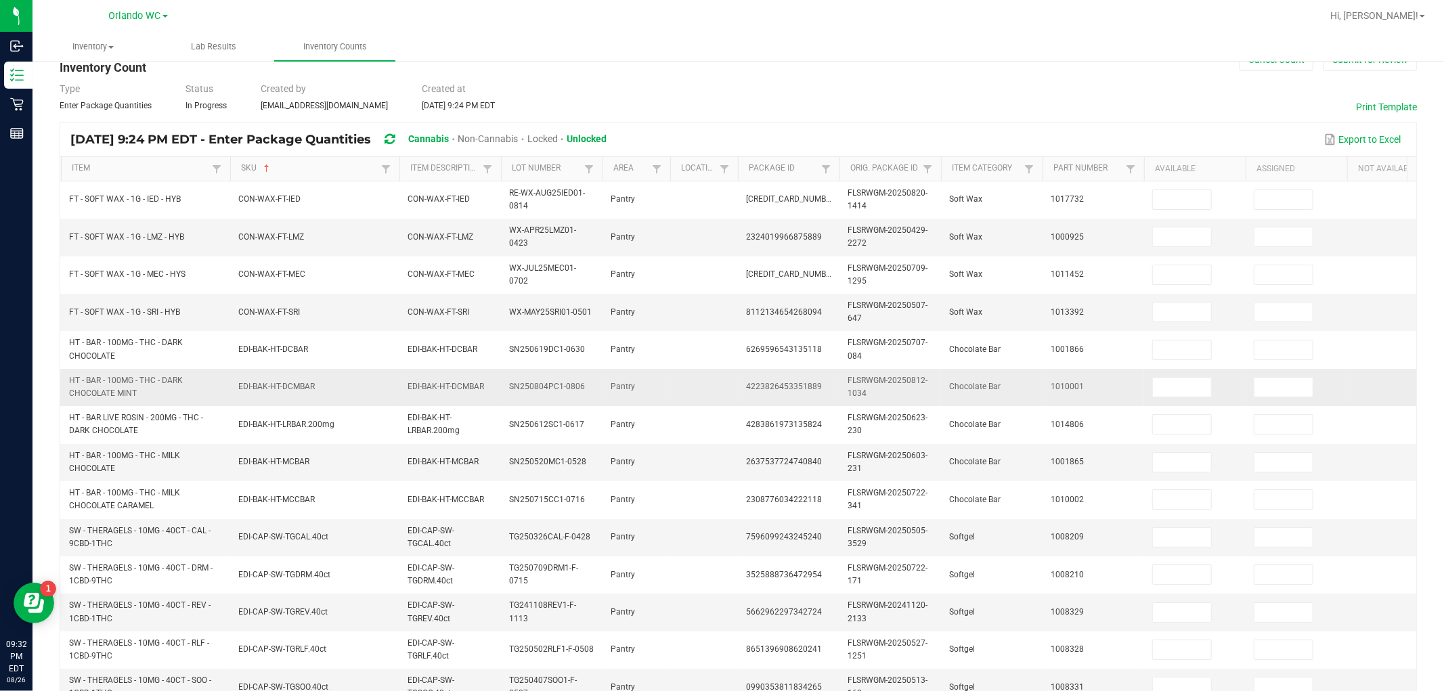
scroll to position [0, 0]
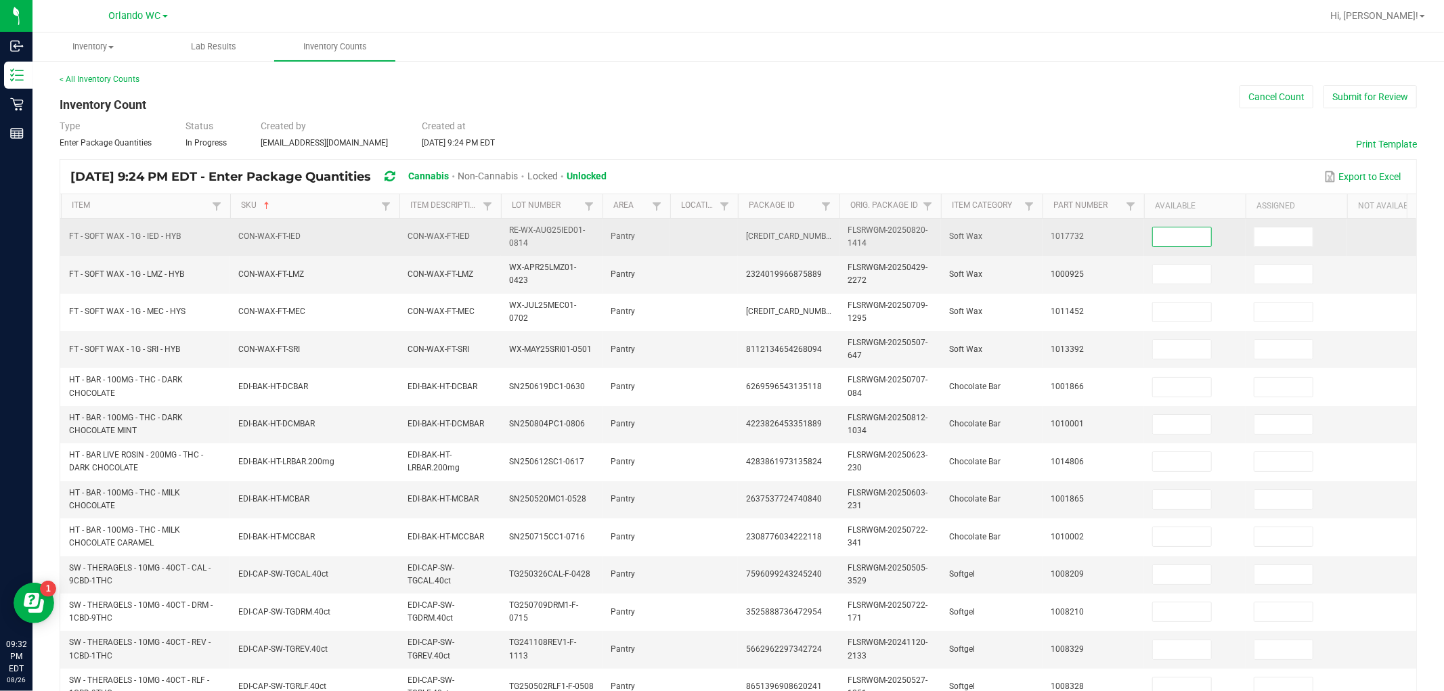
click at [648, 234] on input at bounding box center [1182, 236] width 58 height 19
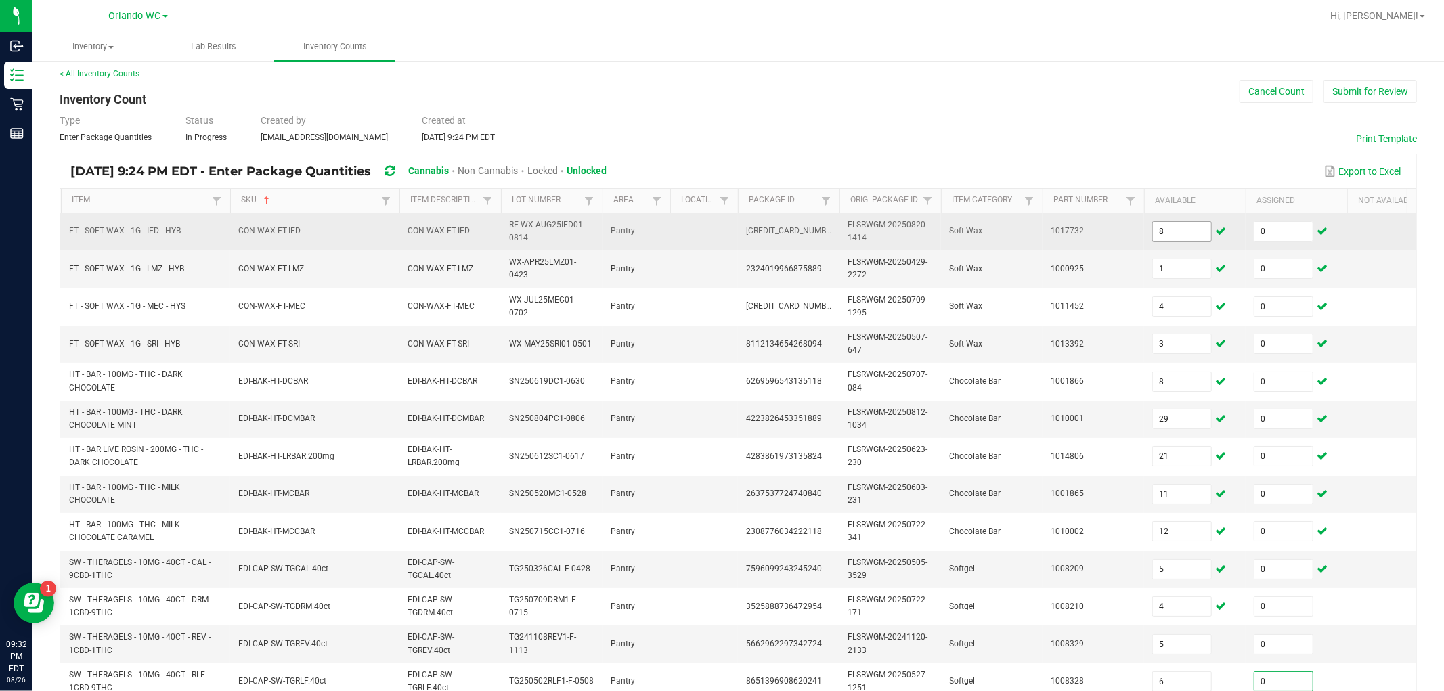
scroll to position [338, 0]
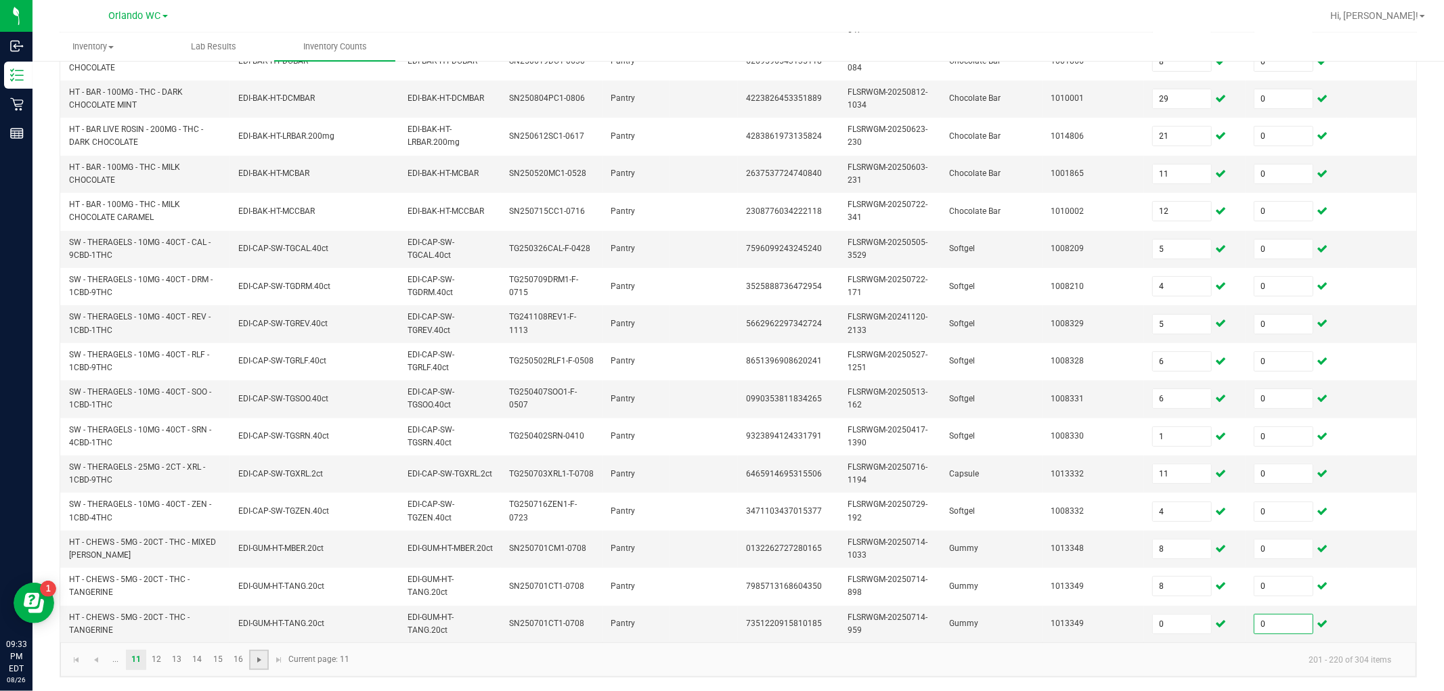
click at [261, 621] on span "Go to the next page" at bounding box center [259, 660] width 11 height 11
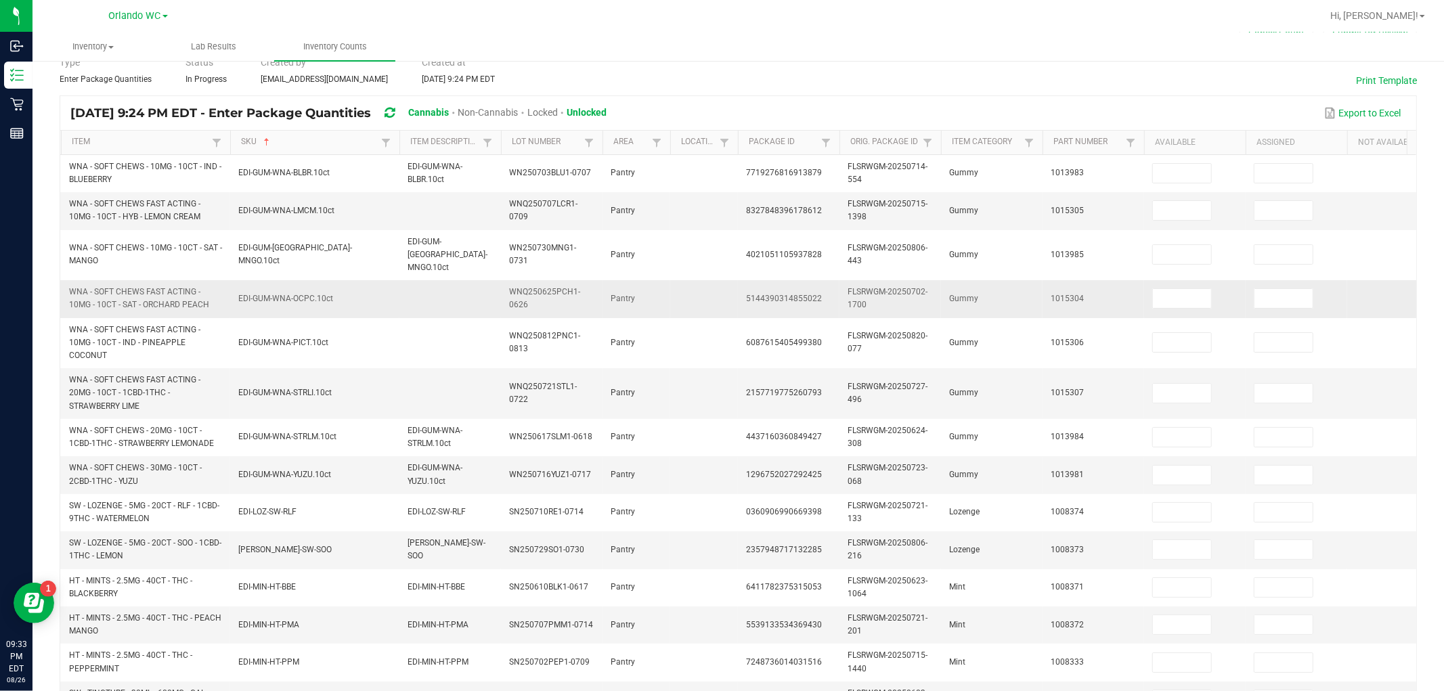
scroll to position [37, 0]
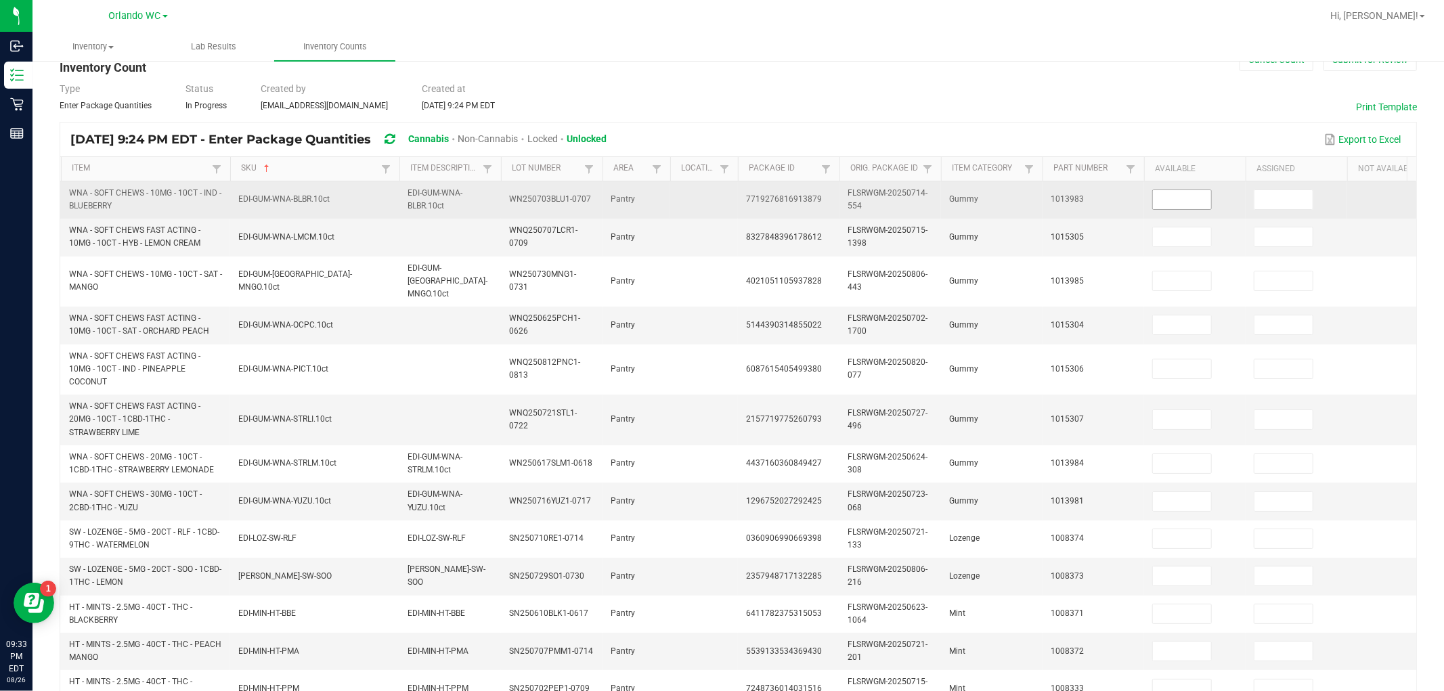
click at [648, 202] on input at bounding box center [1182, 199] width 58 height 19
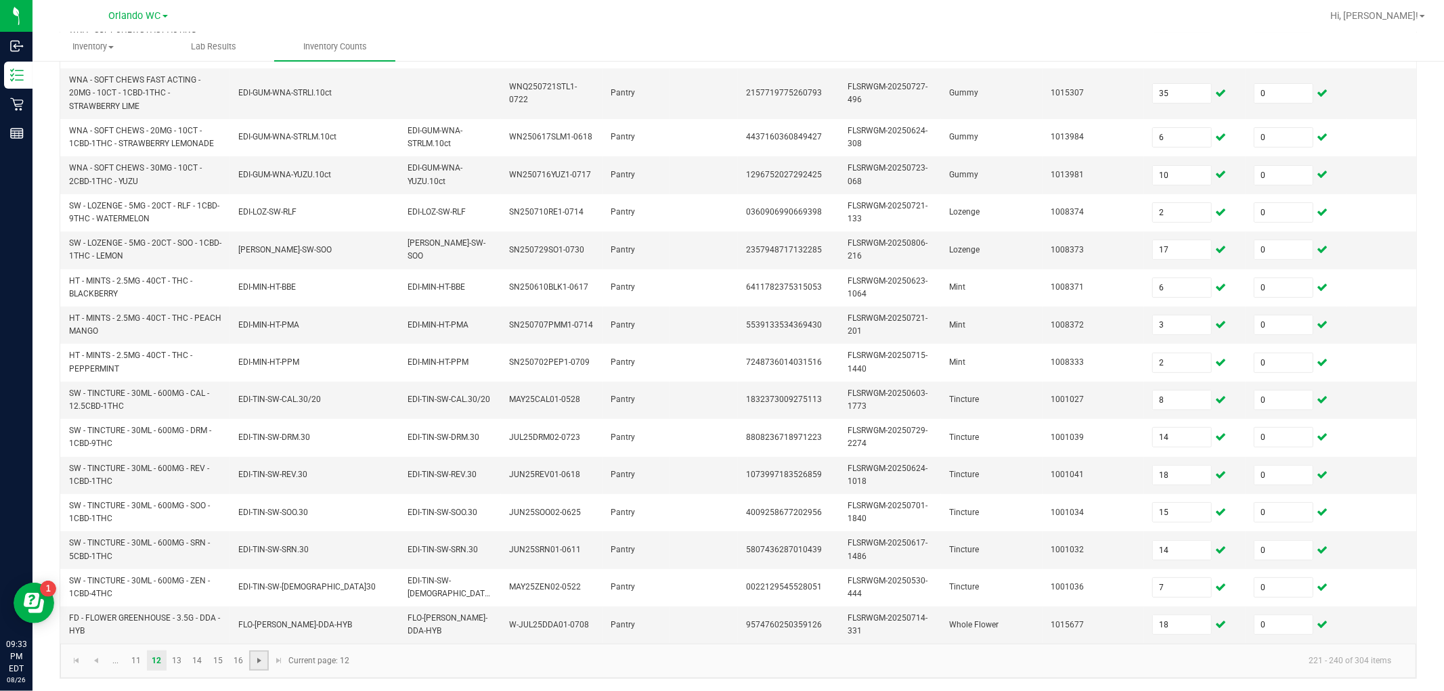
click at [259, 621] on span "Go to the next page" at bounding box center [259, 660] width 11 height 11
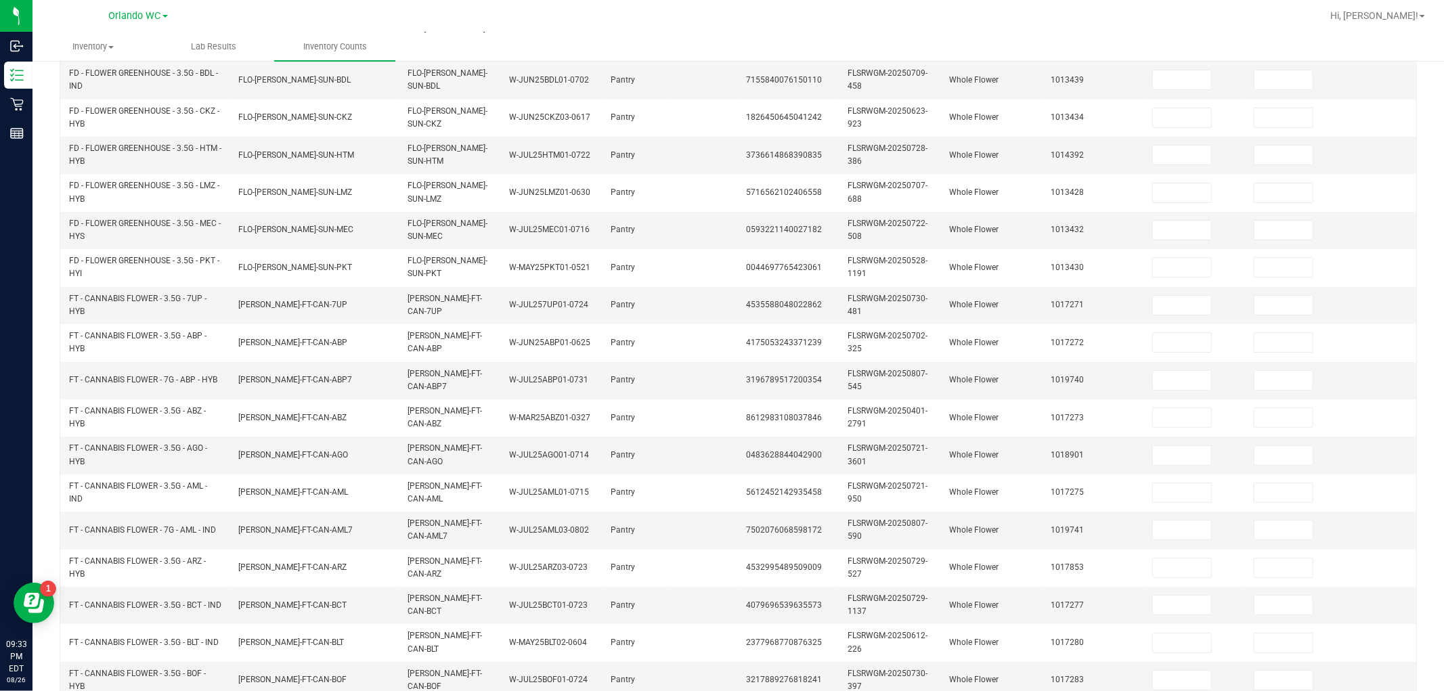
scroll to position [32, 0]
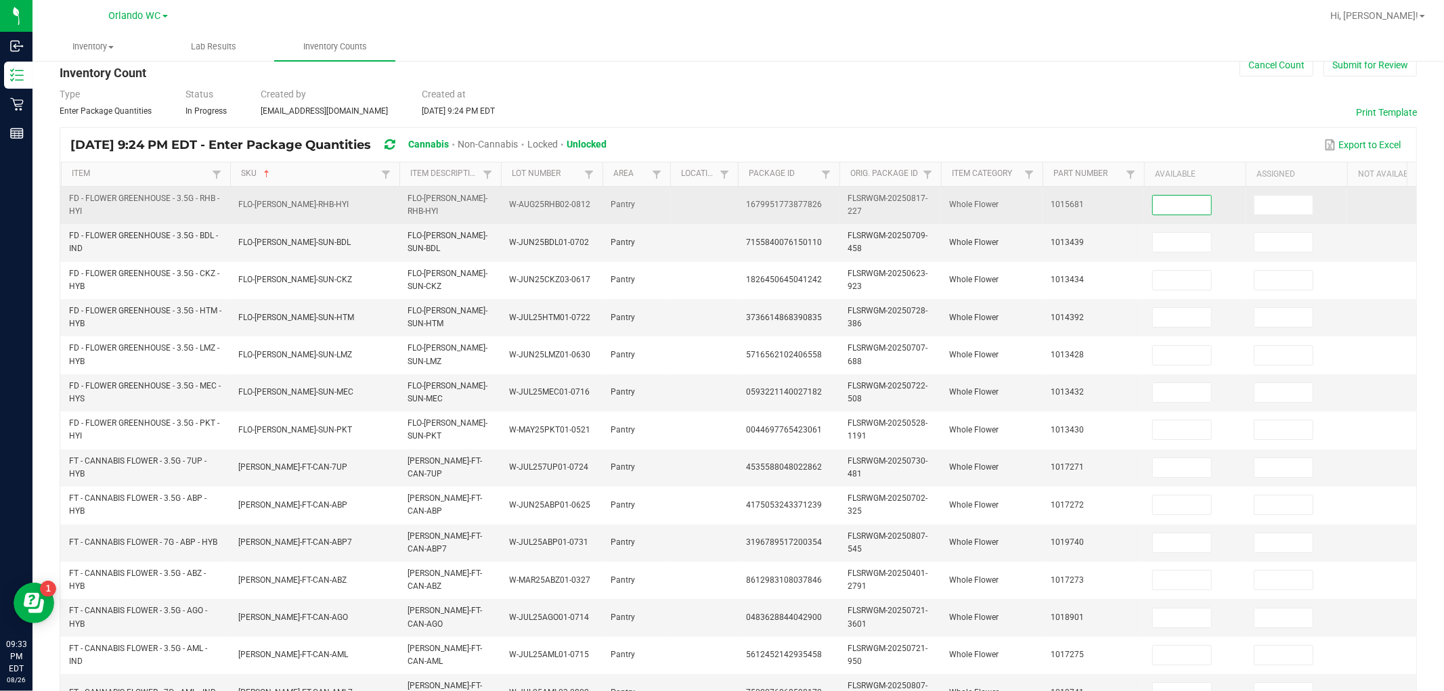
click at [648, 207] on input at bounding box center [1182, 205] width 58 height 19
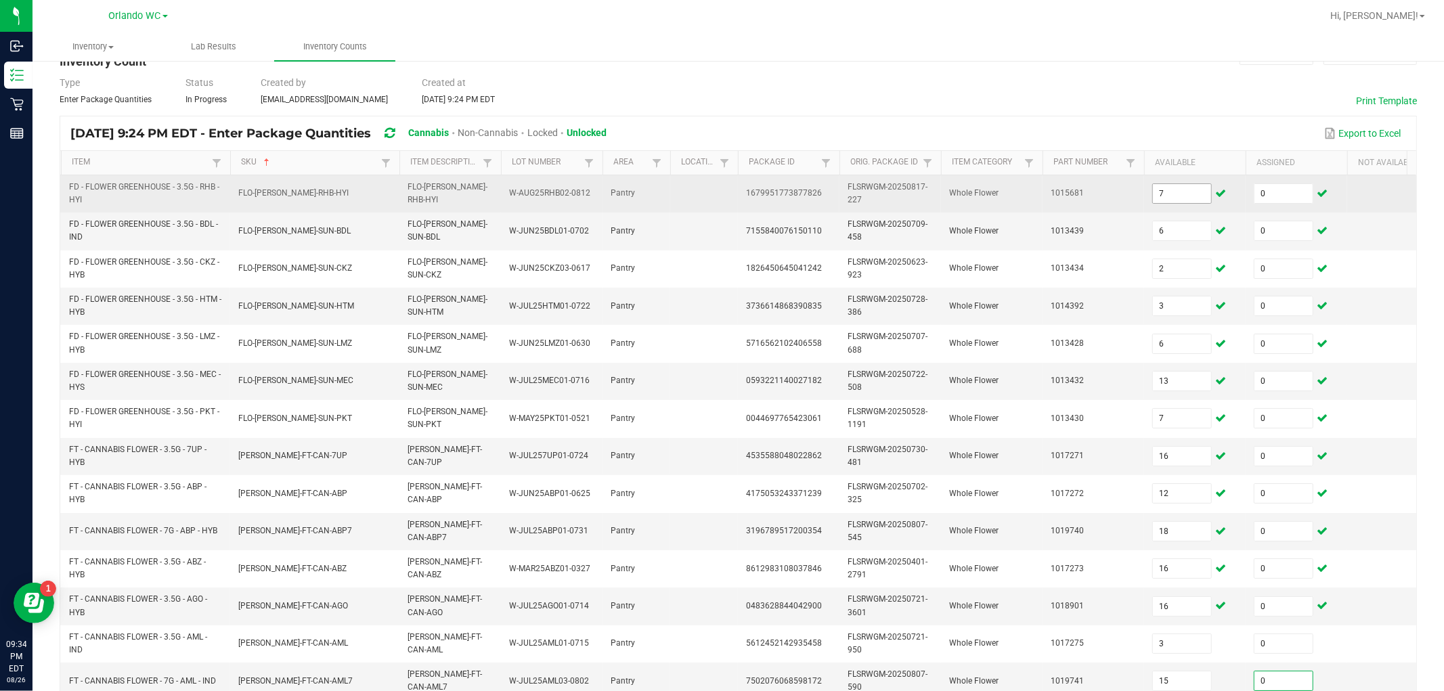
scroll to position [333, 0]
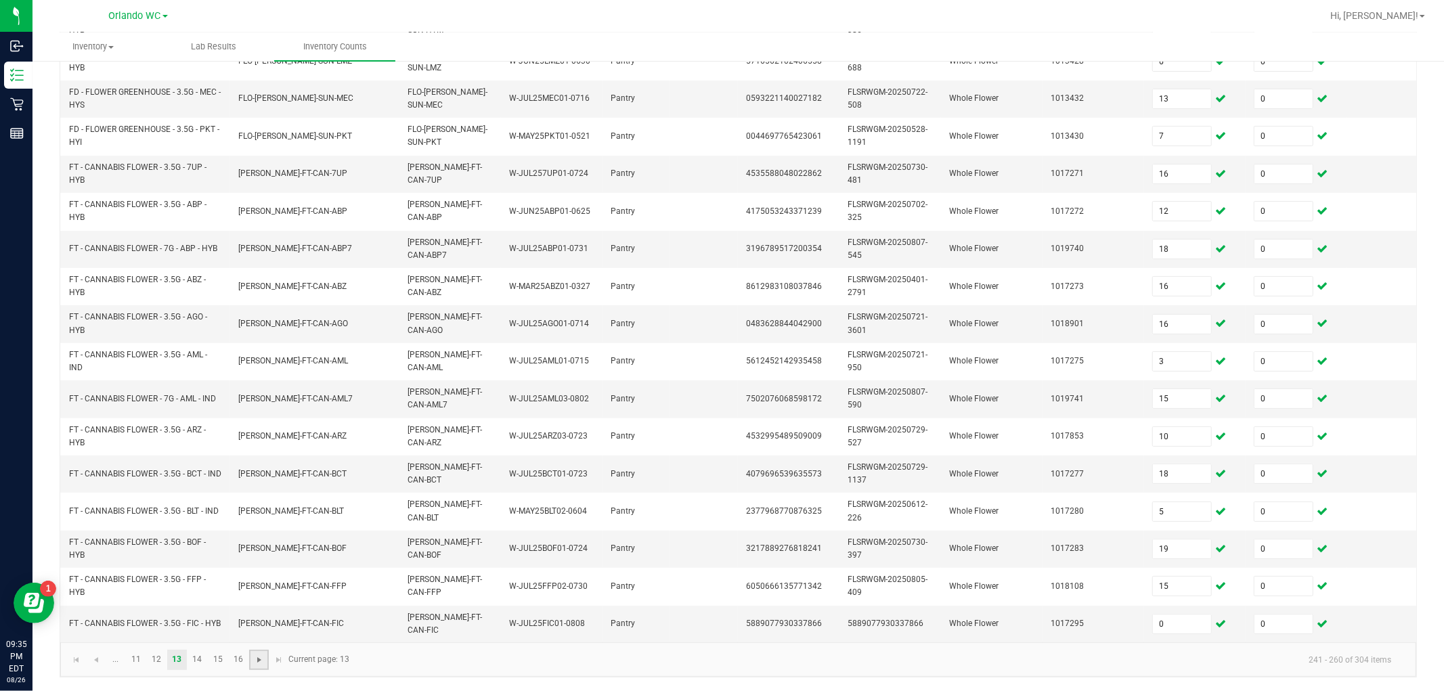
click at [258, 621] on span "Go to the next page" at bounding box center [259, 660] width 11 height 11
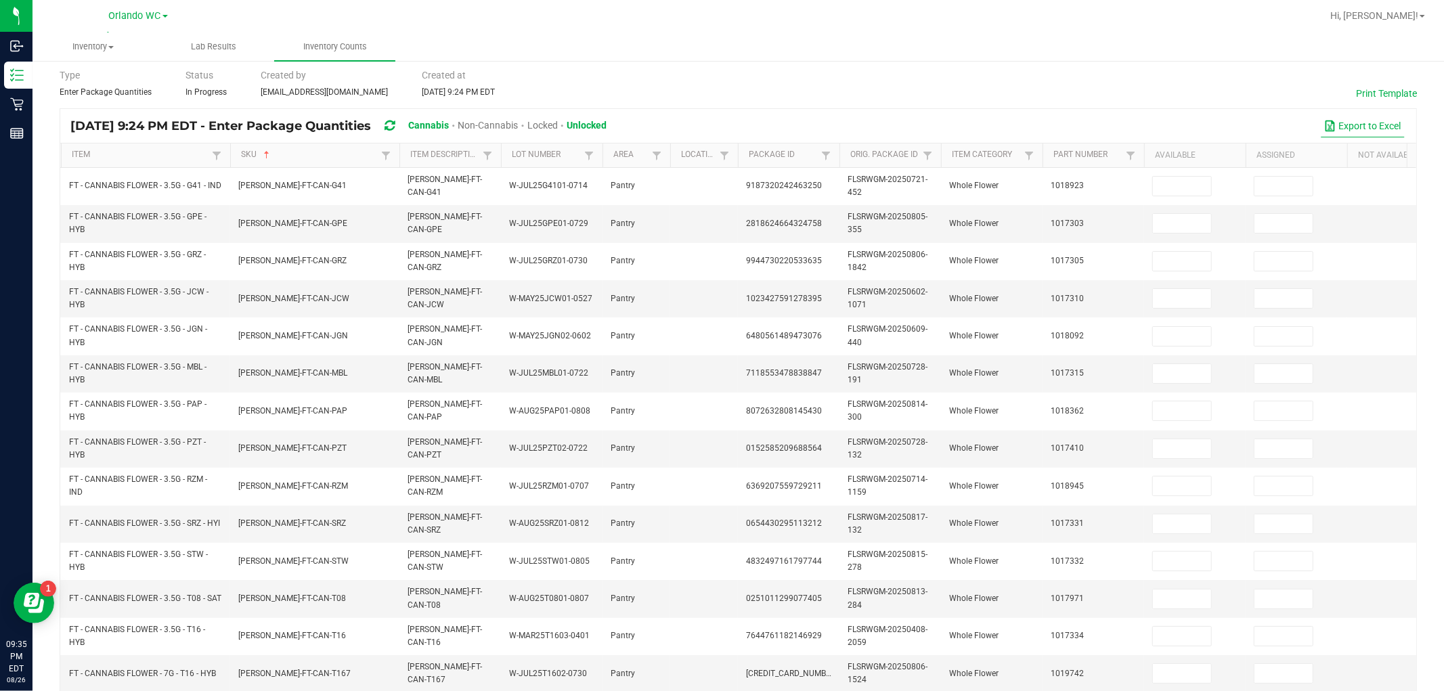
scroll to position [0, 0]
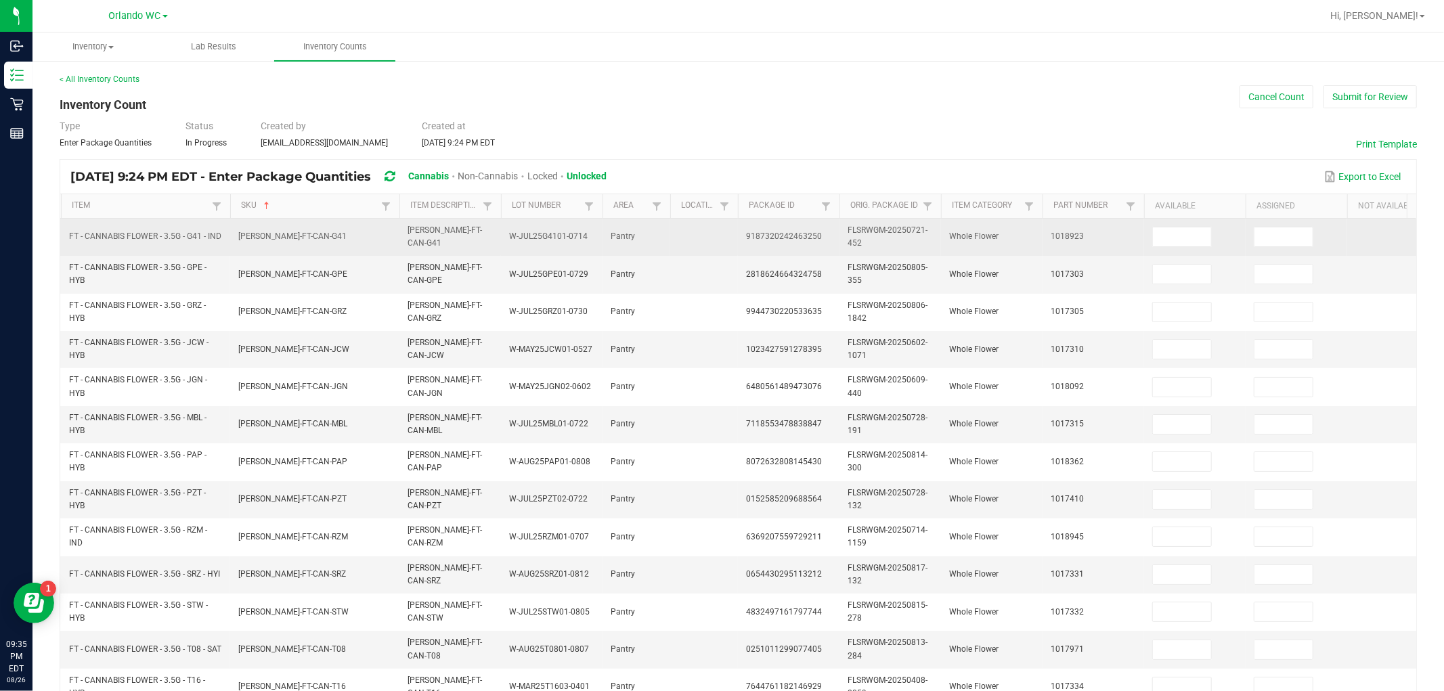
click at [648, 251] on td at bounding box center [1195, 237] width 102 height 37
click at [648, 238] on input at bounding box center [1182, 236] width 58 height 19
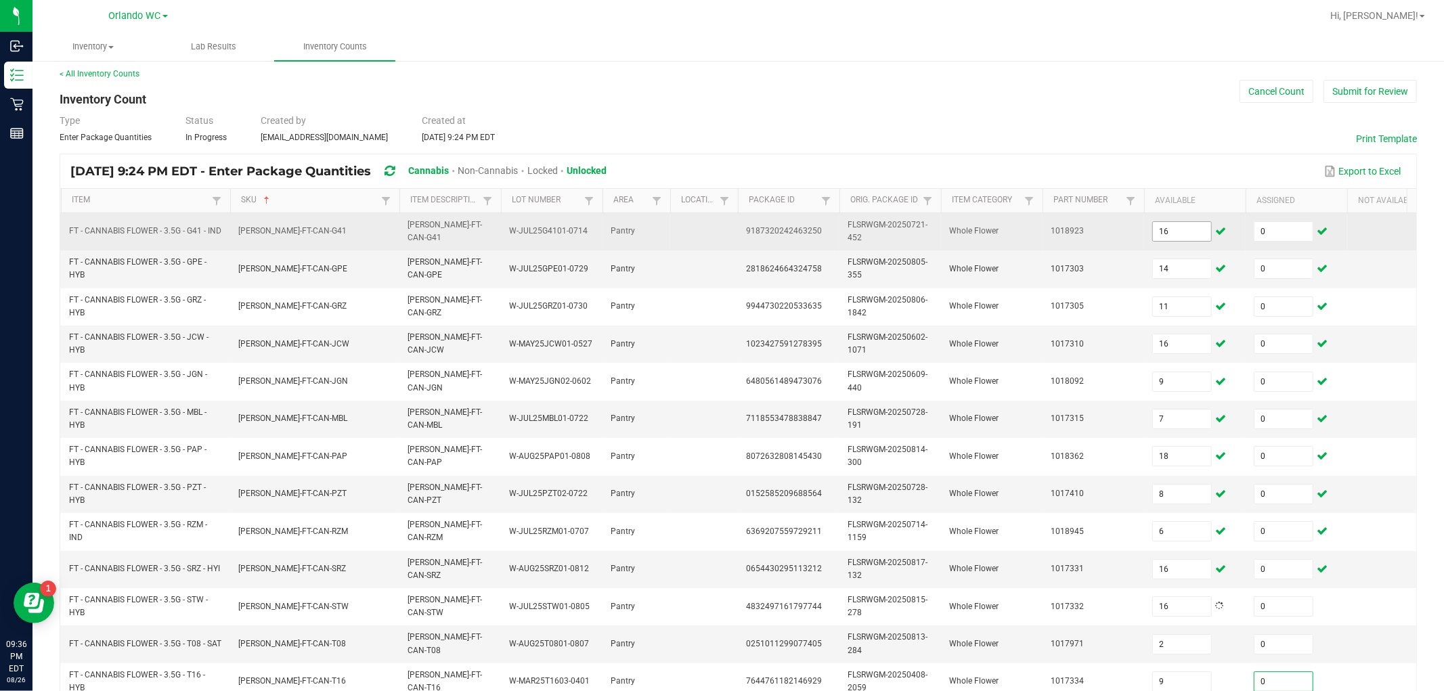
scroll to position [338, 0]
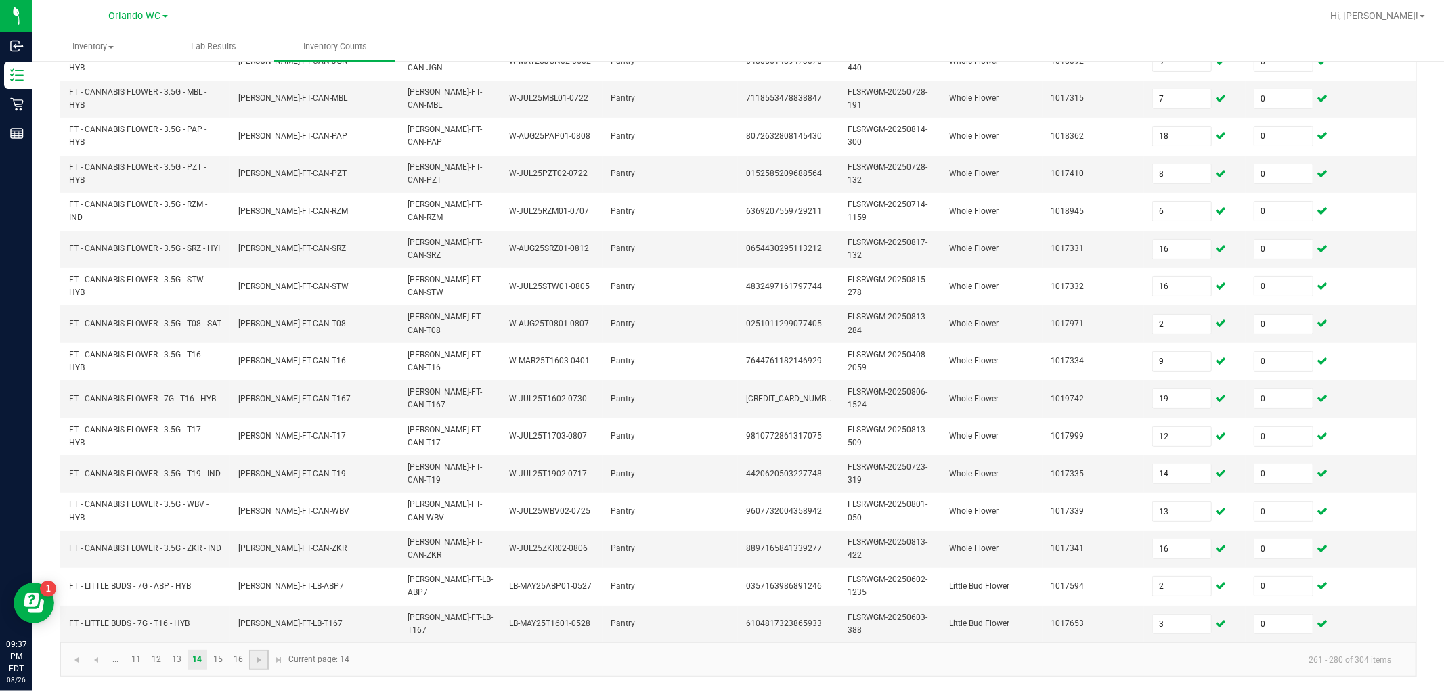
click at [262, 621] on link at bounding box center [259, 660] width 20 height 20
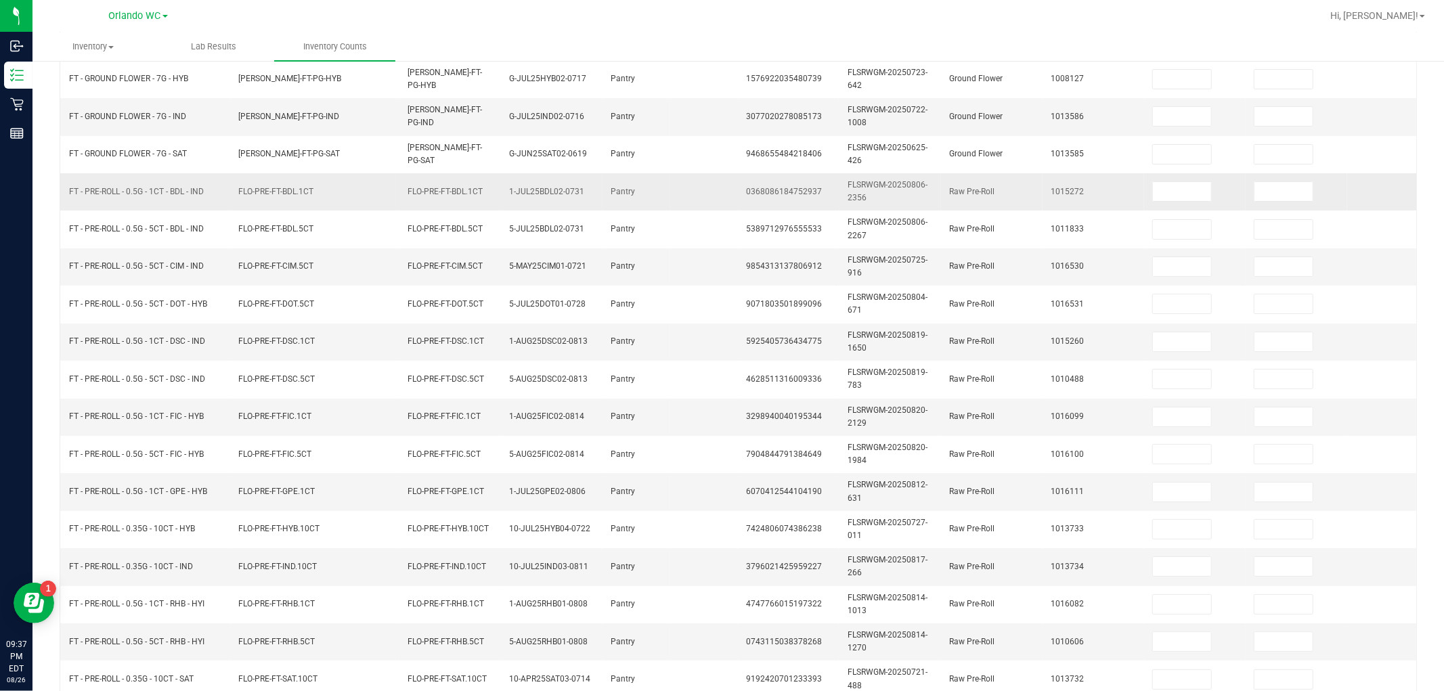
scroll to position [112, 0]
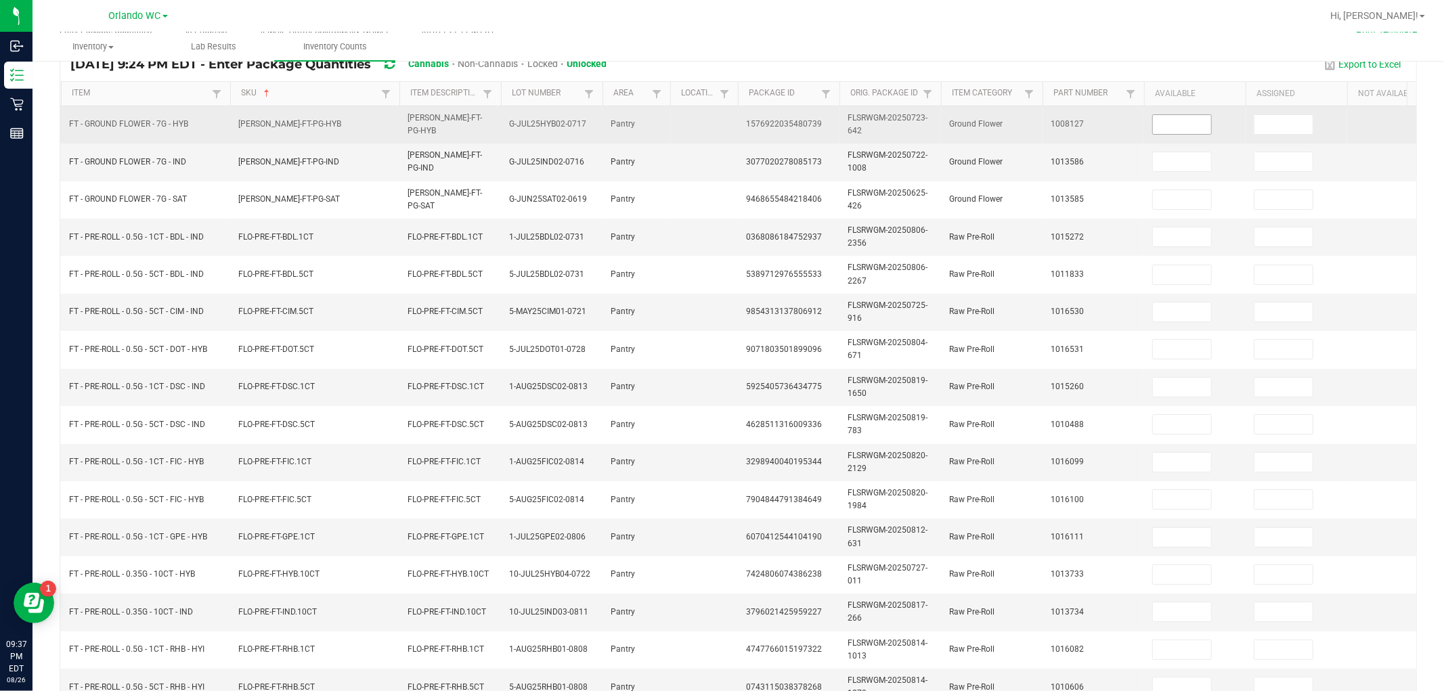
click at [648, 124] on input at bounding box center [1182, 124] width 58 height 19
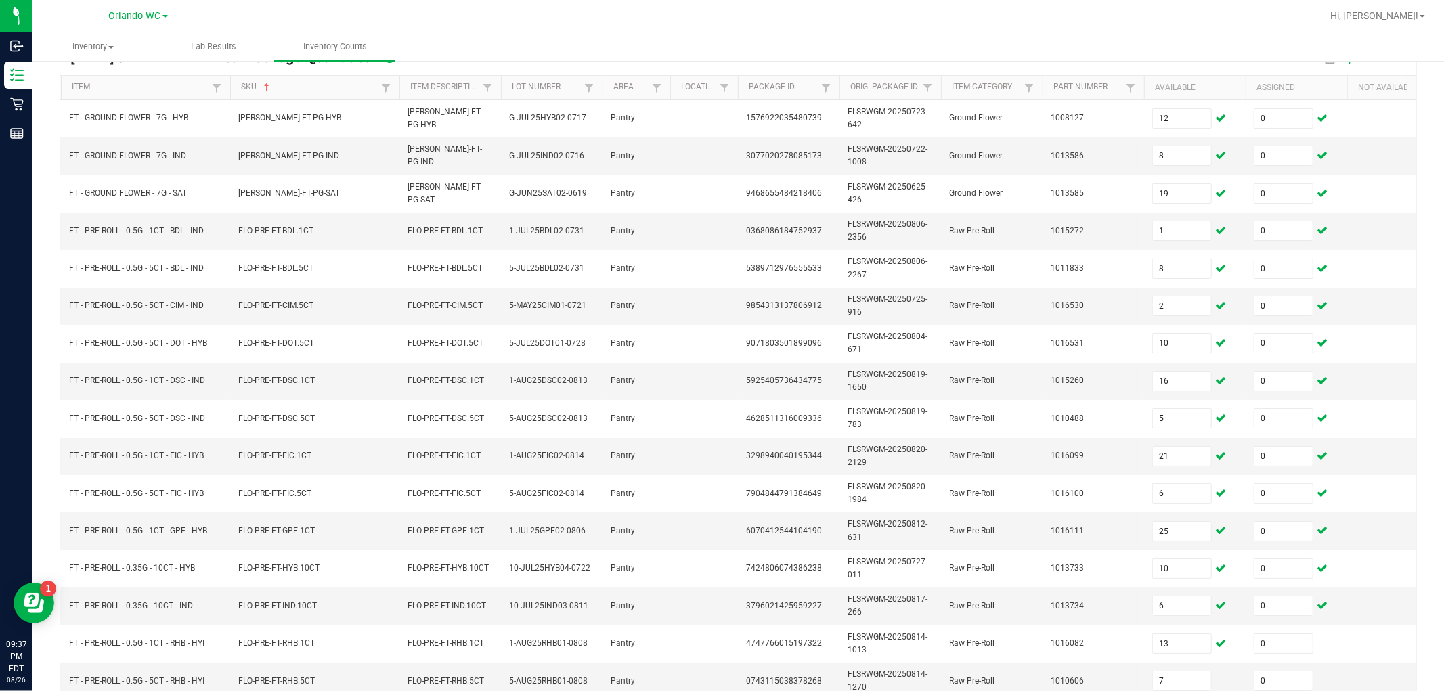
scroll to position [338, 0]
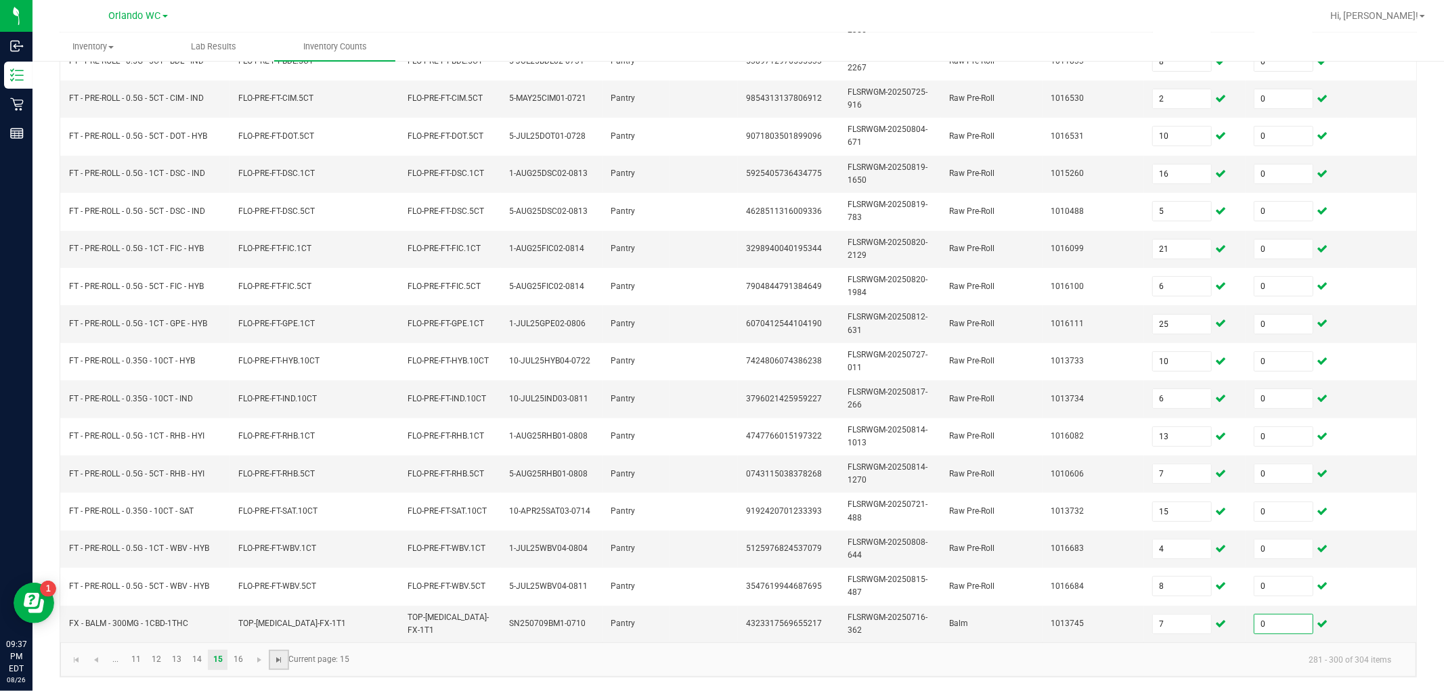
click at [280, 621] on span "Go to the last page" at bounding box center [278, 660] width 11 height 11
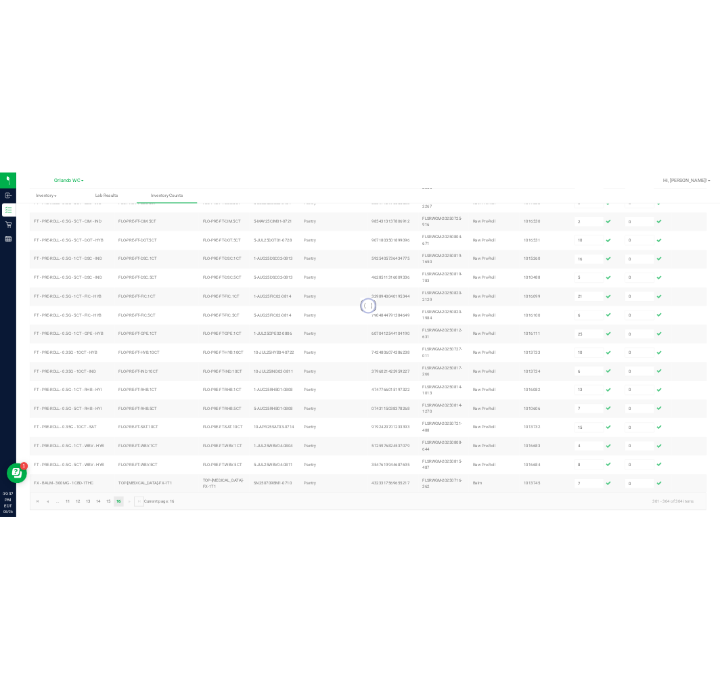
scroll to position [0, 0]
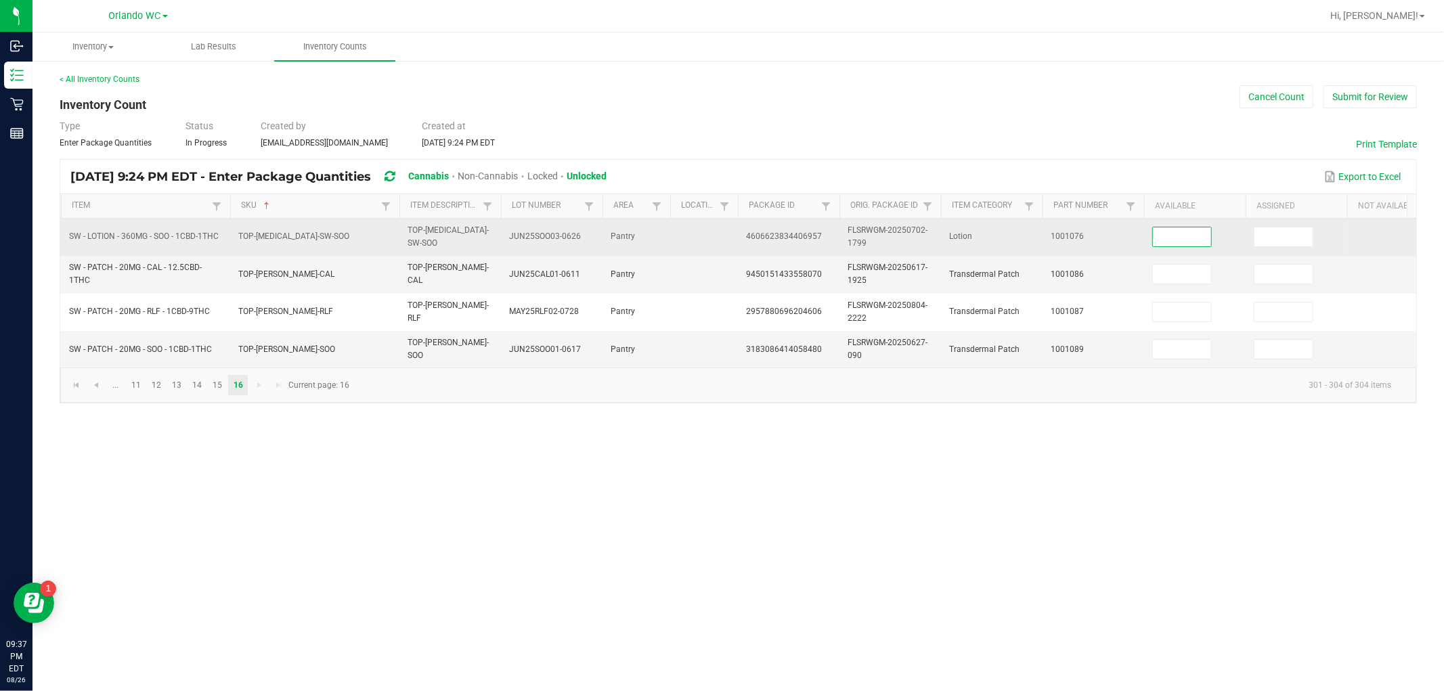
click at [648, 240] on input at bounding box center [1182, 236] width 58 height 19
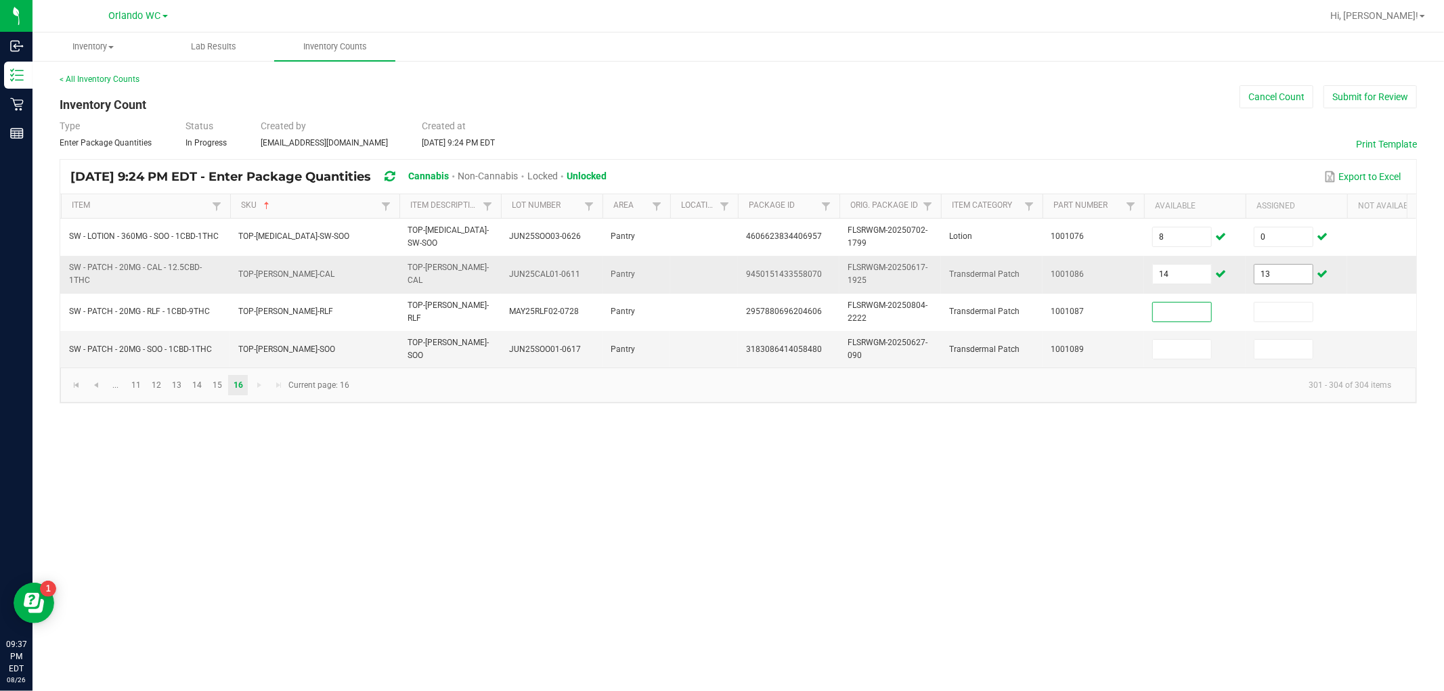
click at [648, 278] on input "13" at bounding box center [1283, 274] width 58 height 19
click at [648, 100] on button "Submit for Review" at bounding box center [1369, 96] width 93 height 23
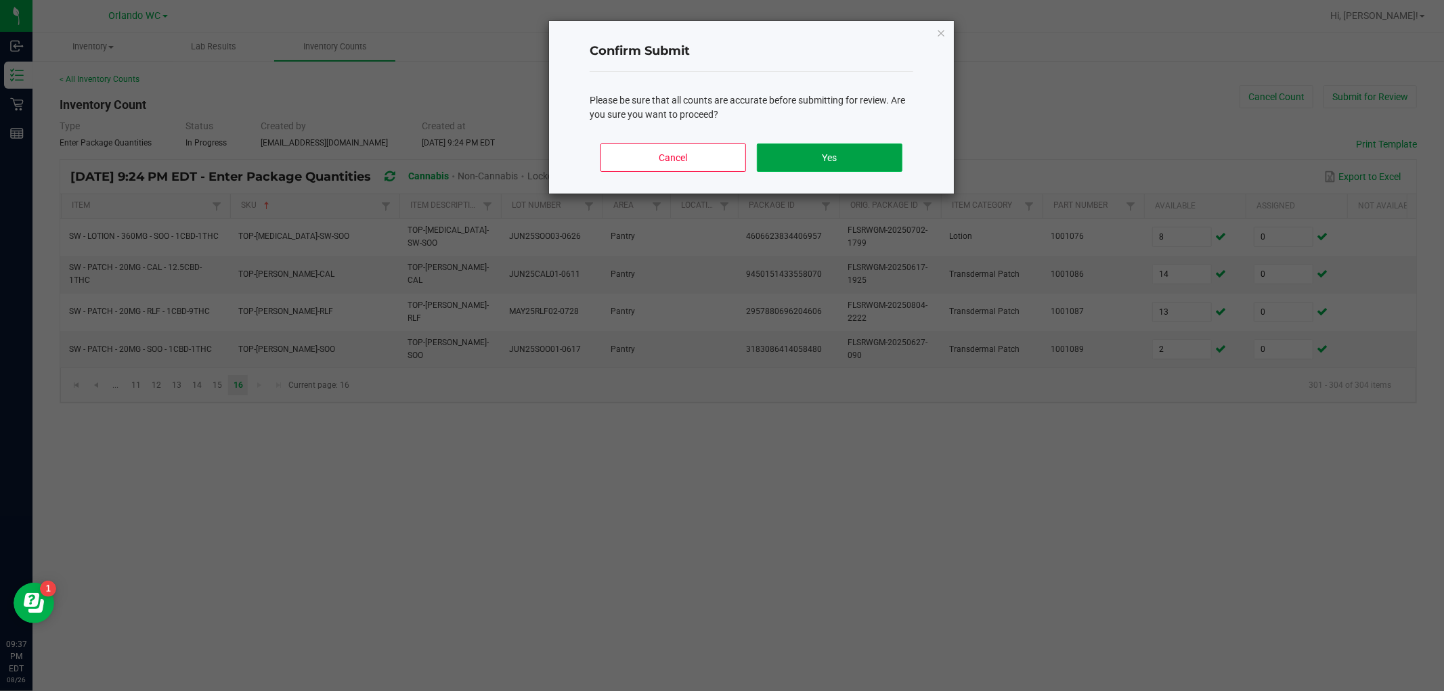
click at [648, 146] on button "Yes" at bounding box center [830, 158] width 146 height 28
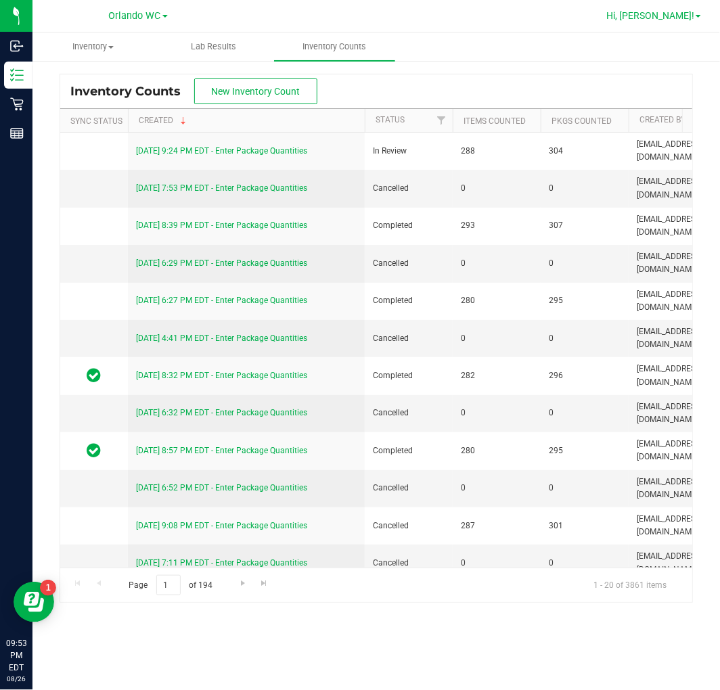
click at [648, 12] on span "Hi, [PERSON_NAME]!" at bounding box center [651, 15] width 88 height 11
